Goal: Task Accomplishment & Management: Manage account settings

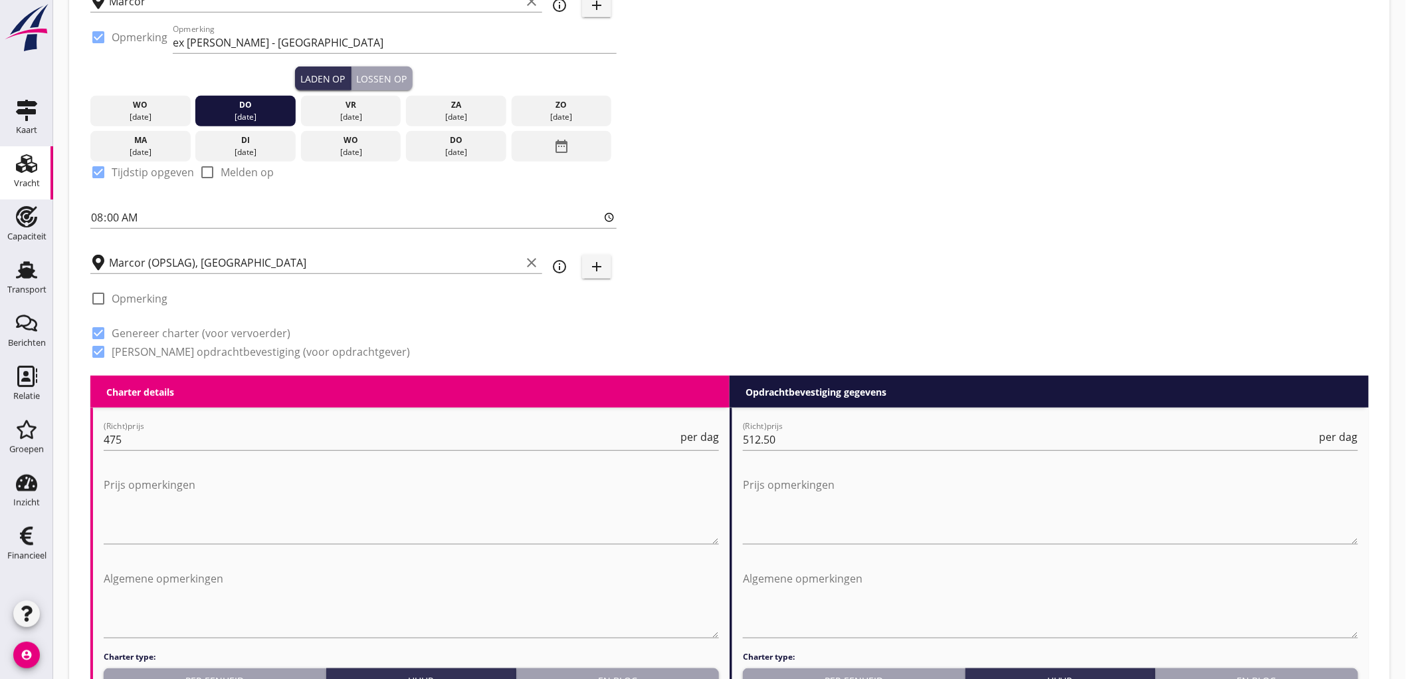
scroll to position [199, 0]
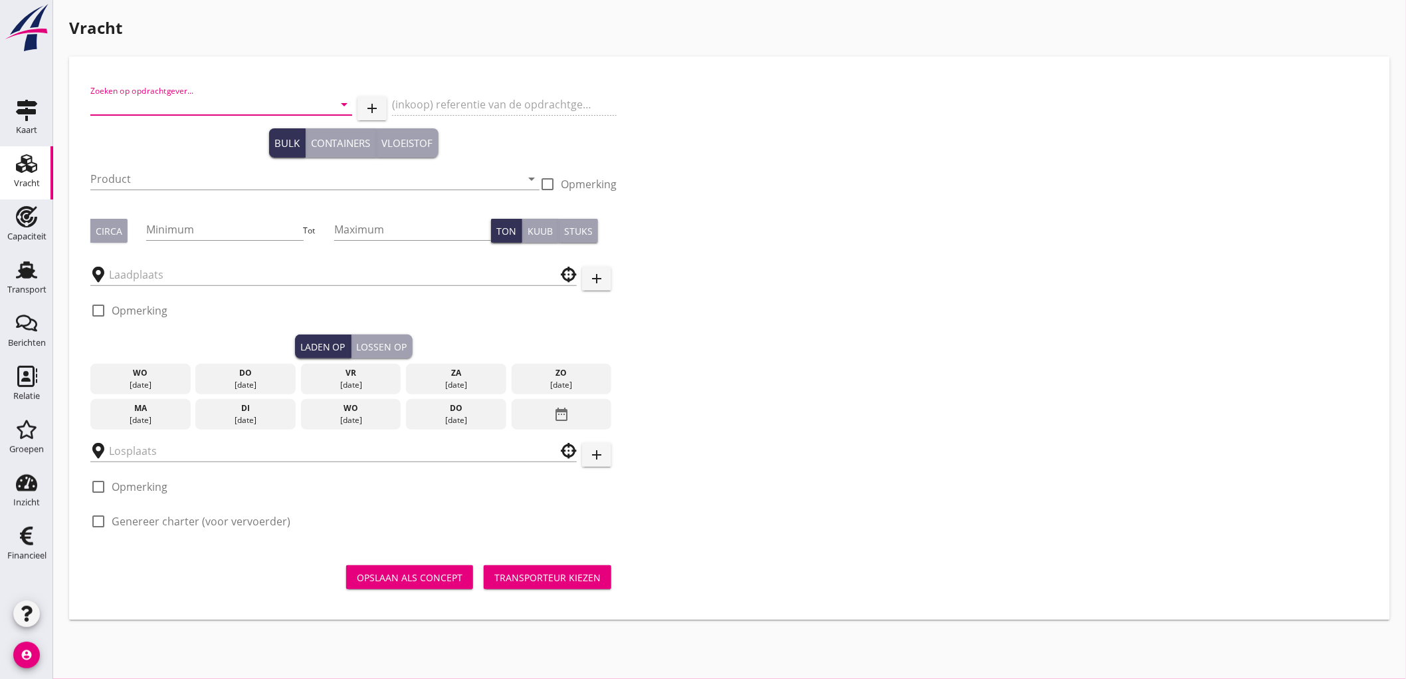
click at [158, 110] on input "Zoeken op opdrachtgever..." at bounding box center [202, 104] width 225 height 21
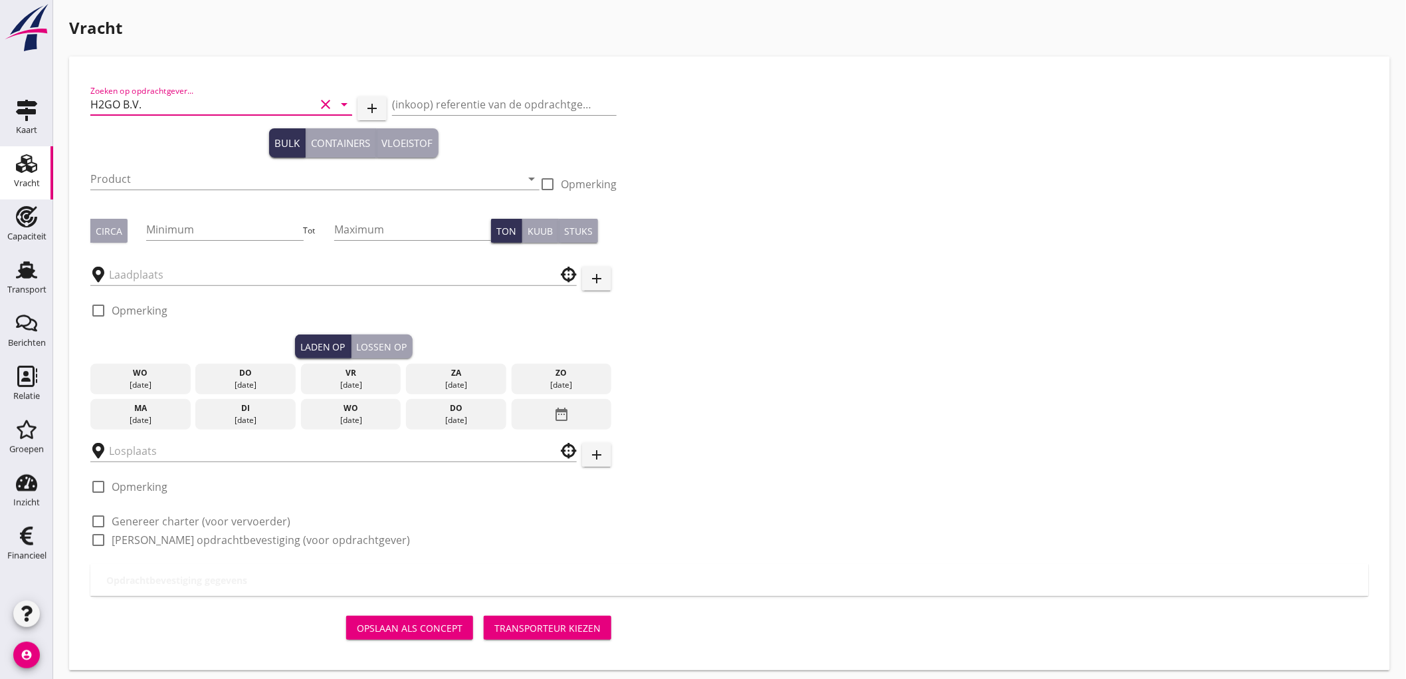
type input "H2GO B.V."
click at [263, 181] on input "Product" at bounding box center [305, 178] width 431 height 21
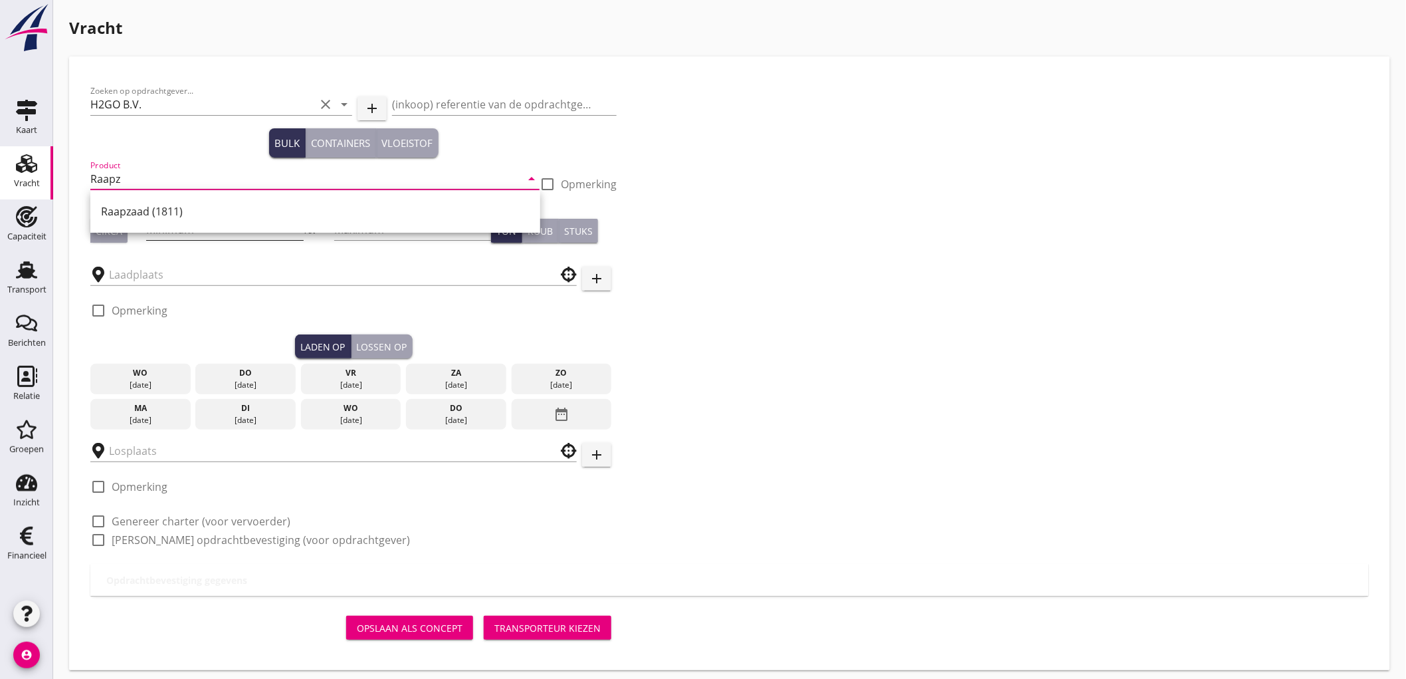
click at [177, 220] on div "Raapzaad (1811)" at bounding box center [315, 211] width 429 height 32
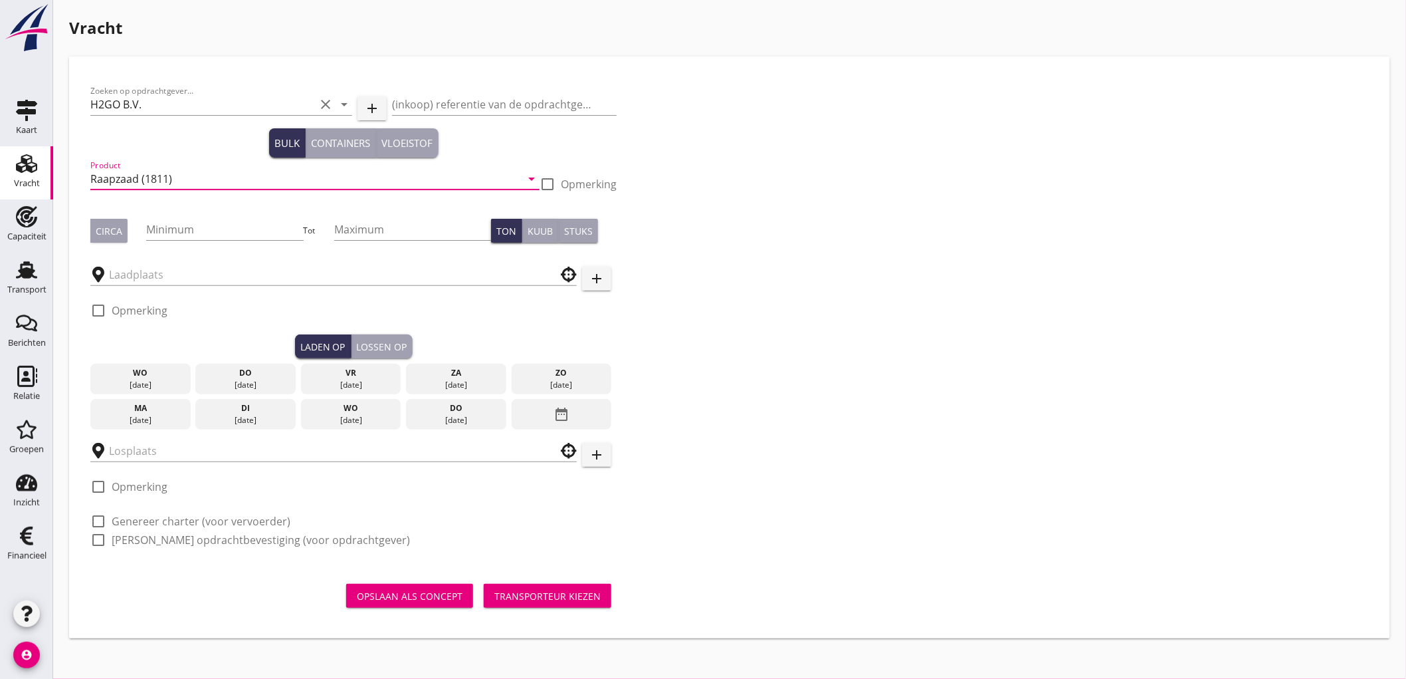
type input "Raapzaad (1811)"
drag, startPoint x: 109, startPoint y: 242, endPoint x: 159, endPoint y: 228, distance: 52.4
click at [115, 238] on button "Circa" at bounding box center [108, 231] width 37 height 24
click at [228, 223] on input "Minimum" at bounding box center [224, 229] width 157 height 21
type input "1250"
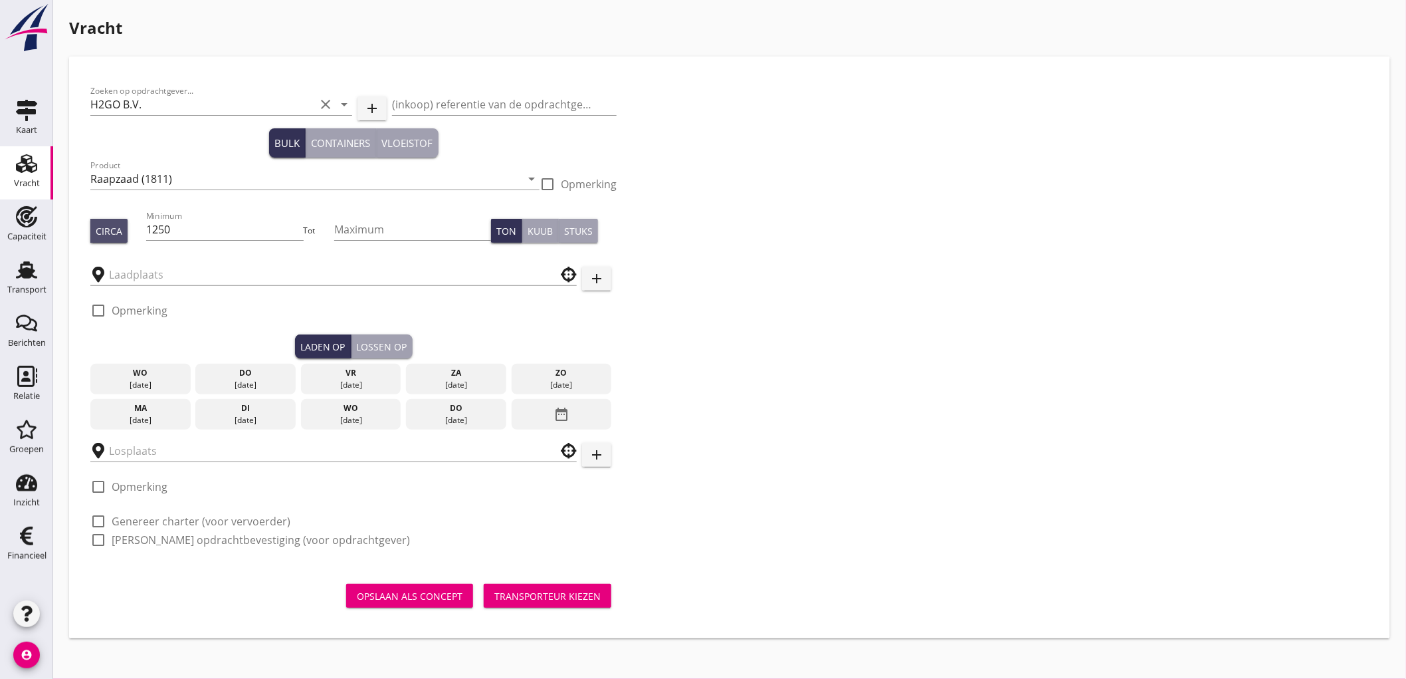
click at [101, 231] on div "Circa" at bounding box center [109, 231] width 27 height 14
click at [150, 284] on input "text" at bounding box center [324, 274] width 431 height 21
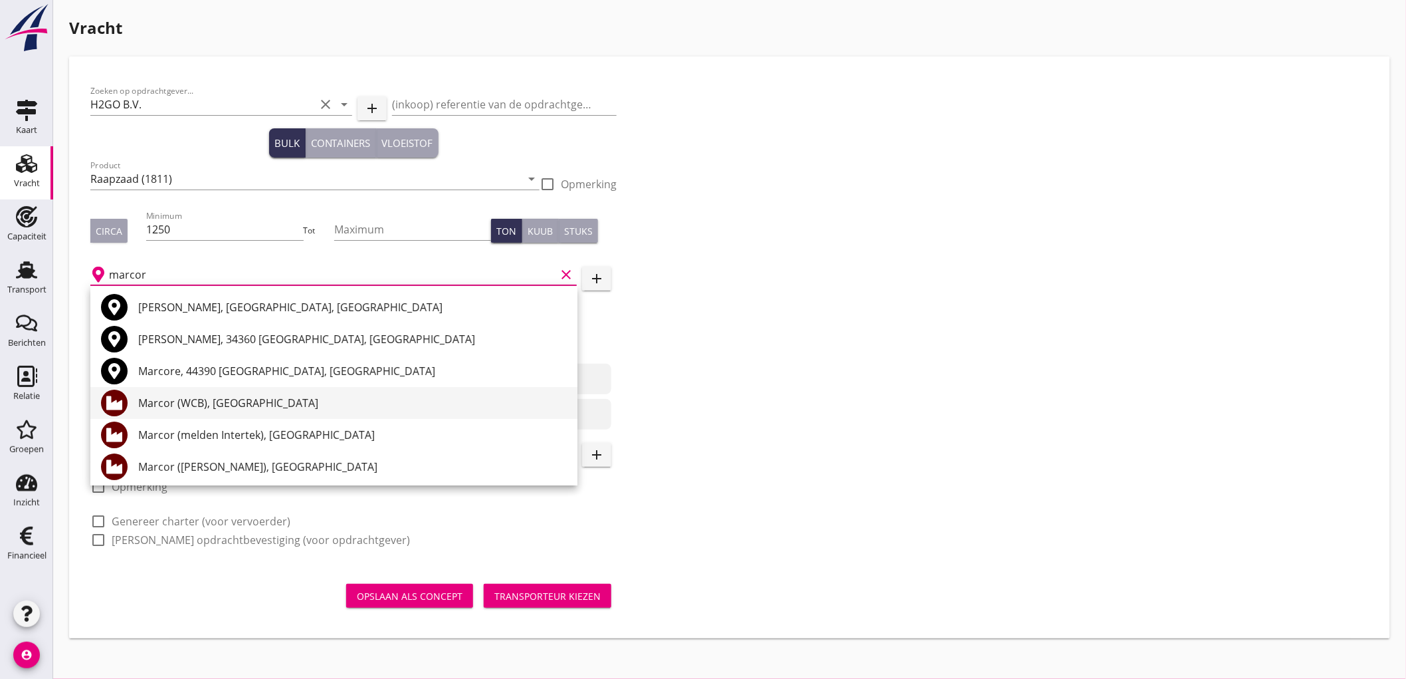
scroll to position [74, 0]
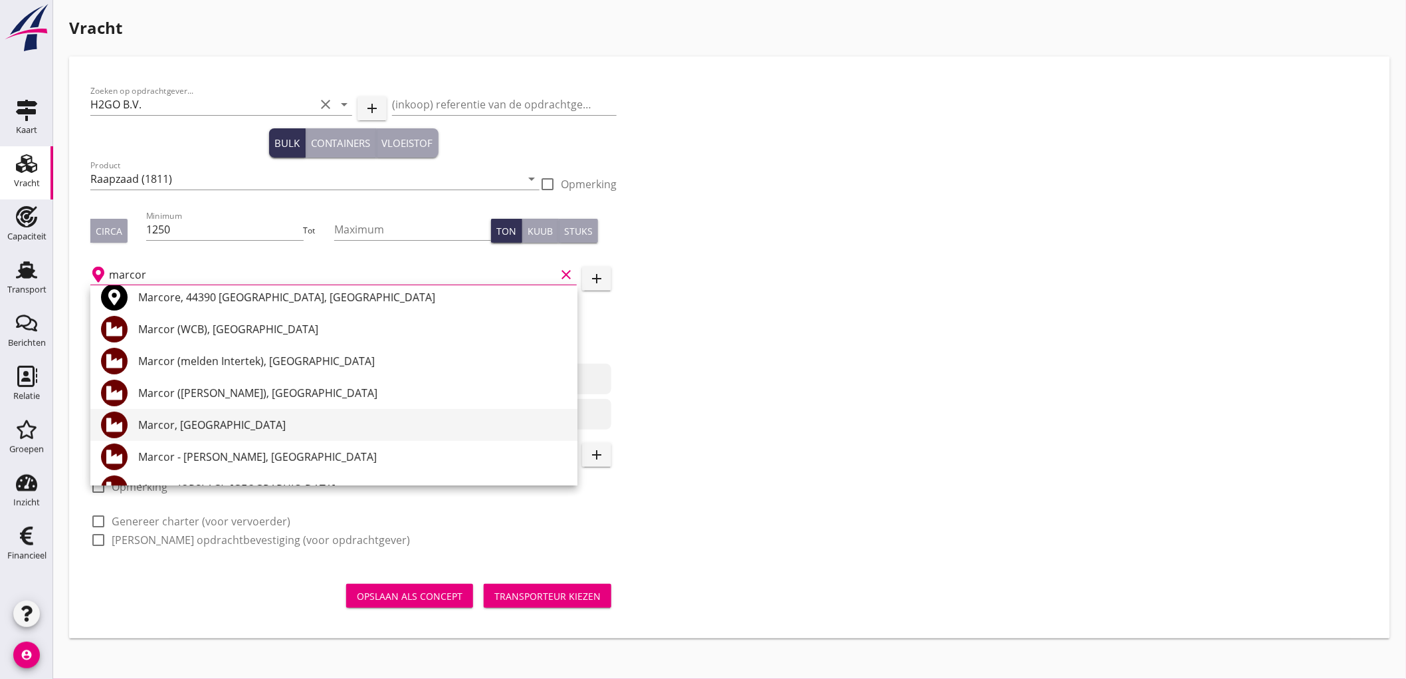
click at [276, 421] on div "Marcor, [GEOGRAPHIC_DATA]" at bounding box center [352, 425] width 429 height 16
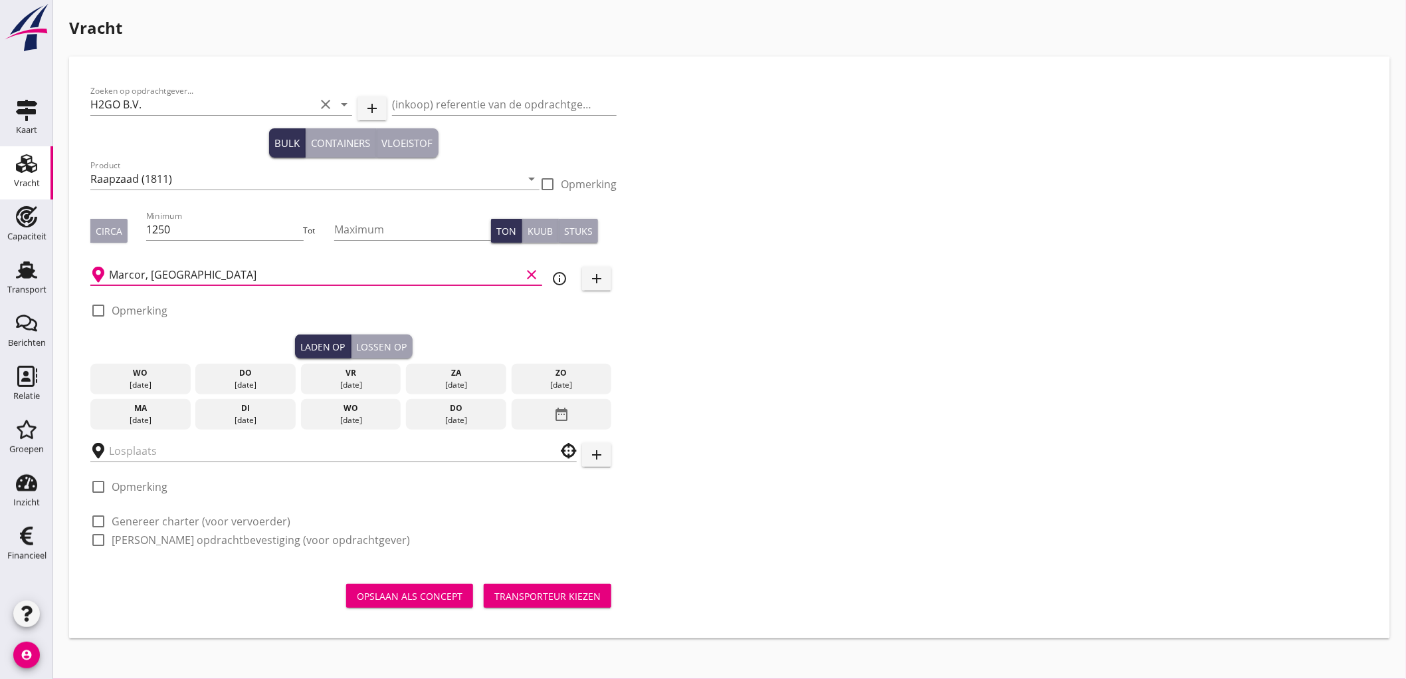
type input "Marcor, [GEOGRAPHIC_DATA]"
click at [560, 283] on icon "info_outline" at bounding box center [560, 278] width 16 height 16
click at [142, 314] on label "Opmerking" at bounding box center [140, 310] width 56 height 13
checkbox input "true"
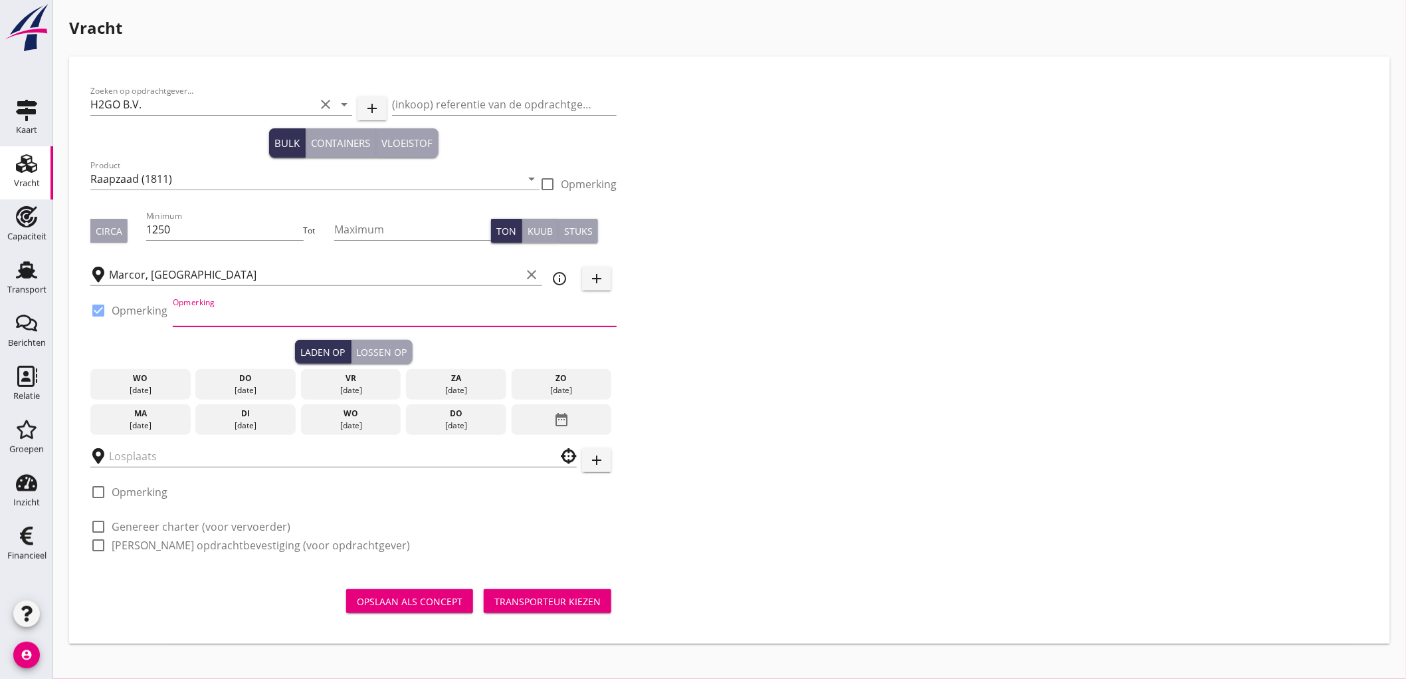
click at [243, 318] on input "Opmerking" at bounding box center [395, 315] width 444 height 21
click at [294, 315] on input "Opmerking" at bounding box center [395, 315] width 444 height 21
paste input "Perficio"
type input "Perficio"
click at [312, 324] on input "Perficio" at bounding box center [395, 315] width 444 height 21
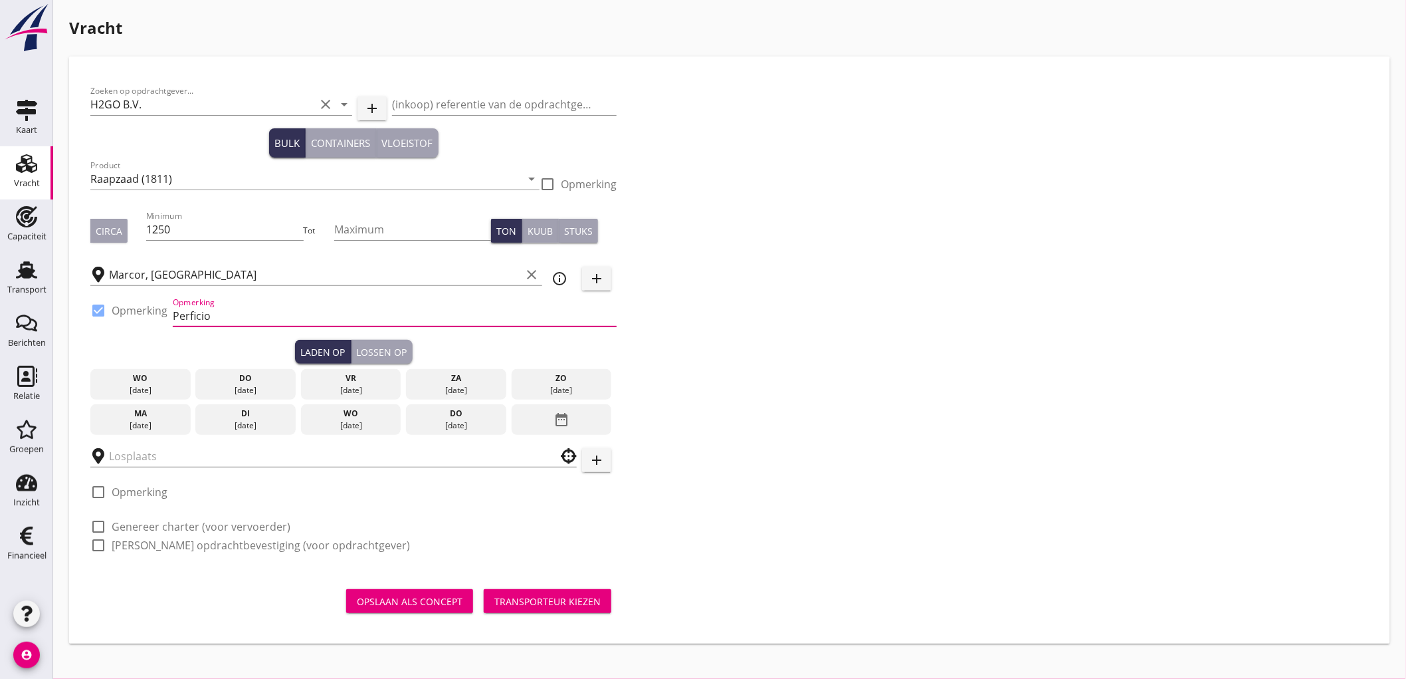
click at [312, 324] on input "Perficio" at bounding box center [395, 315] width 444 height 21
paste input "[GEOGRAPHIC_DATA] / ex [PERSON_NAME]"
type input "ex [PERSON_NAME] - [GEOGRAPHIC_DATA]"
type button "load"
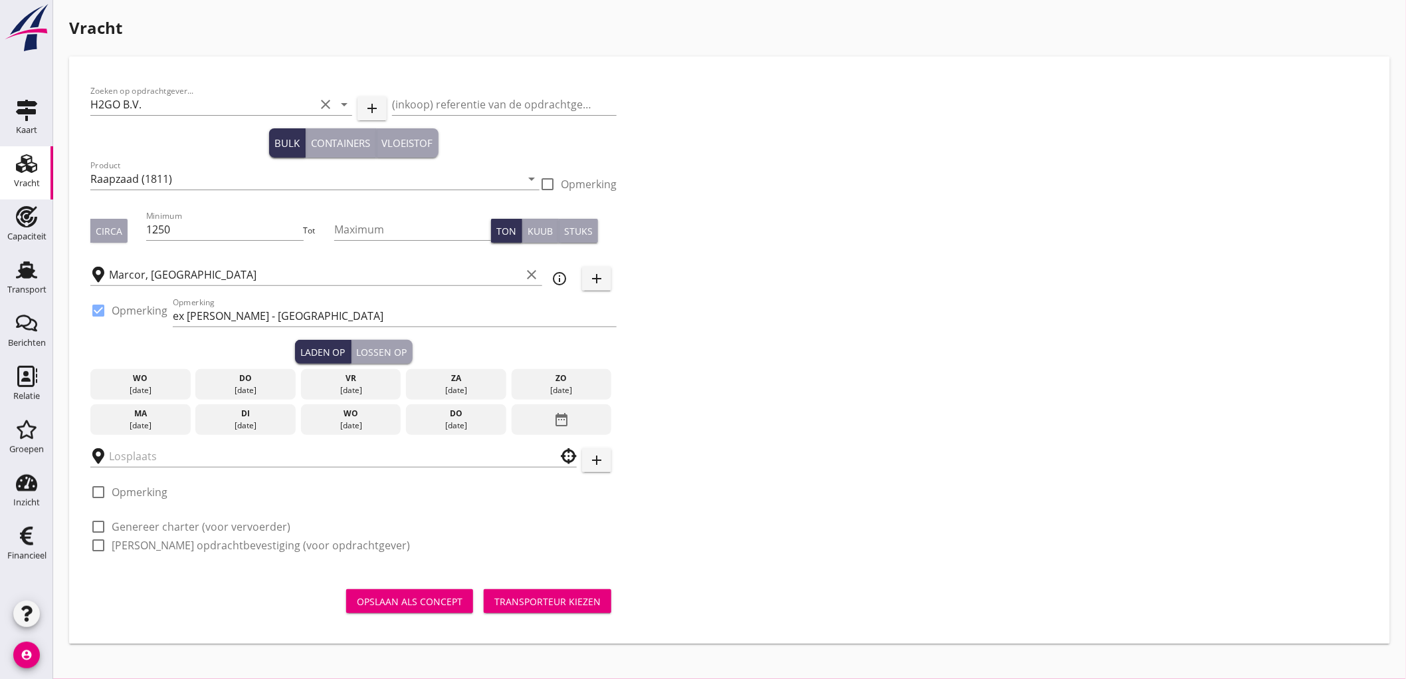
click at [250, 373] on div "do" at bounding box center [246, 378] width 94 height 12
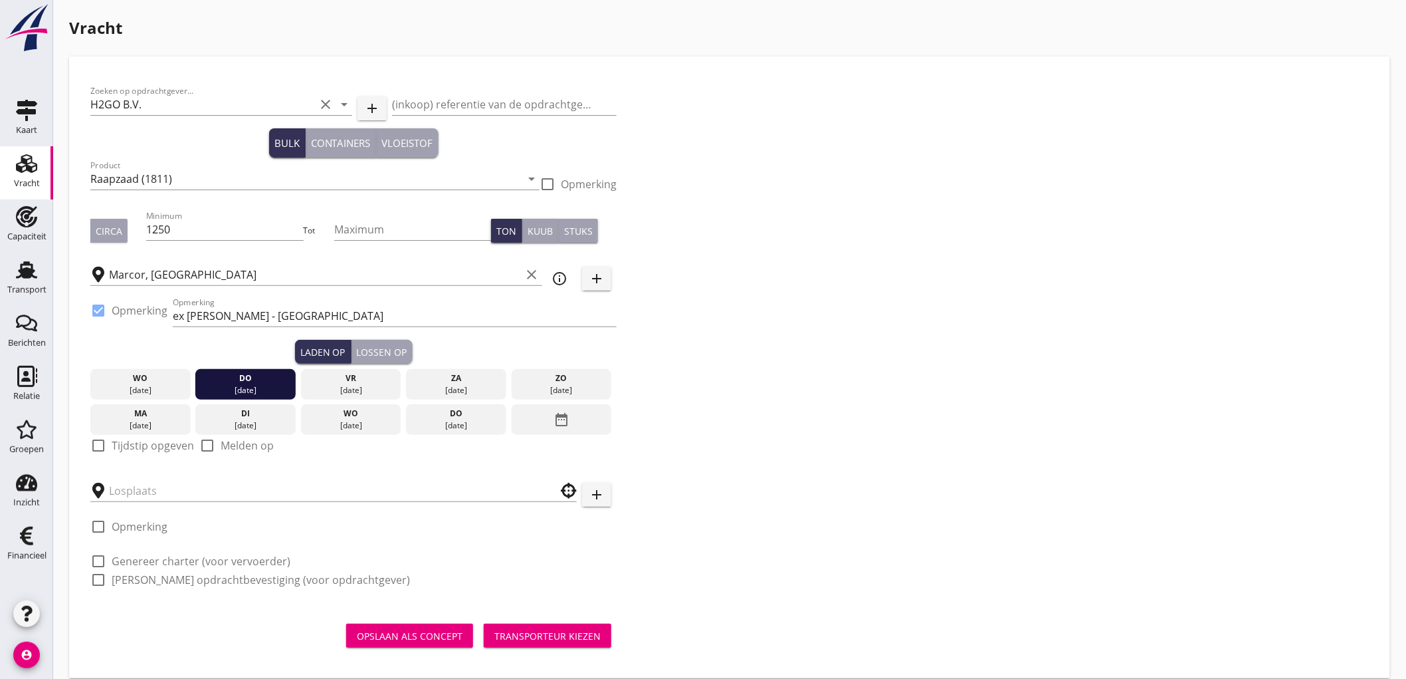
click at [134, 451] on label "Tijdstip opgeven" at bounding box center [153, 445] width 82 height 13
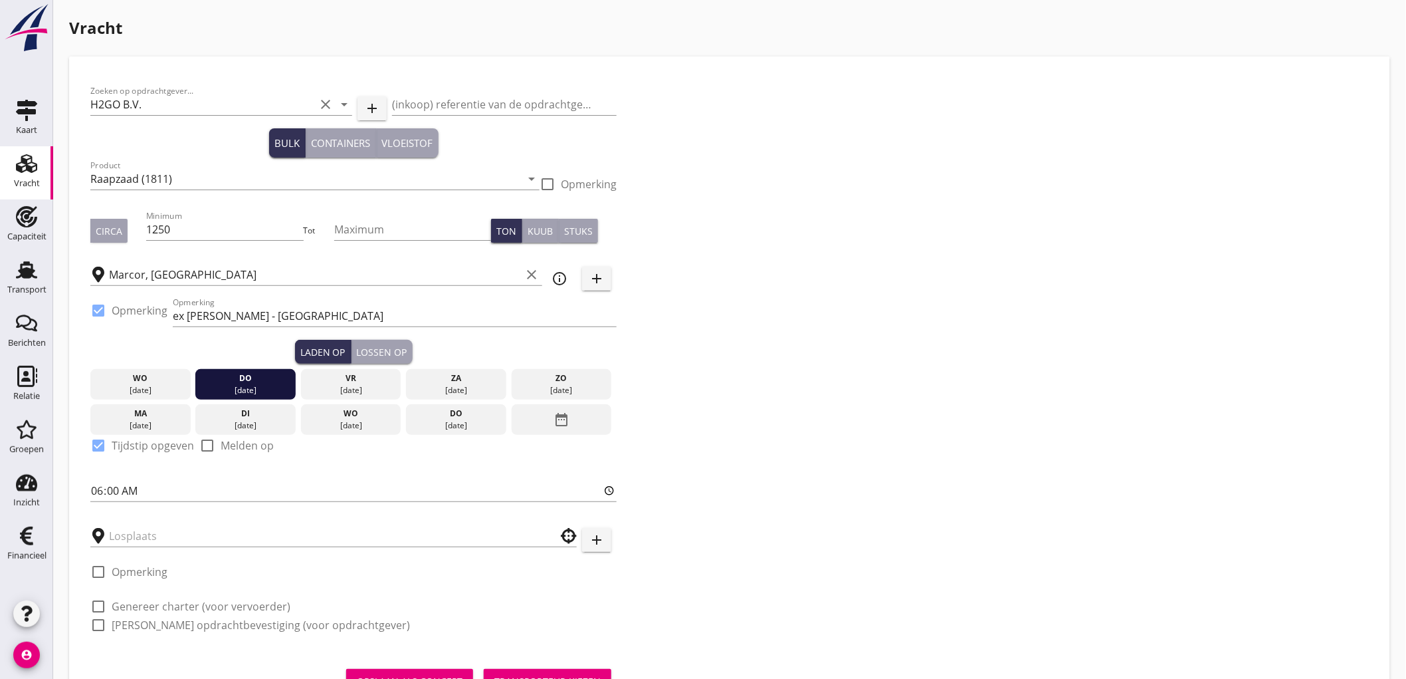
click at [136, 449] on label "Tijdstip opgeven" at bounding box center [153, 445] width 82 height 13
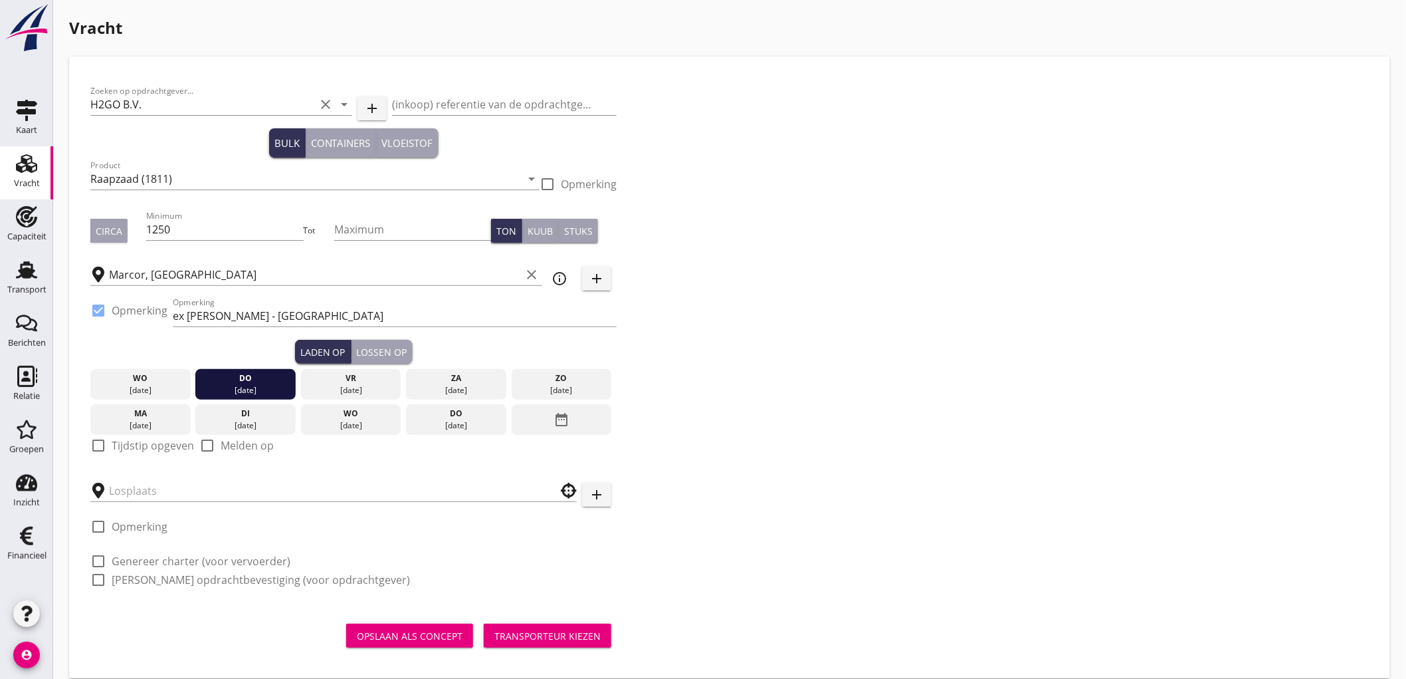
click at [123, 447] on label "Tijdstip opgeven" at bounding box center [153, 445] width 82 height 13
checkbox input "true"
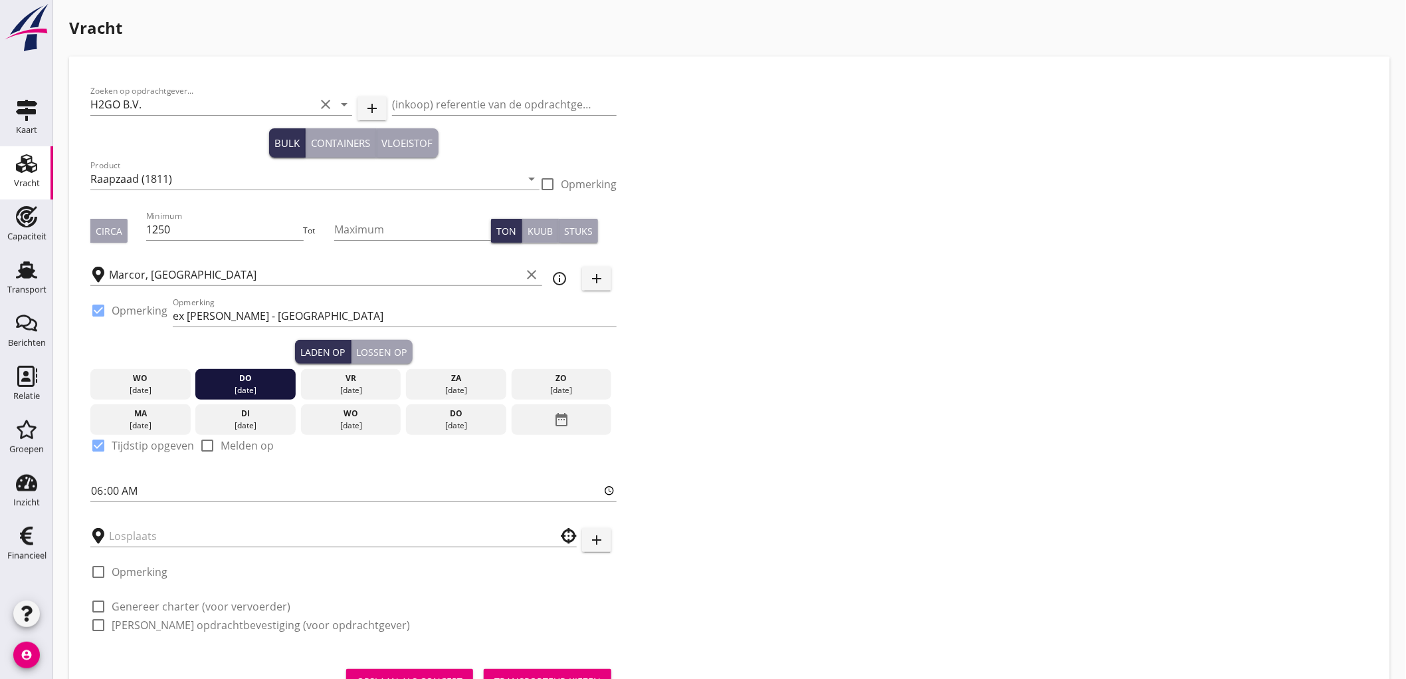
click at [94, 502] on div "06:00" at bounding box center [353, 497] width 526 height 35
click at [95, 487] on input "06:00" at bounding box center [353, 490] width 526 height 21
type input "08:00"
click at [159, 541] on input "text" at bounding box center [324, 535] width 431 height 21
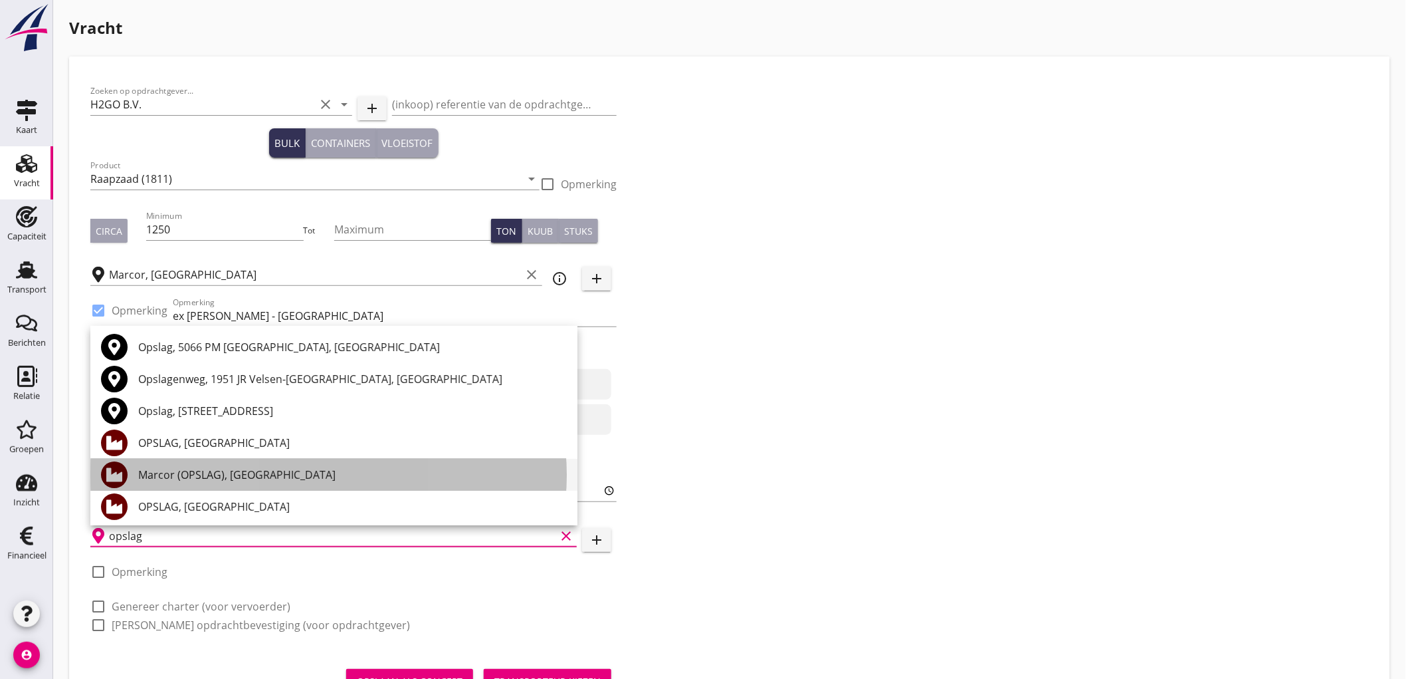
click at [213, 473] on div "Marcor (OPSLAG), [GEOGRAPHIC_DATA]" at bounding box center [352, 475] width 429 height 16
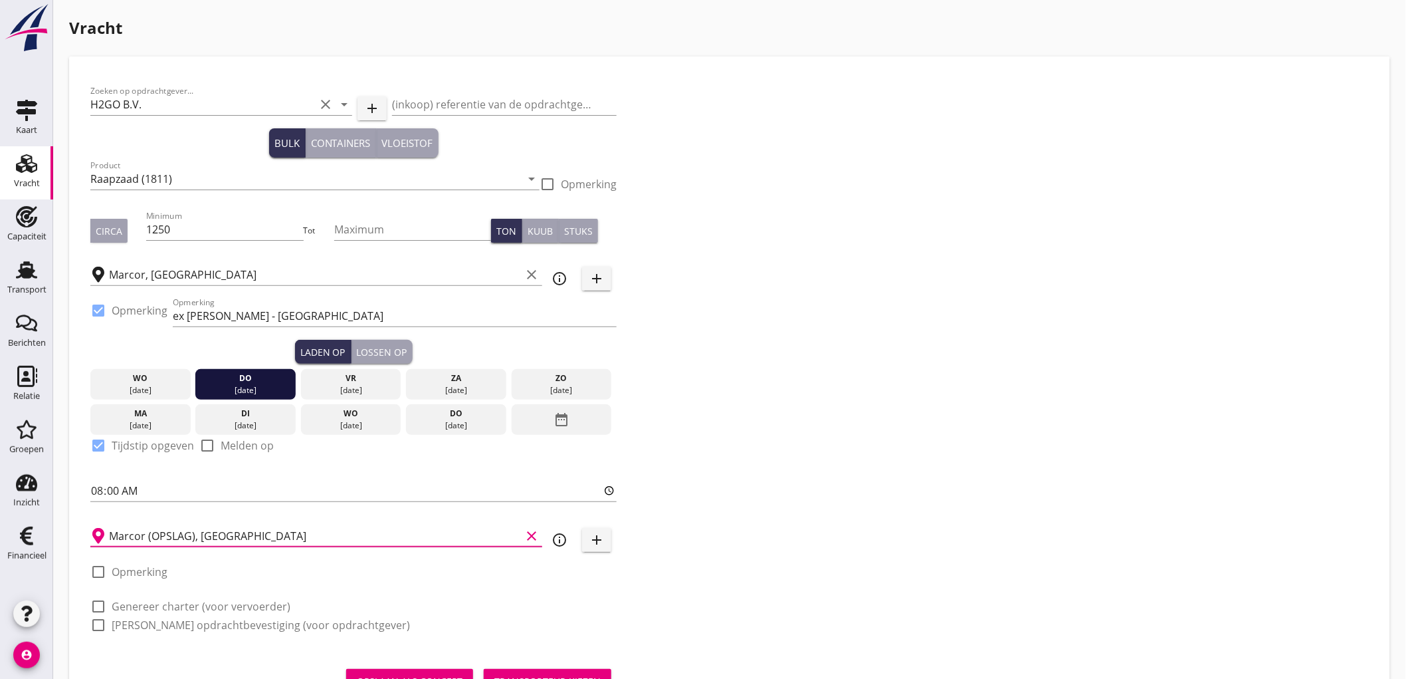
scroll to position [60, 0]
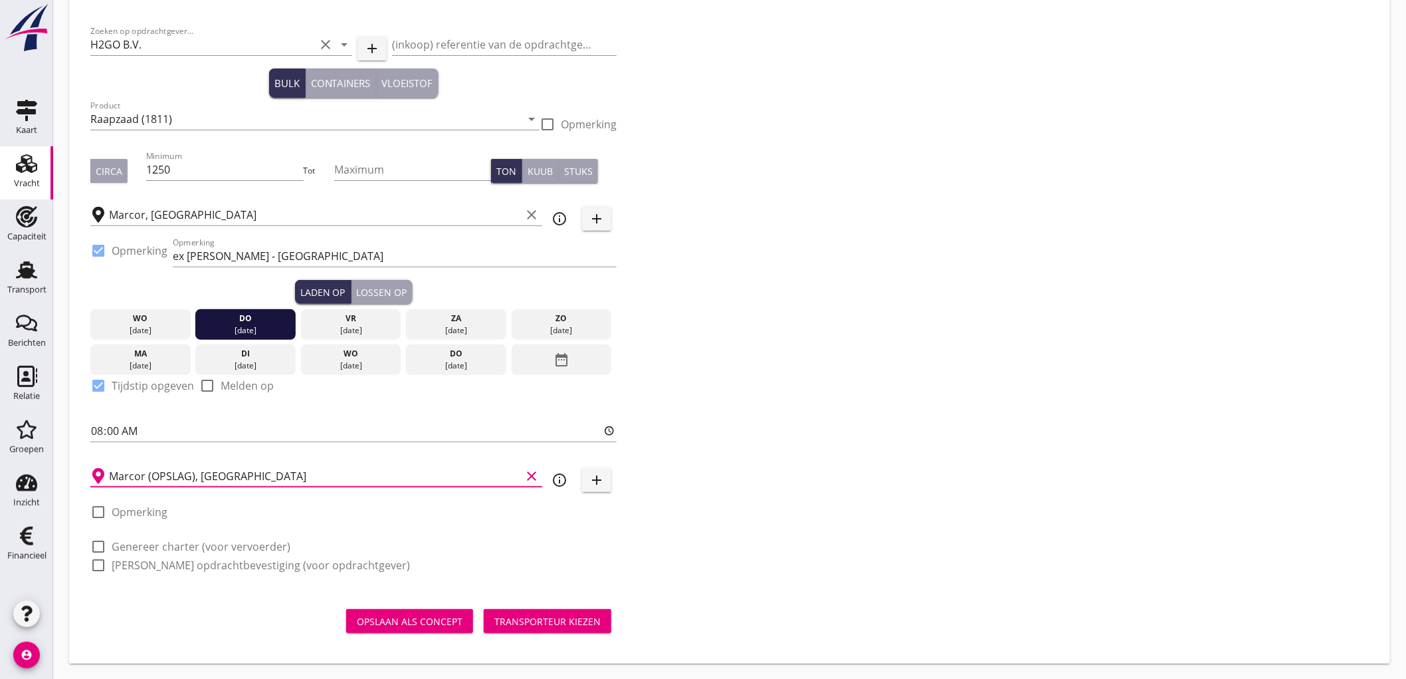
type input "Marcor (OPSLAG), [GEOGRAPHIC_DATA]"
click at [203, 538] on div "check_box_outline_blank Genereer charter (voor vervoerder)" at bounding box center [190, 546] width 200 height 16
click at [201, 552] on label "Genereer charter (voor vervoerder)" at bounding box center [201, 546] width 179 height 13
checkbox input "true"
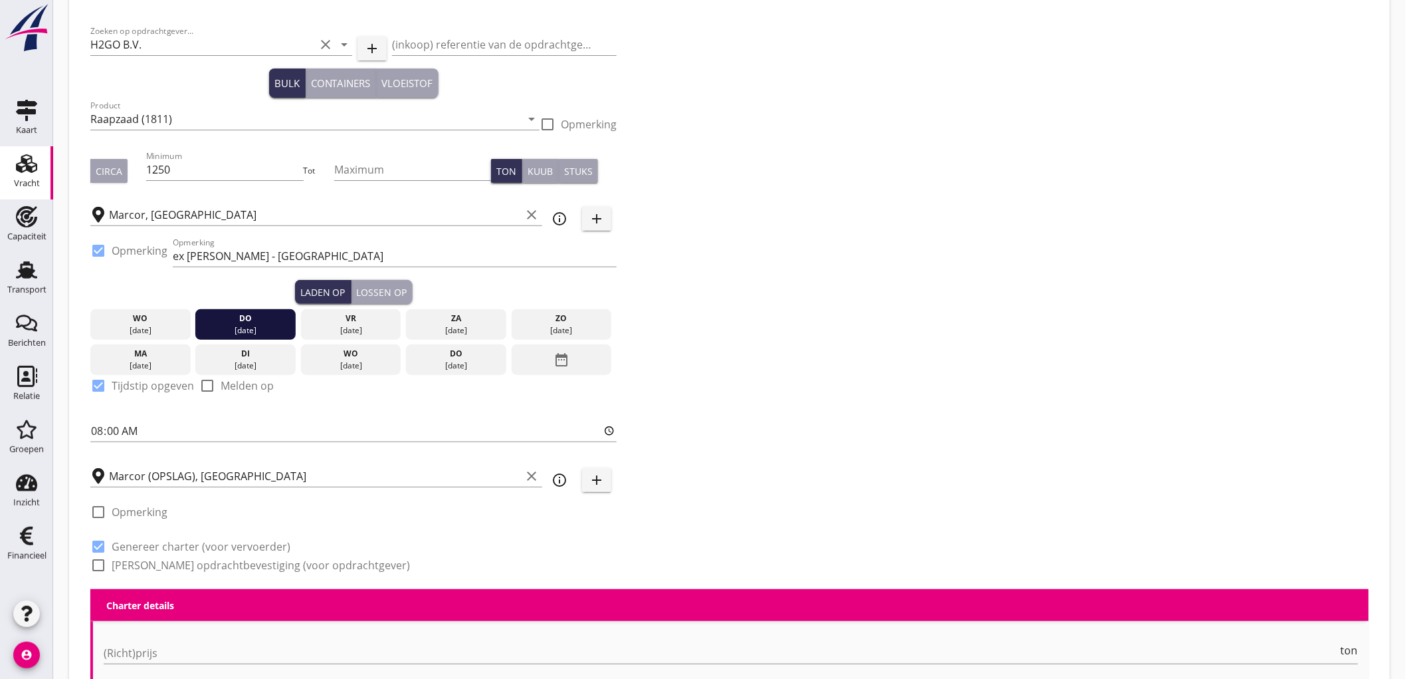
click at [194, 560] on label "[PERSON_NAME] opdrachtbevestiging (voor opdrachtgever)" at bounding box center [261, 564] width 298 height 13
checkbox input "true"
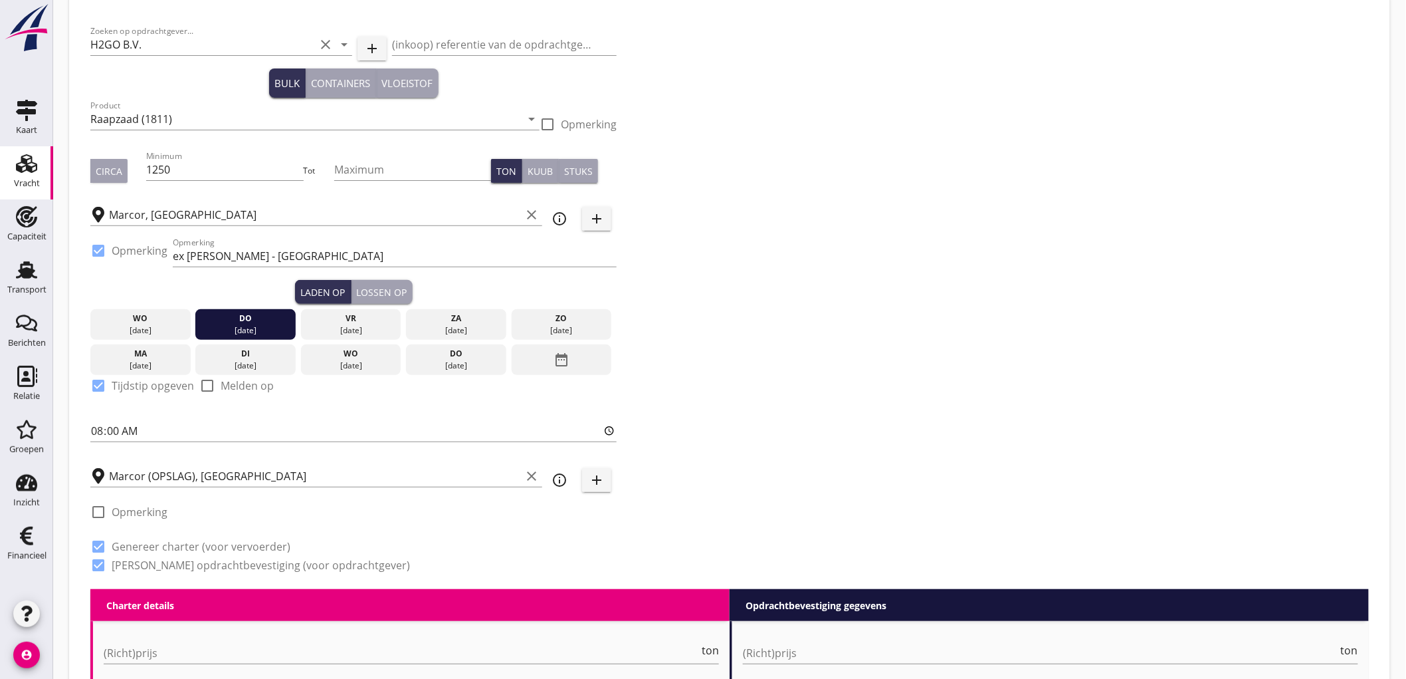
scroll to position [355, 0]
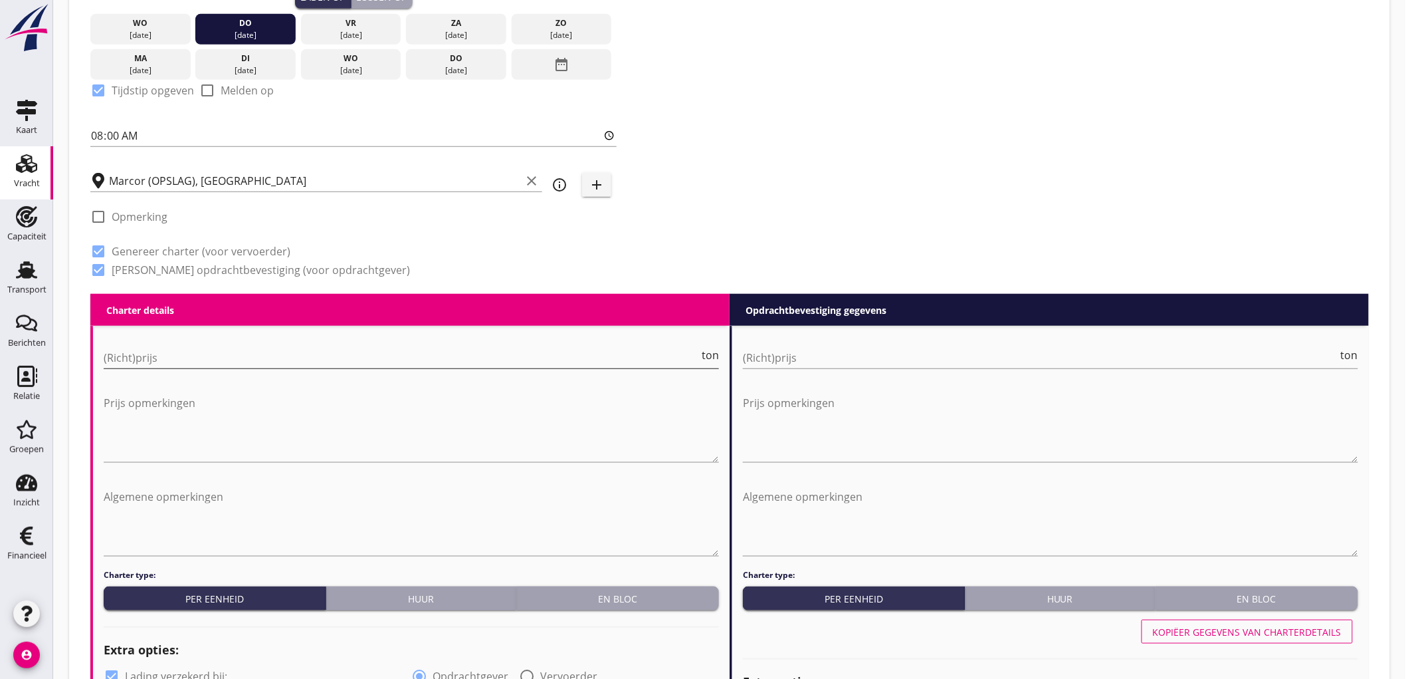
click at [210, 352] on input "(Richt)prijs" at bounding box center [401, 357] width 595 height 21
type input "1"
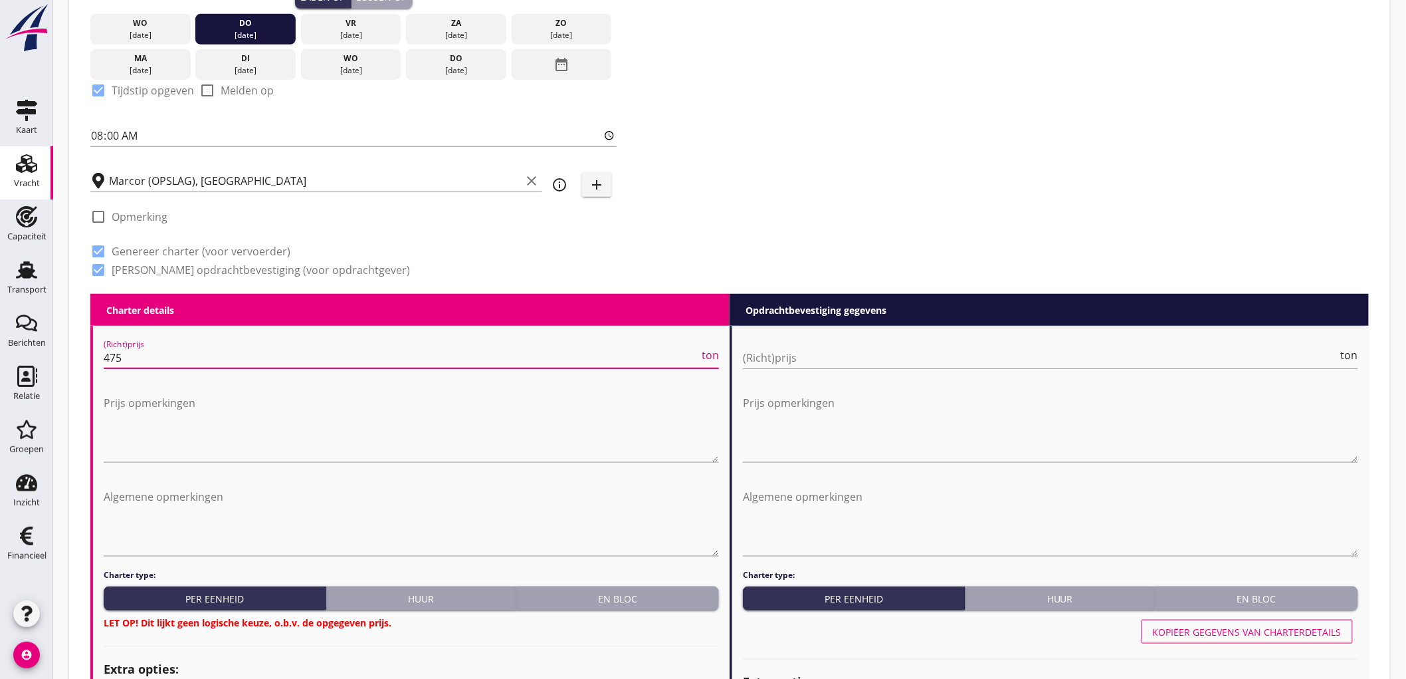
type input "475"
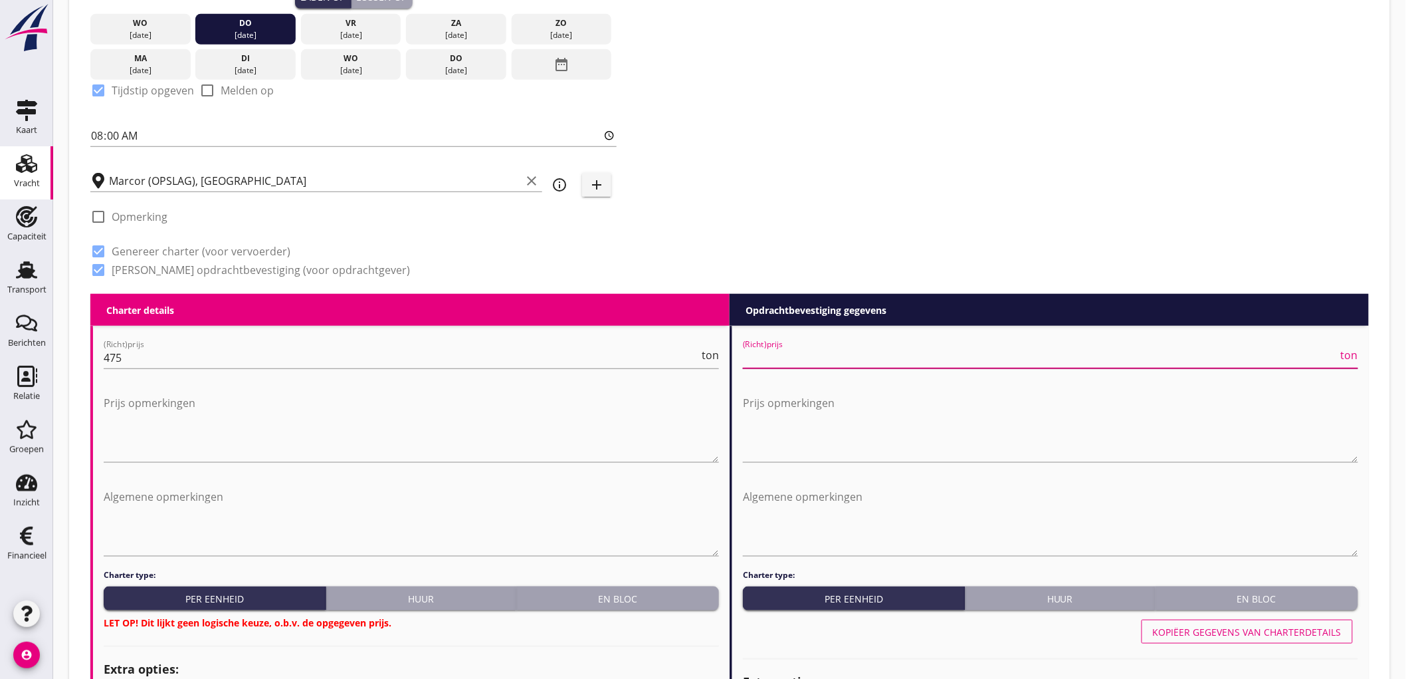
click at [900, 356] on input "(Richt)prijs" at bounding box center [1040, 357] width 595 height 21
type input "512"
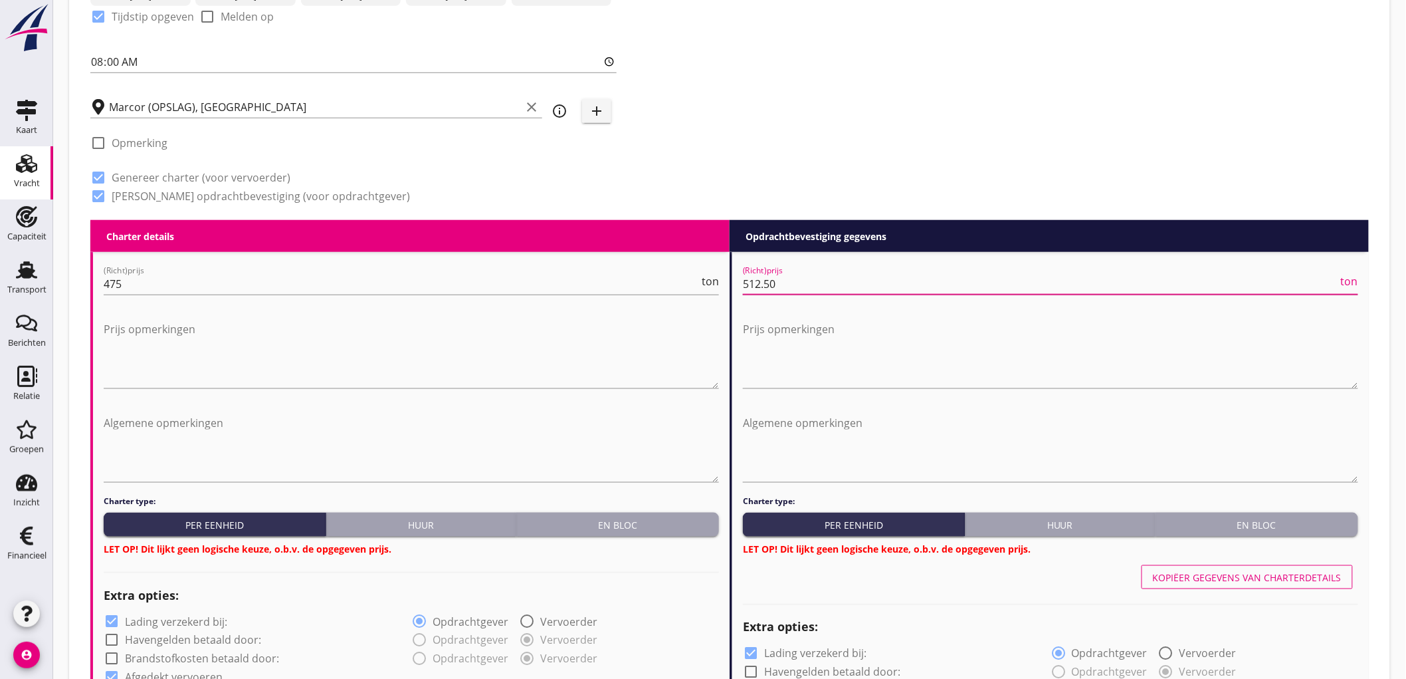
type input "512.50"
click at [1277, 507] on div "Charter type: Per eenheid Huur En bloc LET OP! Dit lijkt geen logische keuze, o…" at bounding box center [1050, 525] width 615 height 60
click at [1102, 523] on div "Huur" at bounding box center [1060, 525] width 179 height 14
radio input "true"
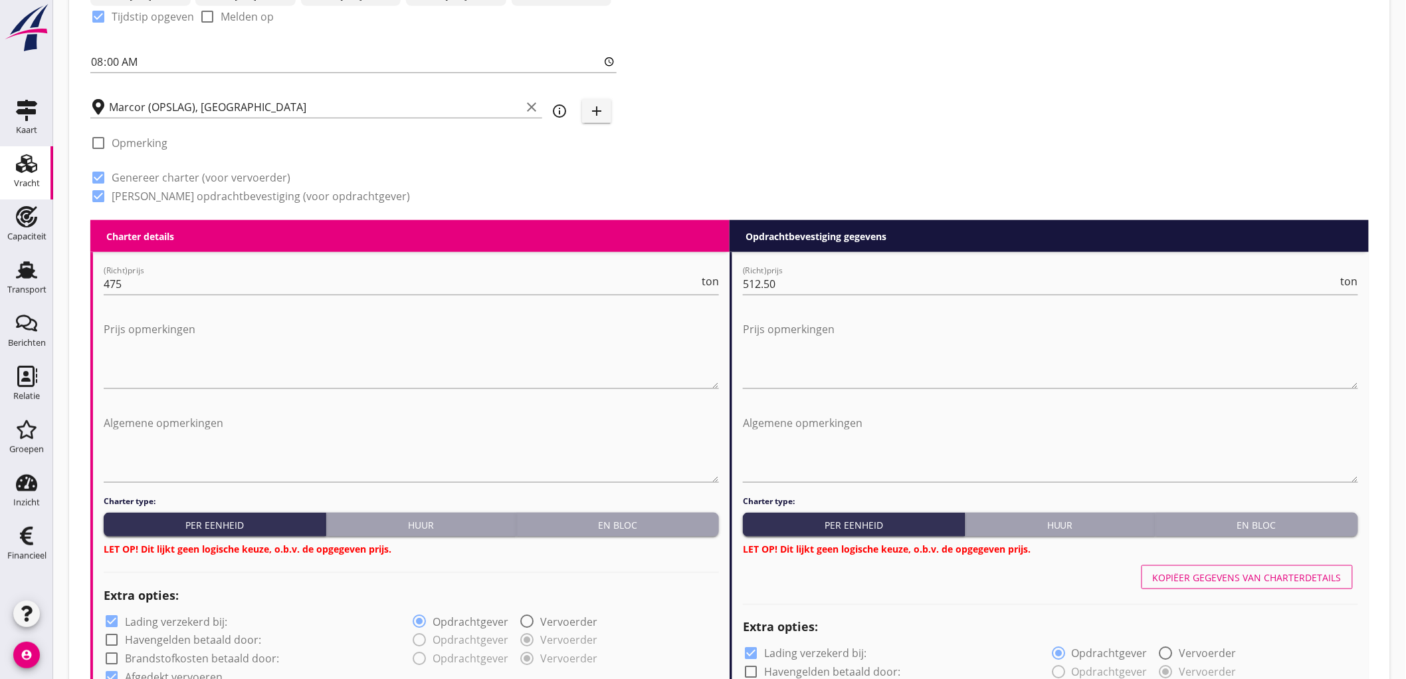
radio input "false"
radio input "true"
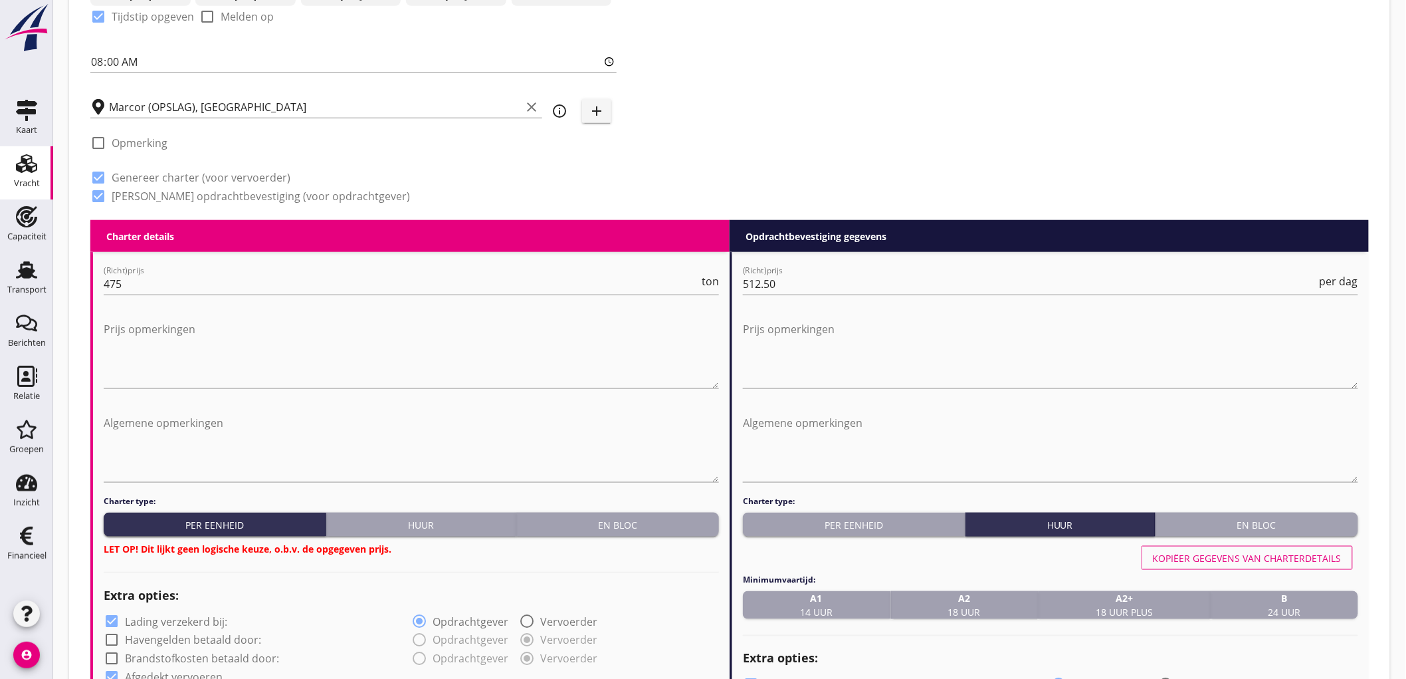
click at [465, 512] on button "Huur" at bounding box center [421, 524] width 190 height 24
radio input "true"
radio input "false"
radio input "true"
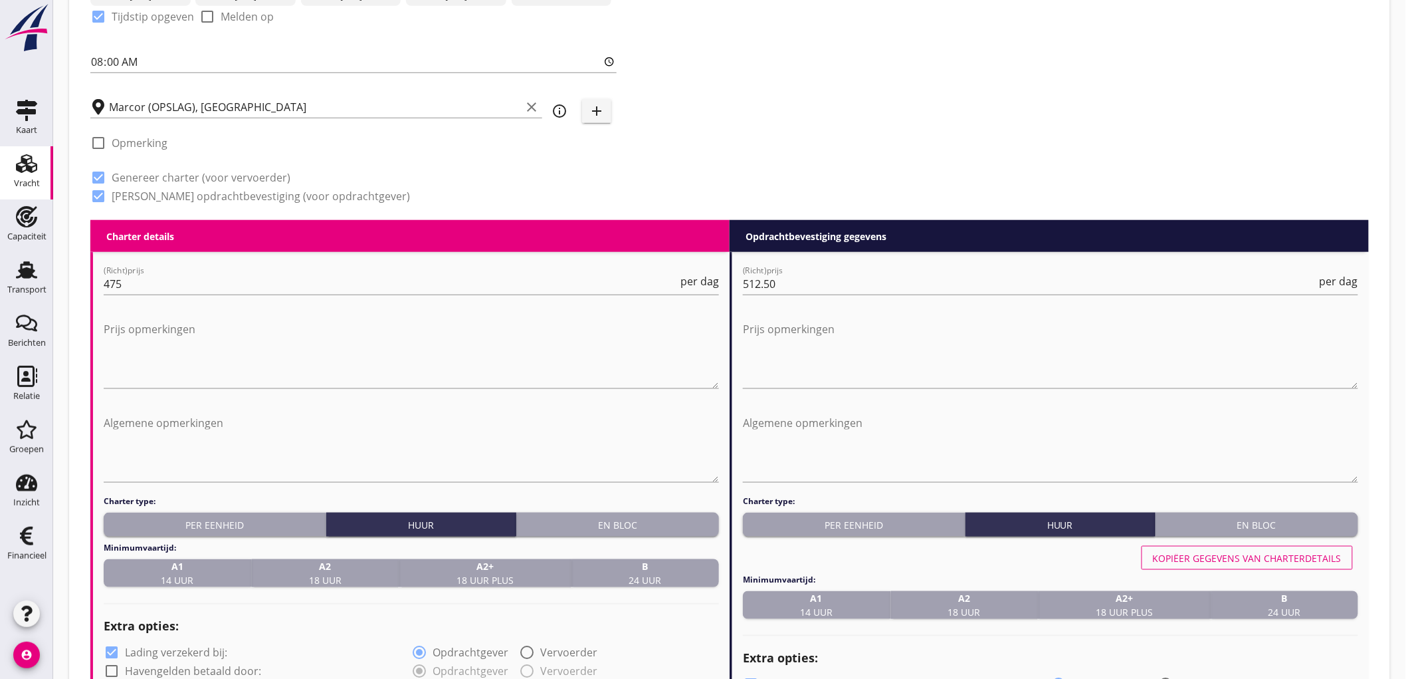
scroll to position [650, 0]
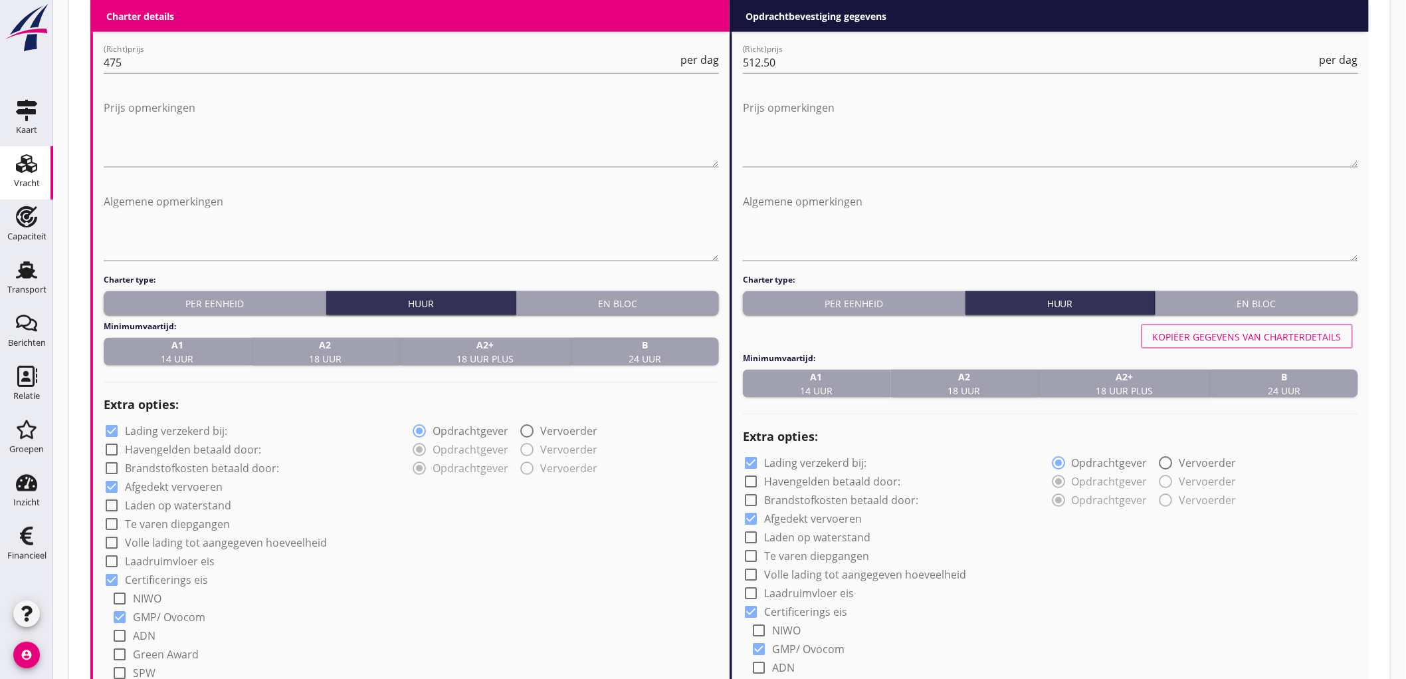
click at [661, 346] on strong "B" at bounding box center [645, 345] width 33 height 14
click at [1303, 392] on div "B 24 uur" at bounding box center [1285, 384] width 137 height 28
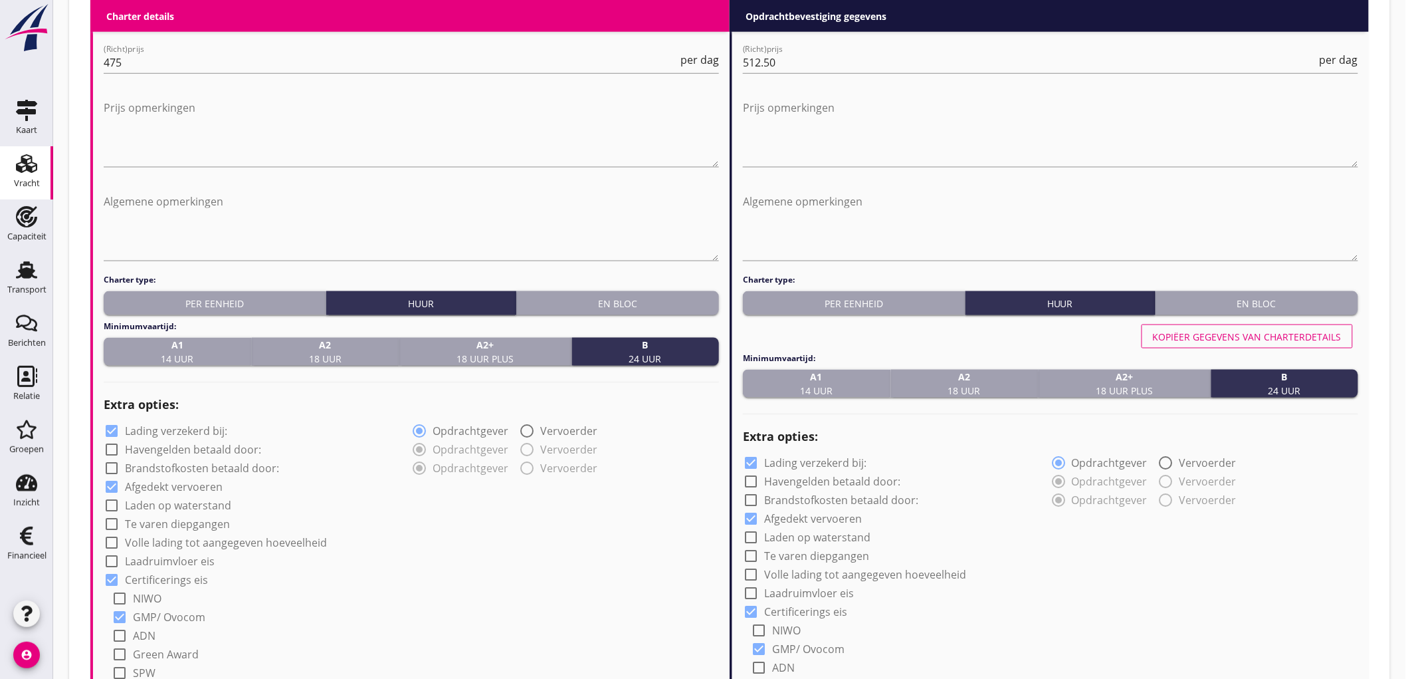
click at [164, 426] on label "Lading verzekerd bij:" at bounding box center [176, 431] width 102 height 13
checkbox input "false"
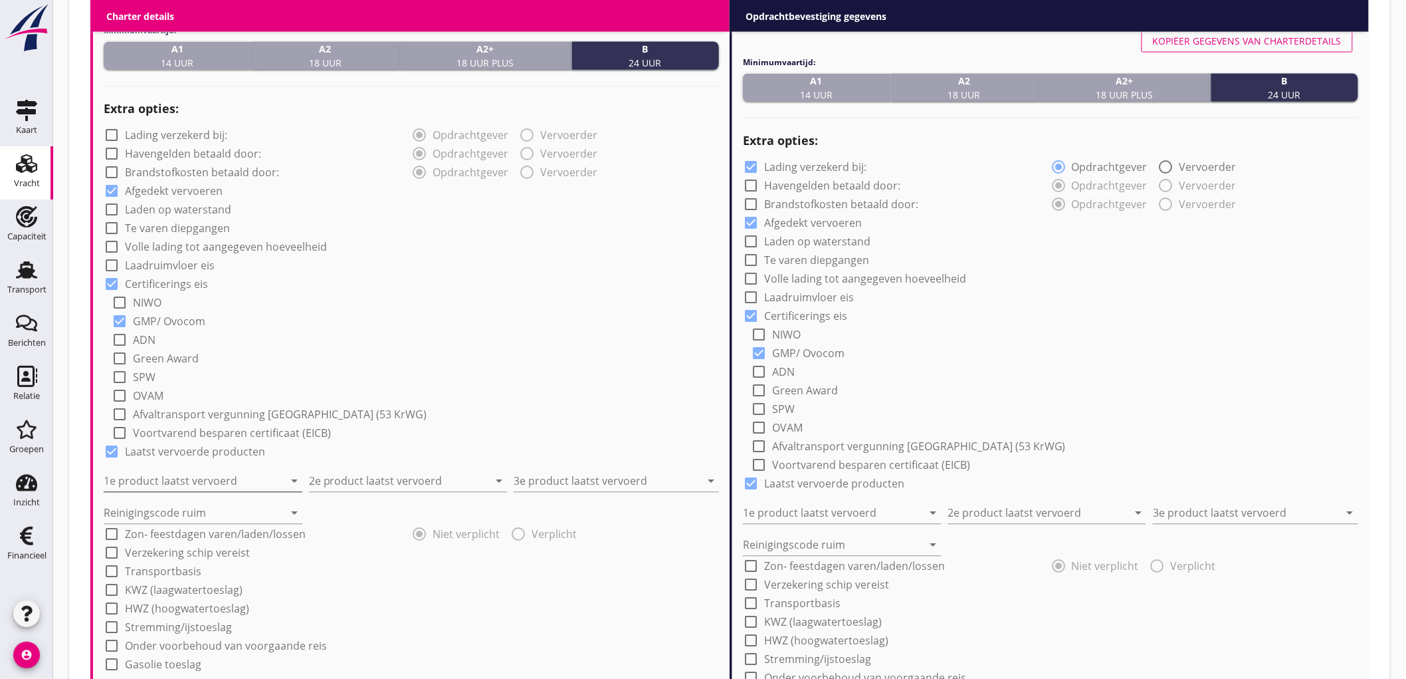
click at [158, 481] on input "1e product laatst vervoerd" at bounding box center [194, 481] width 180 height 21
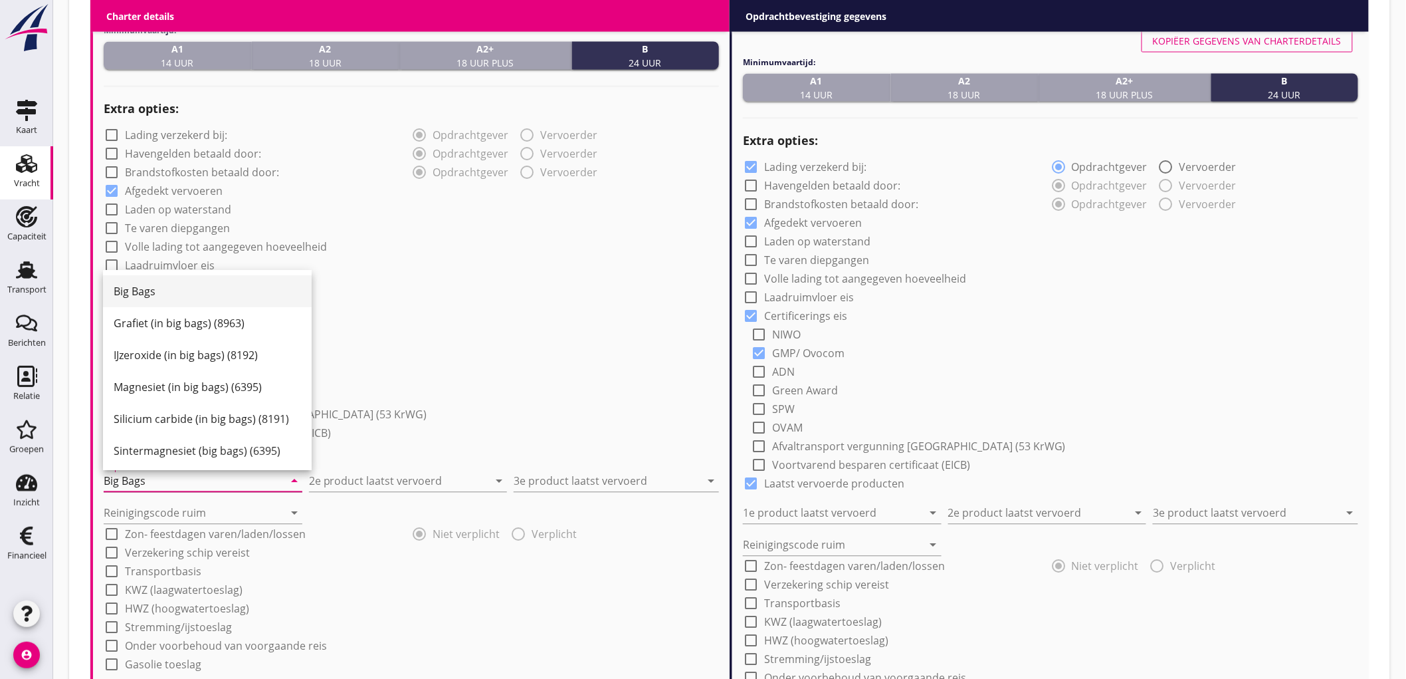
type input "Big Bags"
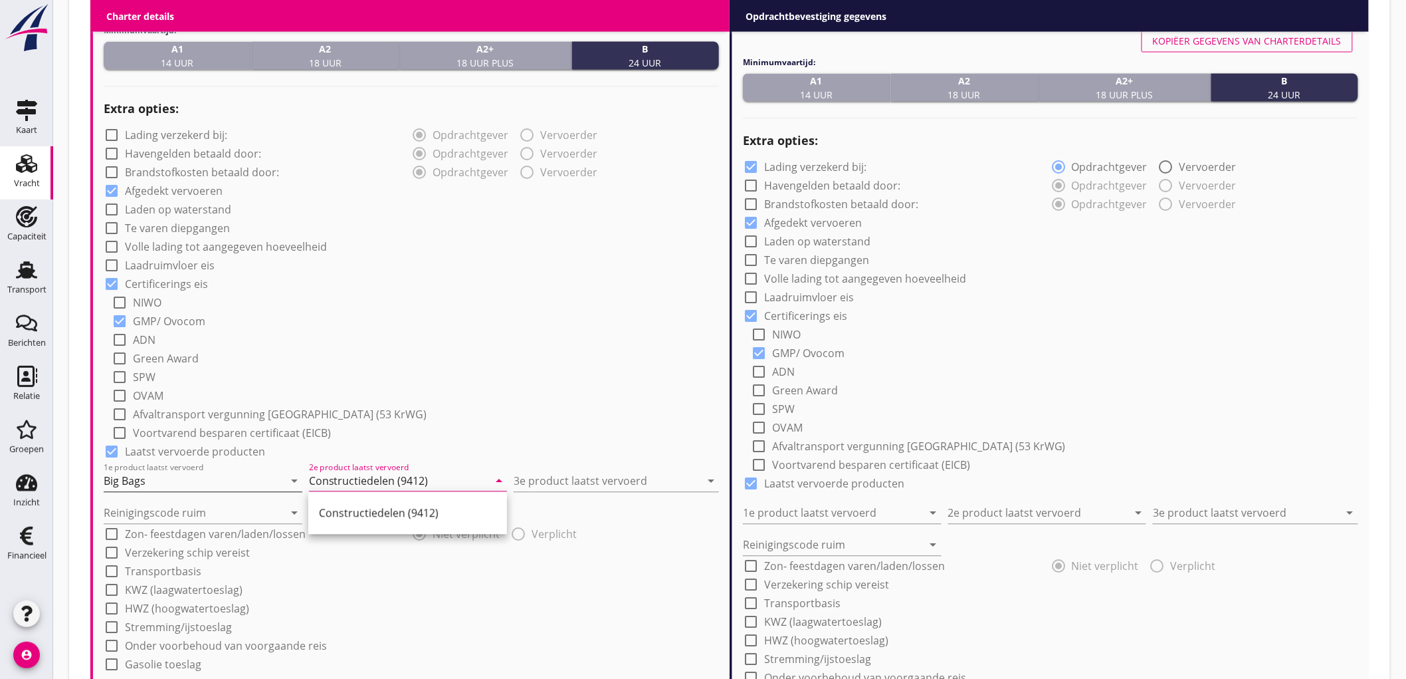
type input "Constructiedelen (9412)"
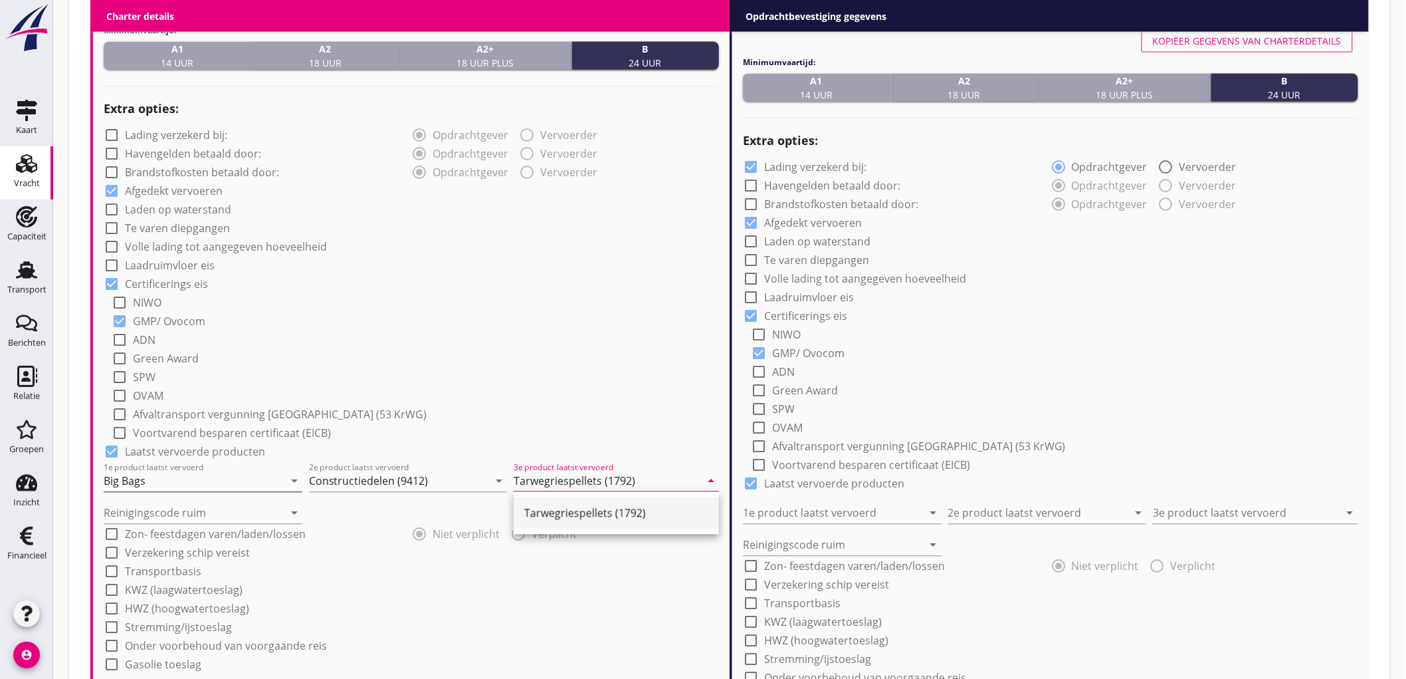
type input "Tarwegriespellets (1792)"
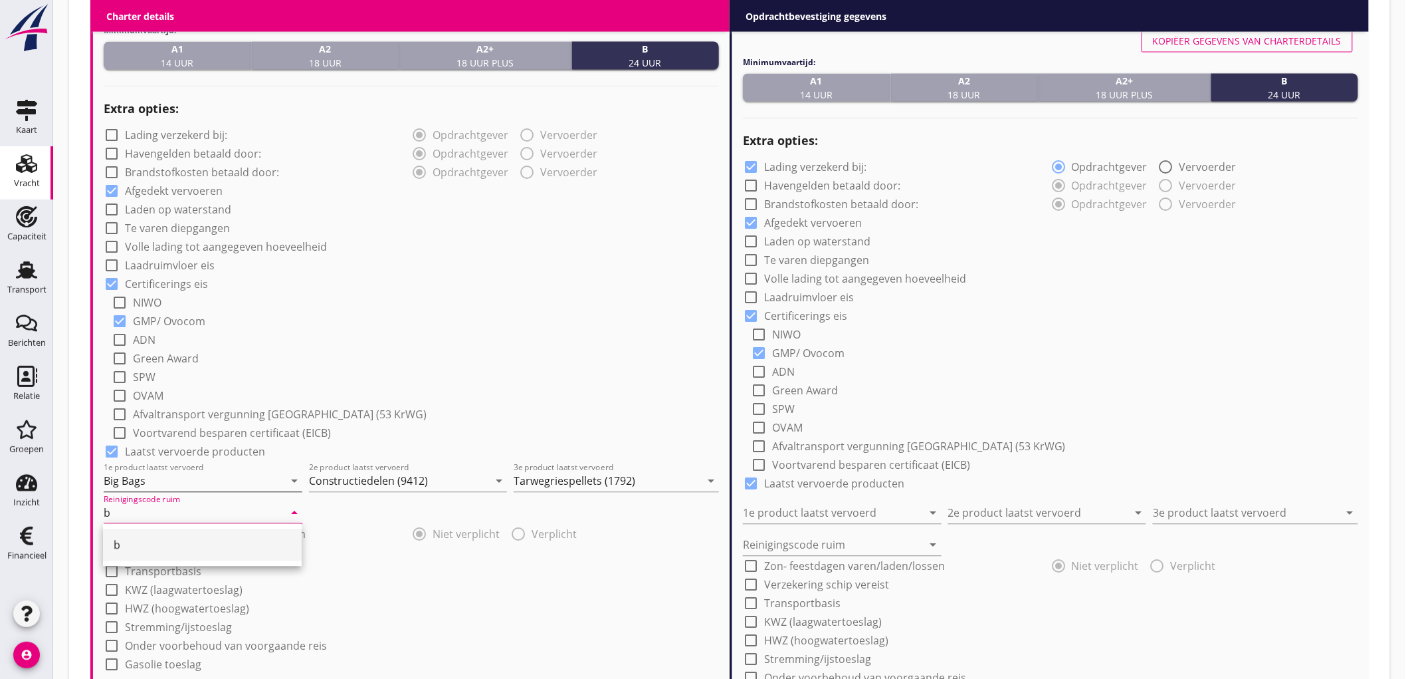
type input "b"
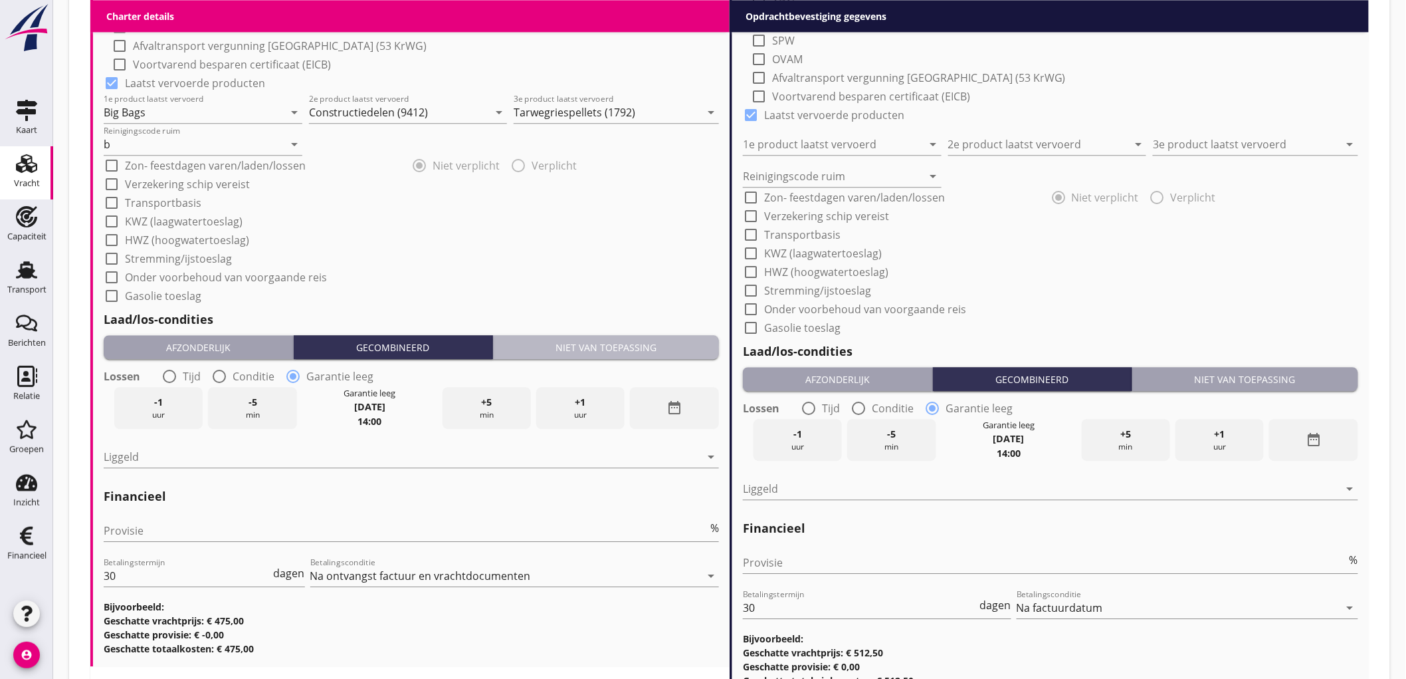
click at [588, 346] on div "Niet van toepassing" at bounding box center [605, 347] width 215 height 14
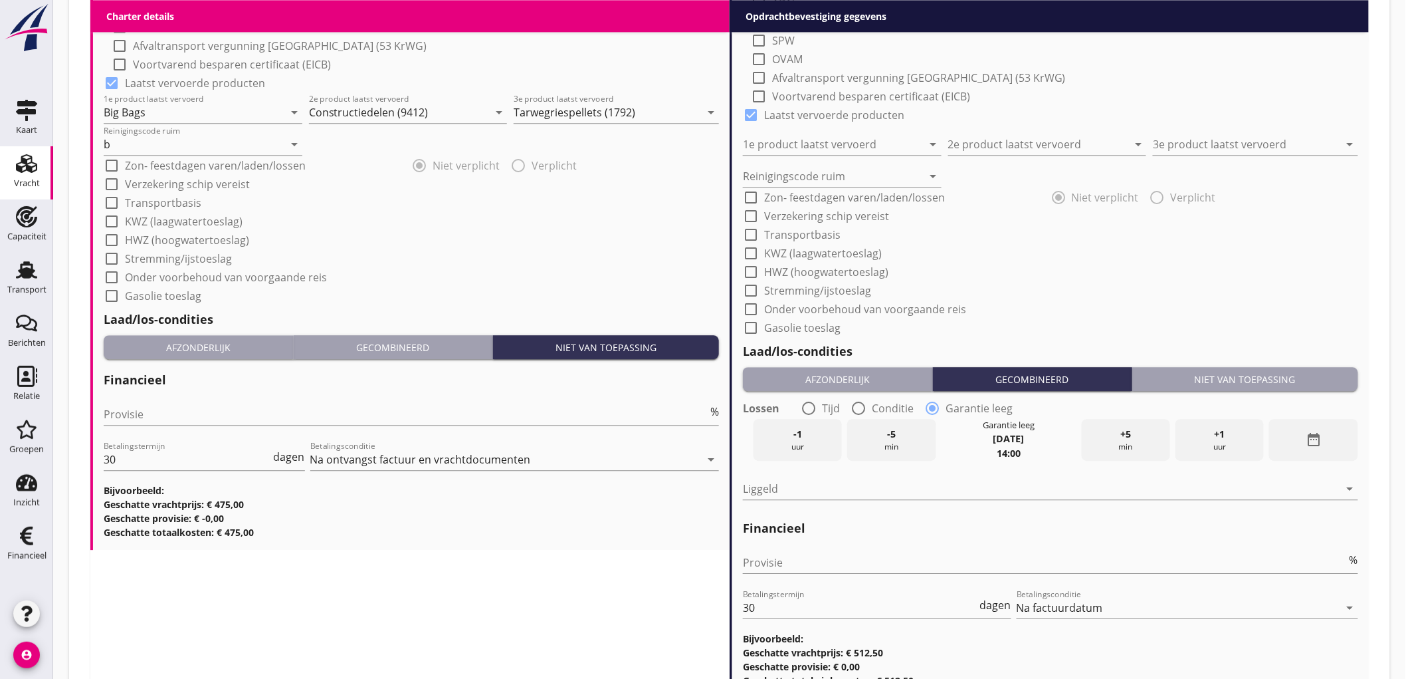
scroll to position [872, 0]
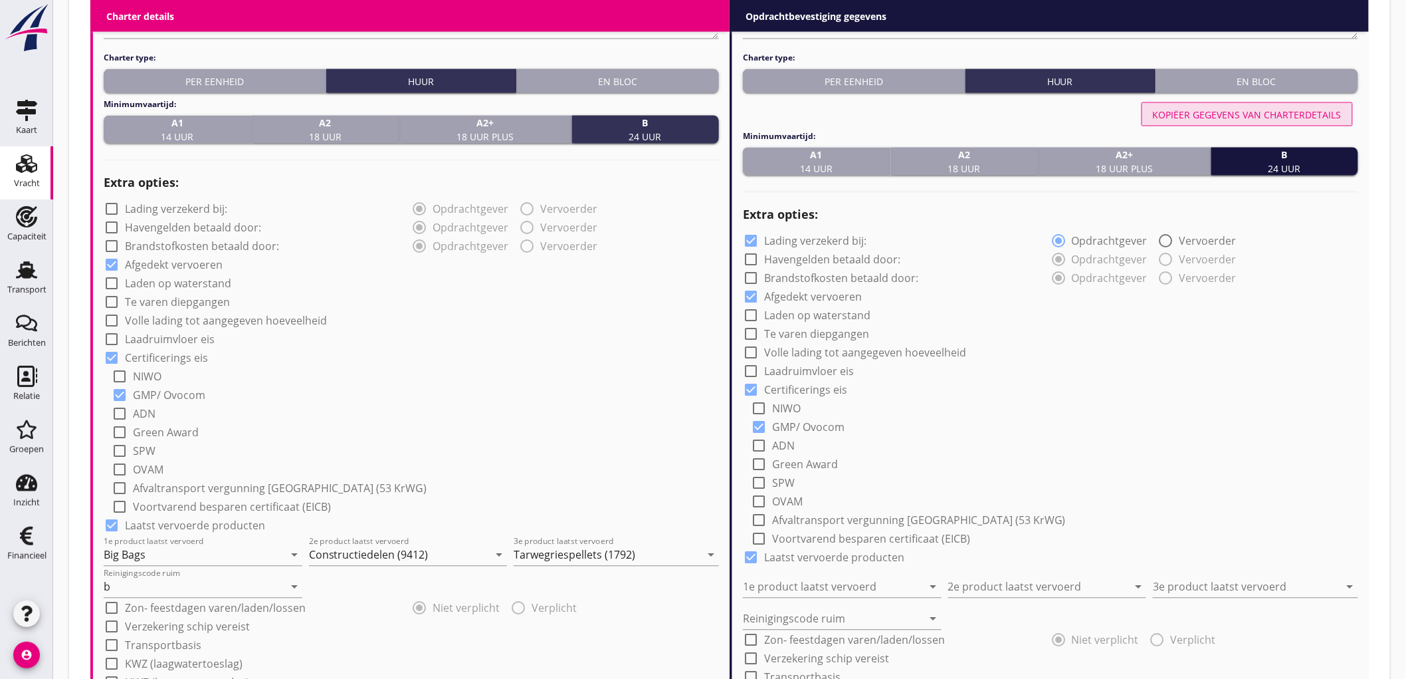
drag, startPoint x: 1275, startPoint y: 116, endPoint x: 1245, endPoint y: 152, distance: 45.8
click at [1274, 116] on div "Kopiëer gegevens van charterdetails" at bounding box center [1247, 115] width 189 height 14
checkbox input "false"
type input "Big Bags"
type input "Constructiedelen (9412)"
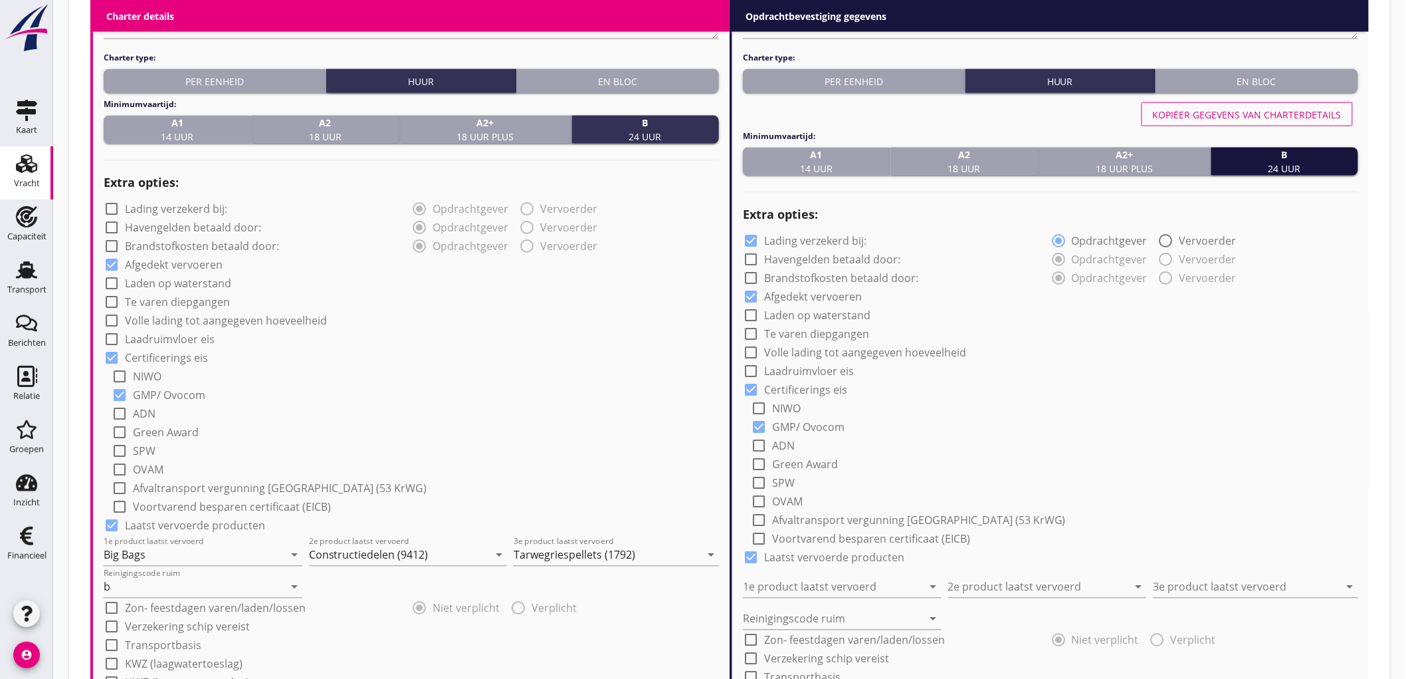
type input "Tarwegriespellets (1792)"
type input "b"
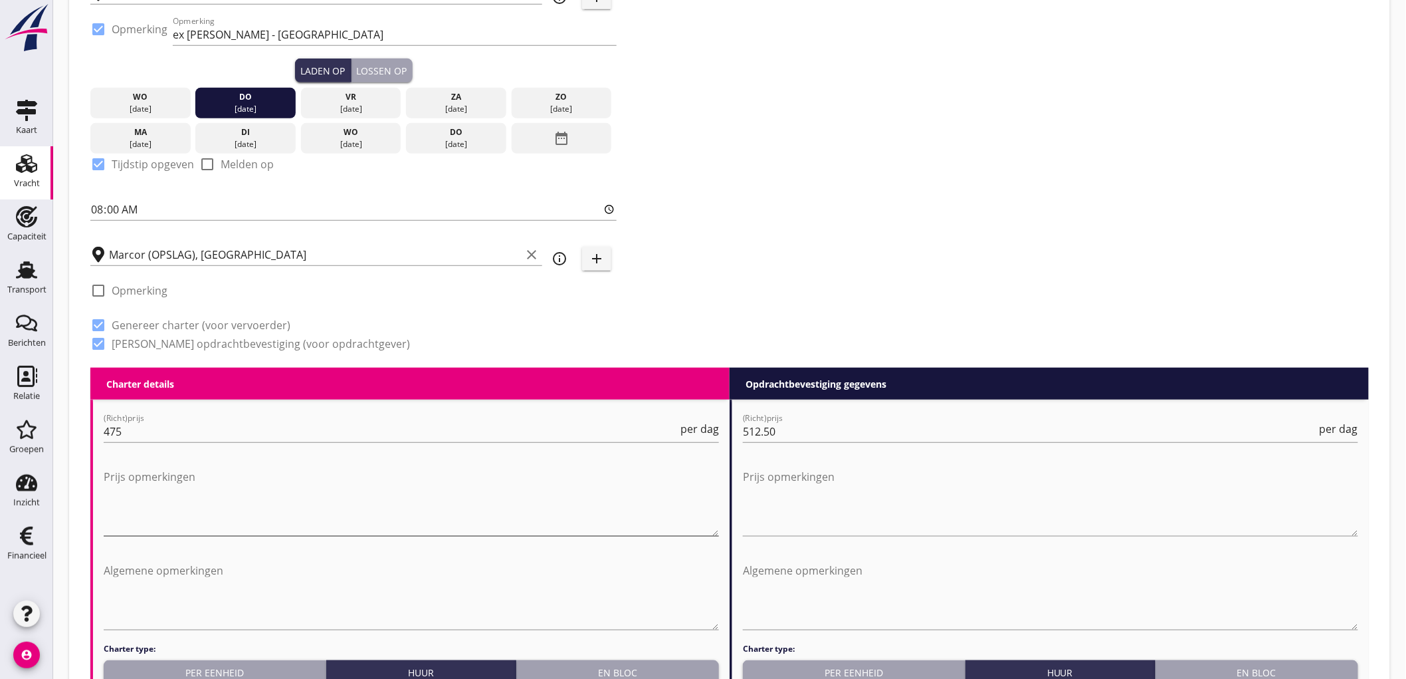
click at [238, 506] on textarea "Prijs opmerkingen" at bounding box center [411, 501] width 615 height 70
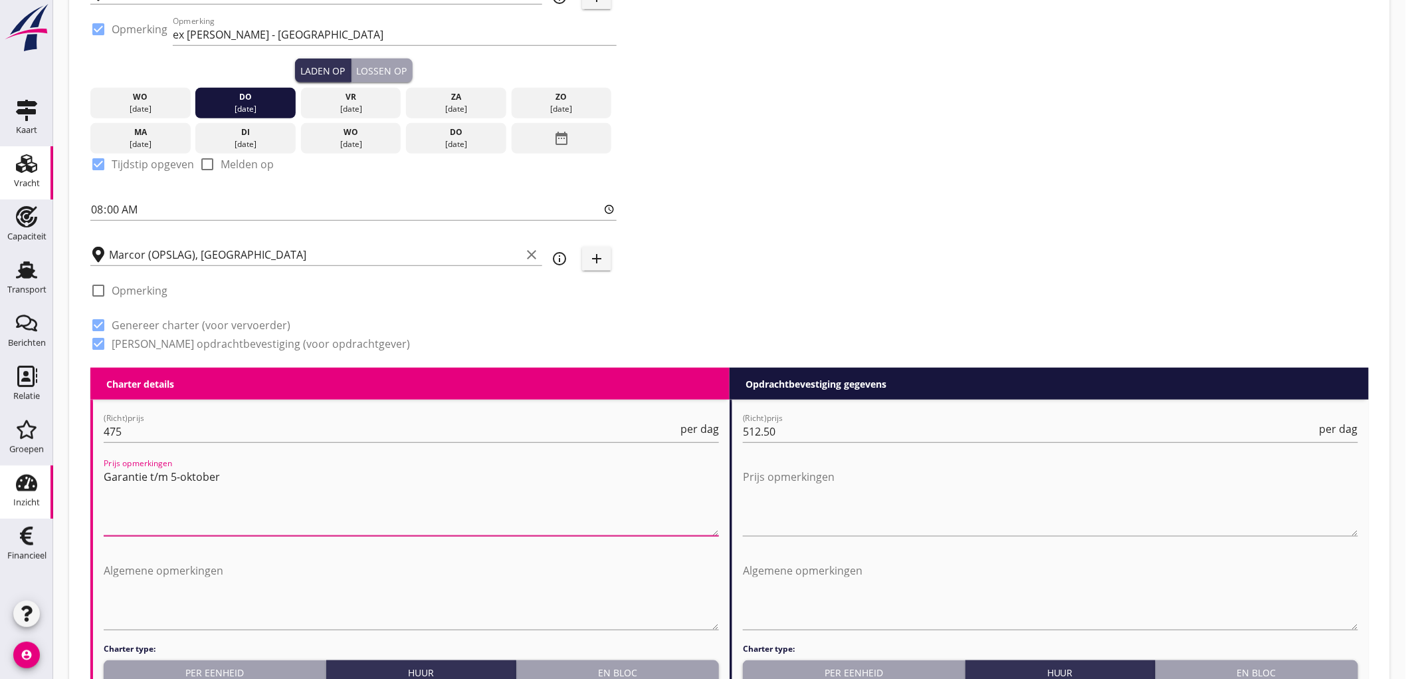
drag, startPoint x: 306, startPoint y: 477, endPoint x: 369, endPoint y: 466, distance: 64.0
type textarea "Garantie t/m 5-oktober"
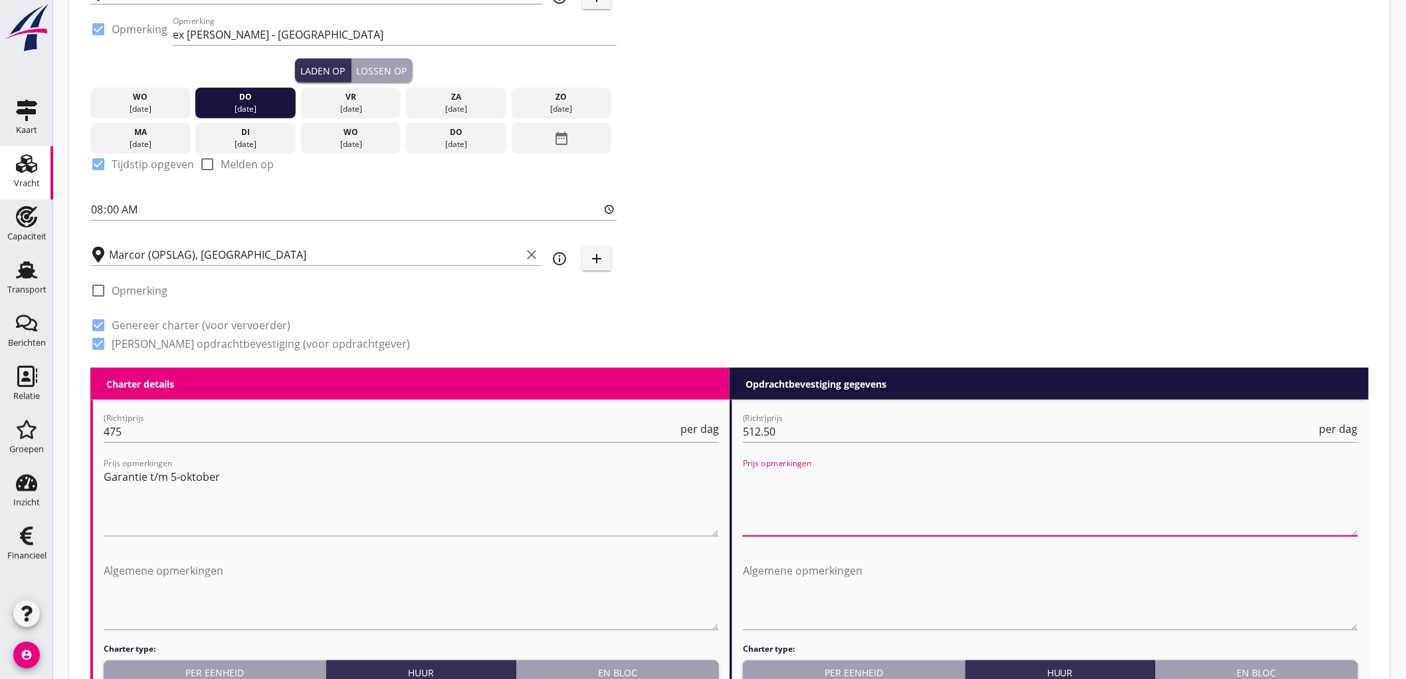
click at [995, 513] on textarea "Prijs opmerkingen" at bounding box center [1050, 501] width 615 height 70
paste textarea "Garantie t/m 5-oktober"
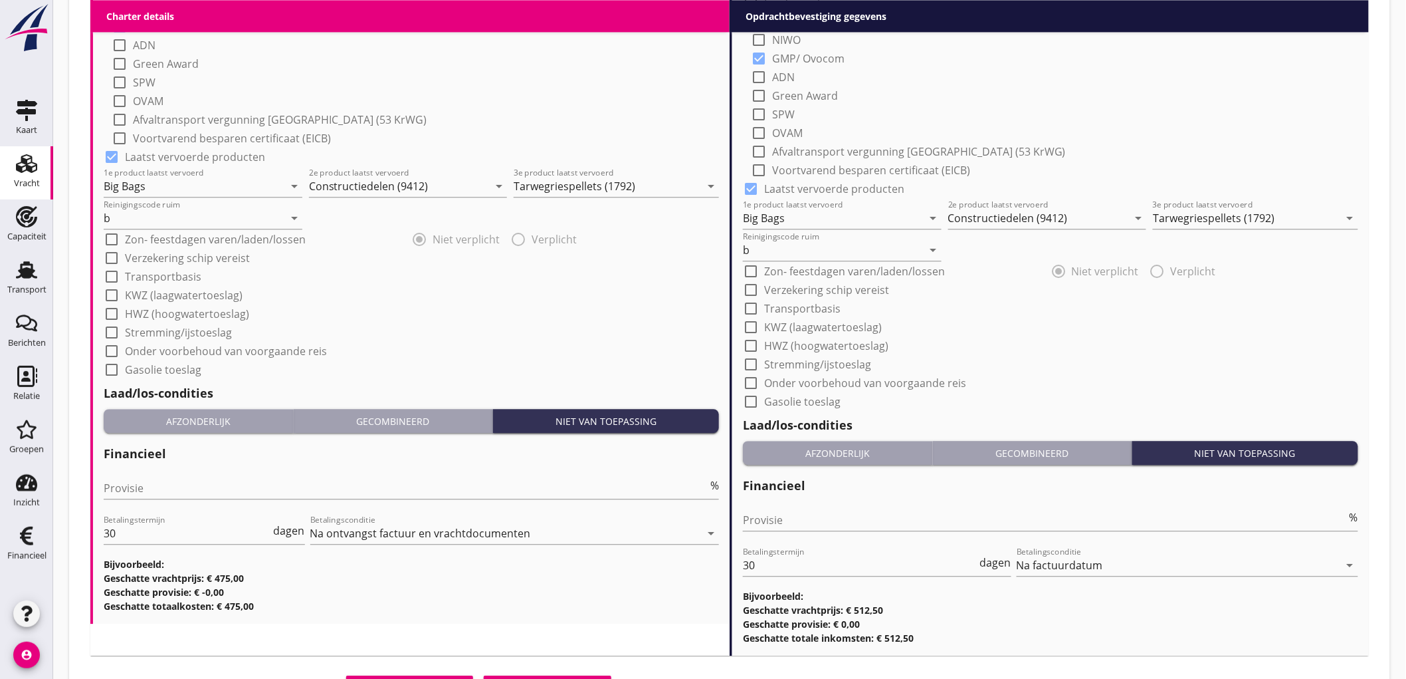
scroll to position [1307, 0]
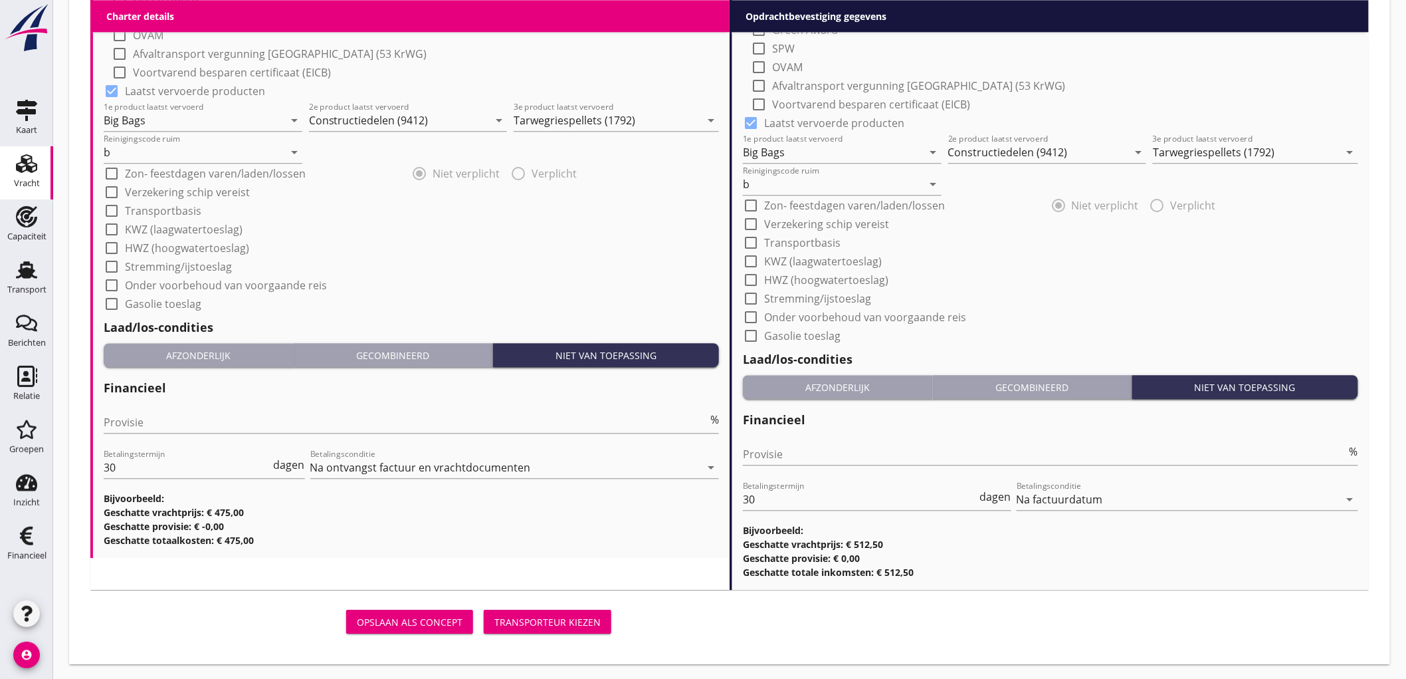
type textarea "Garantie t/m 5-oktober"
click at [548, 617] on div "Transporteur kiezen" at bounding box center [547, 622] width 106 height 14
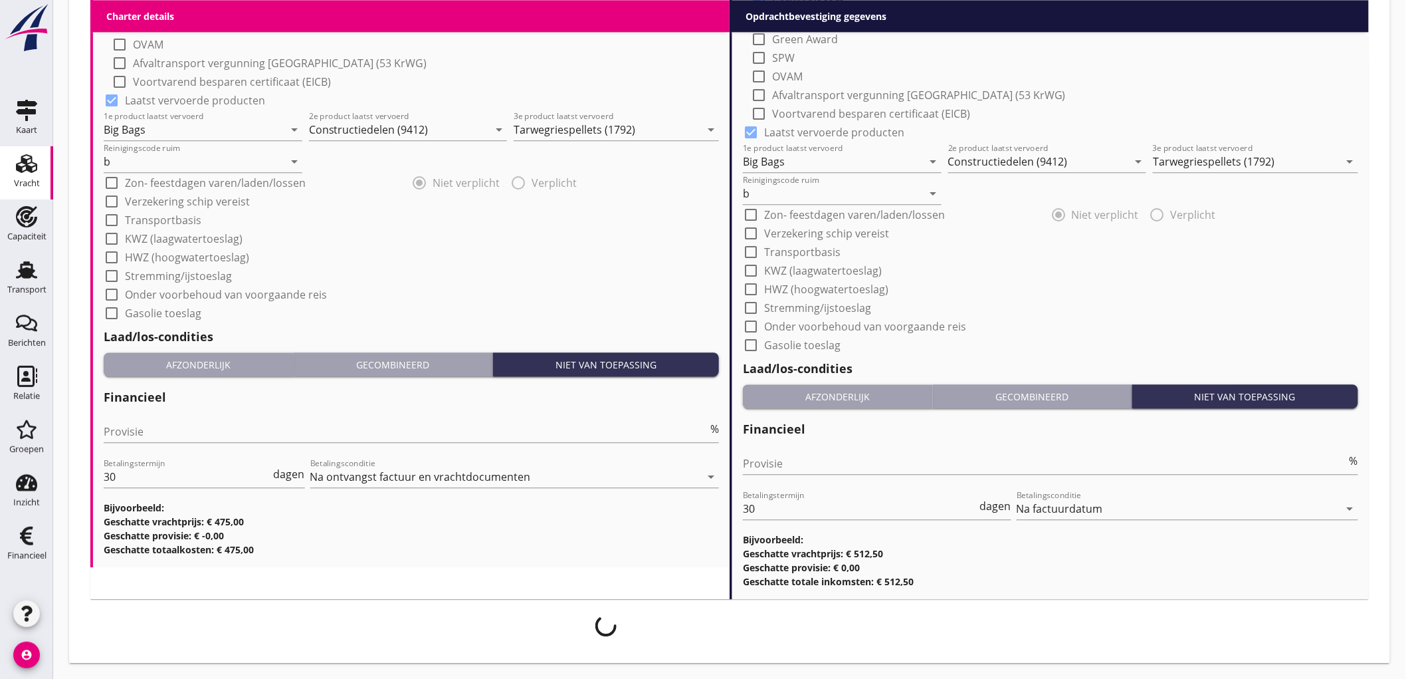
scroll to position [1297, 0]
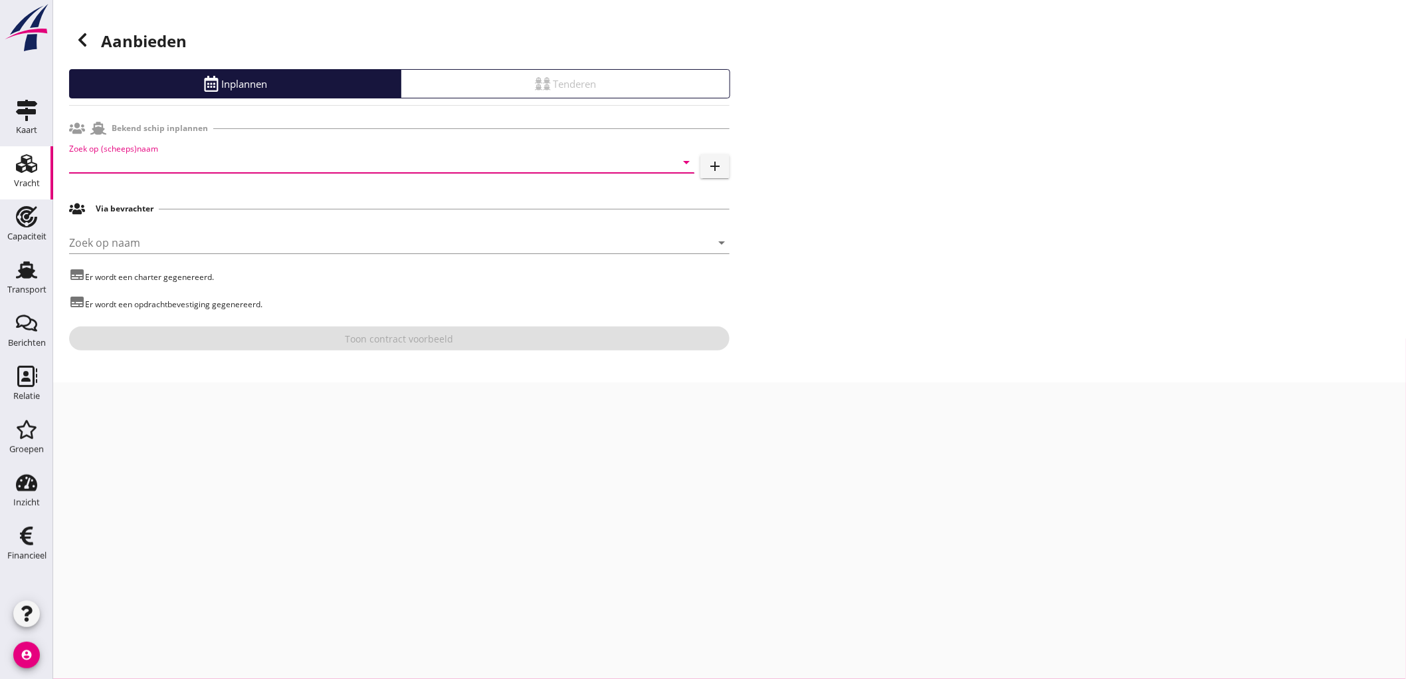
click at [188, 170] on input "Zoek op (scheeps)naam" at bounding box center [363, 162] width 588 height 21
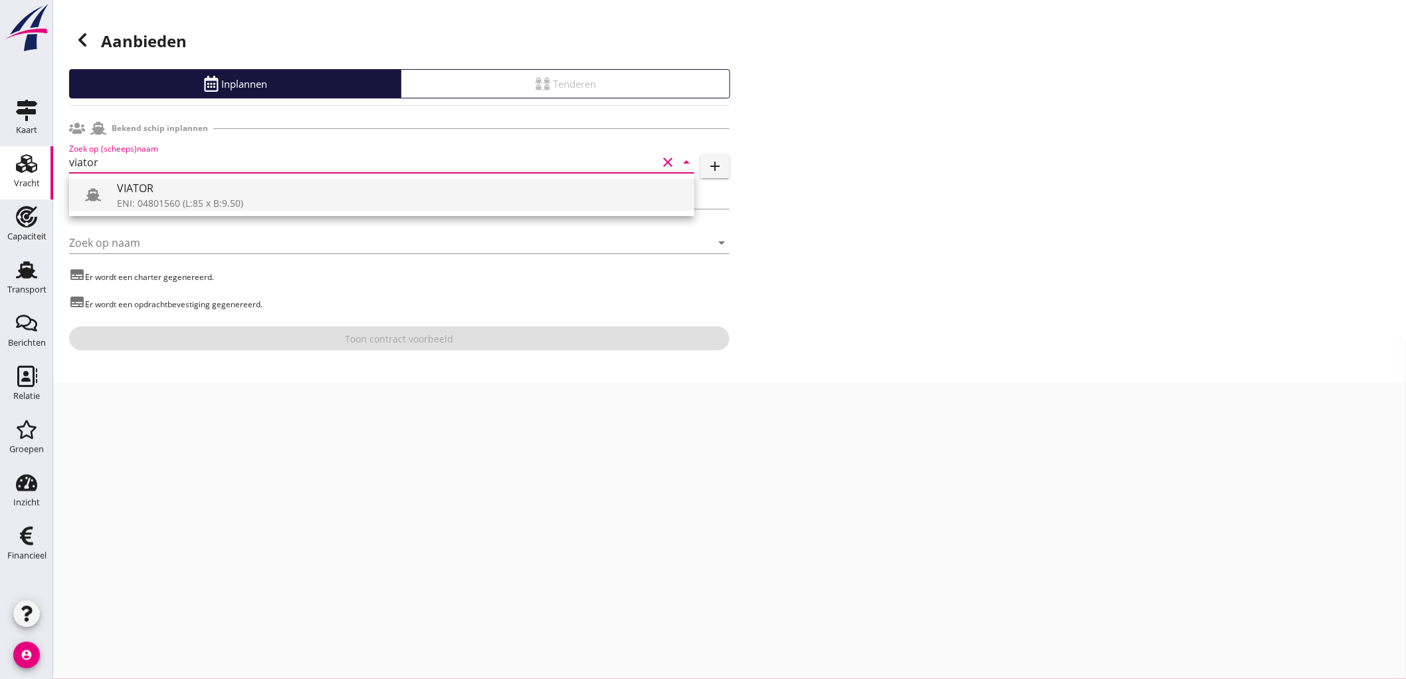
click at [169, 191] on div "VIATOR" at bounding box center [400, 188] width 567 height 16
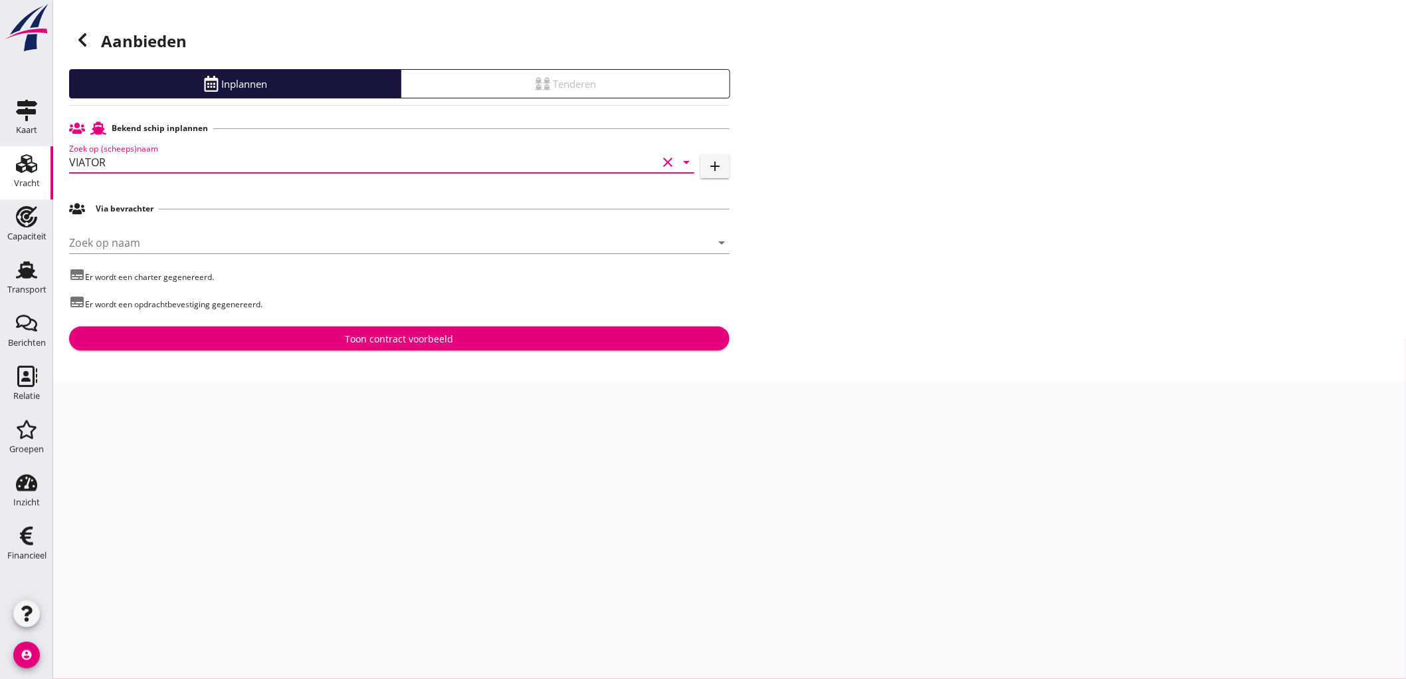
type input "VIATOR"
click at [372, 348] on button "Toon contract voorbeeld" at bounding box center [399, 338] width 661 height 24
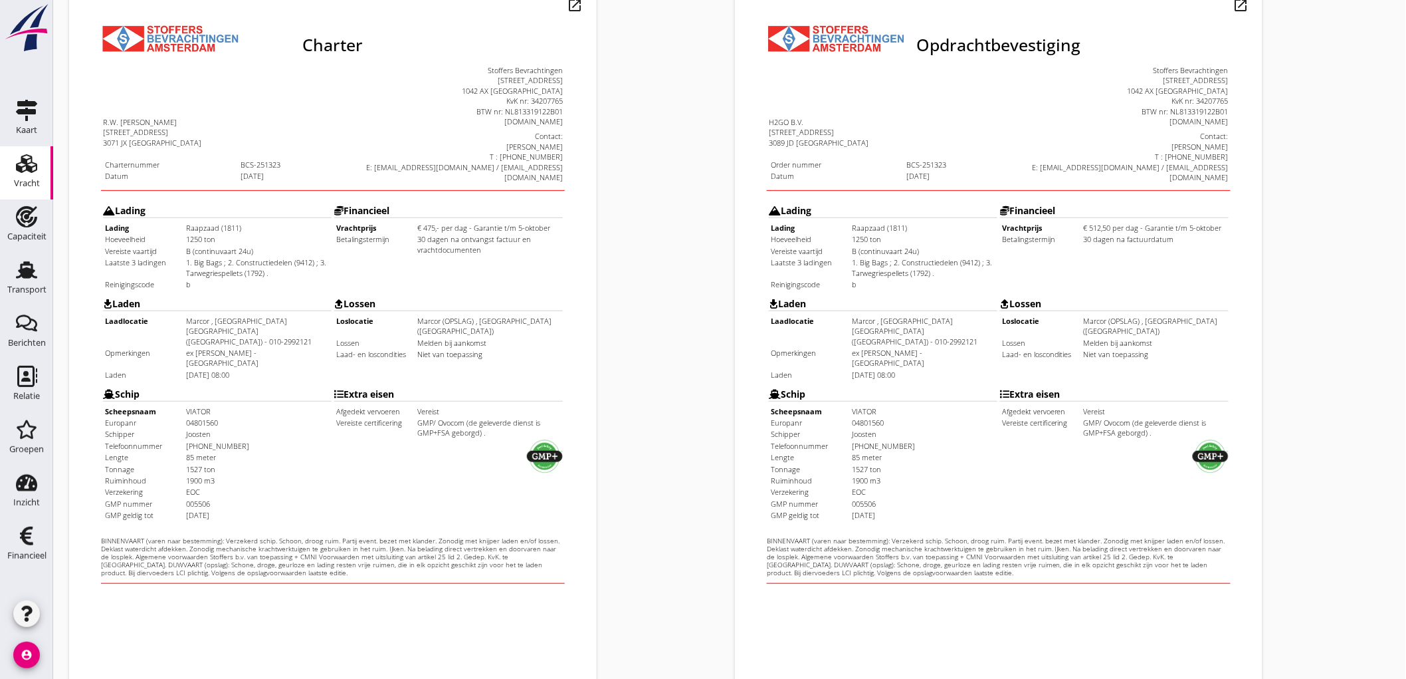
scroll to position [304, 0]
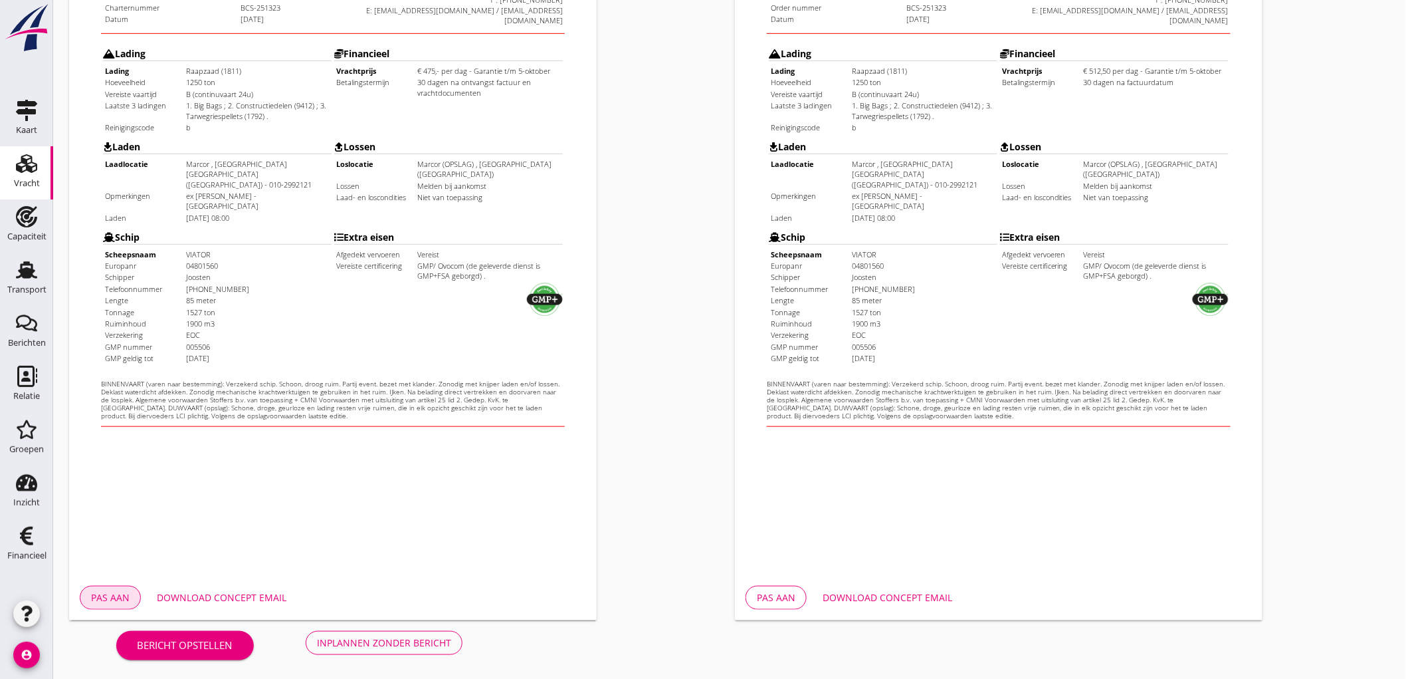
drag, startPoint x: 128, startPoint y: 589, endPoint x: 138, endPoint y: 572, distance: 19.9
click at [128, 590] on div "Pas aan" at bounding box center [110, 597] width 39 height 14
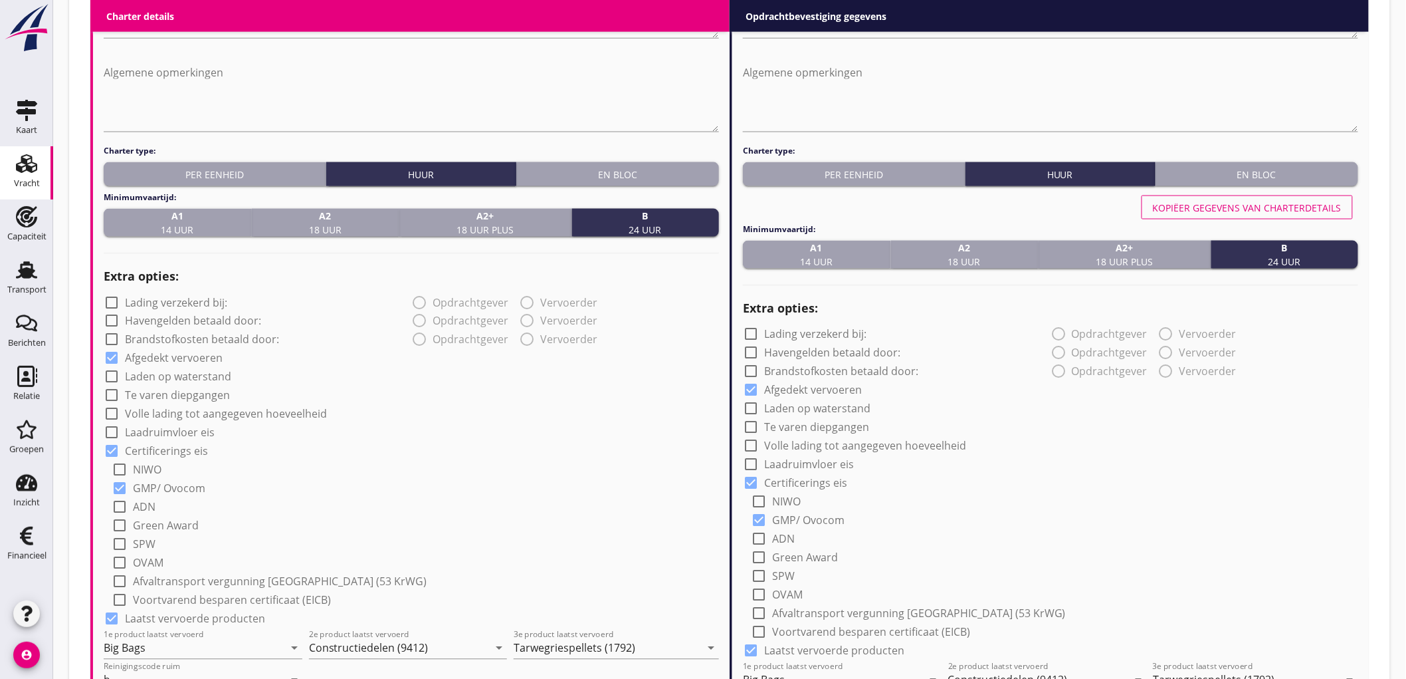
scroll to position [590, 0]
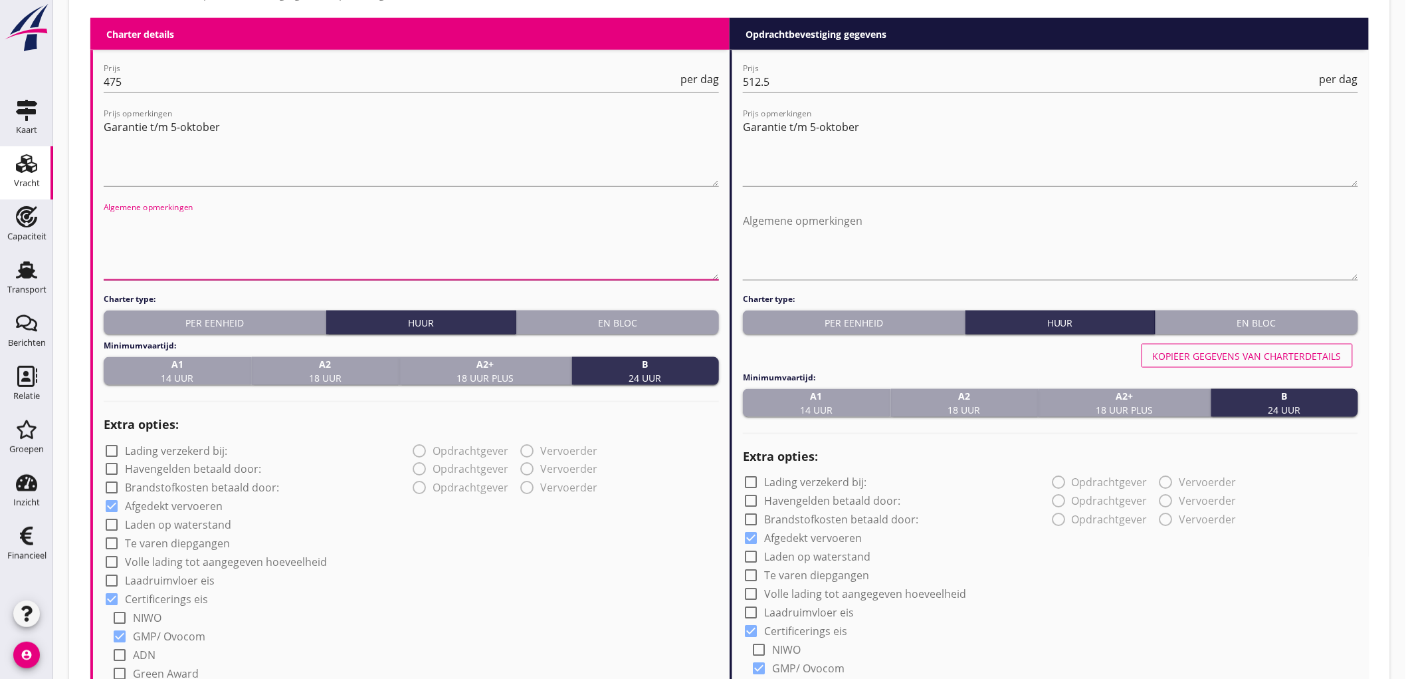
click at [281, 229] on textarea "Algemene opmerkingen" at bounding box center [411, 245] width 615 height 70
drag, startPoint x: 292, startPoint y: 219, endPoint x: 5, endPoint y: 241, distance: 287.9
click at [4, 242] on div "Kaart Kaart Vracht Vracht Capaciteit Capaciteit Transport Transport Berichten B…" at bounding box center [703, 383] width 1406 height 1946
type textarea "Incl. Laadkosten / Verhaalkosten"
click at [1118, 220] on textarea "Algemene opmerkingen" at bounding box center [1050, 245] width 615 height 70
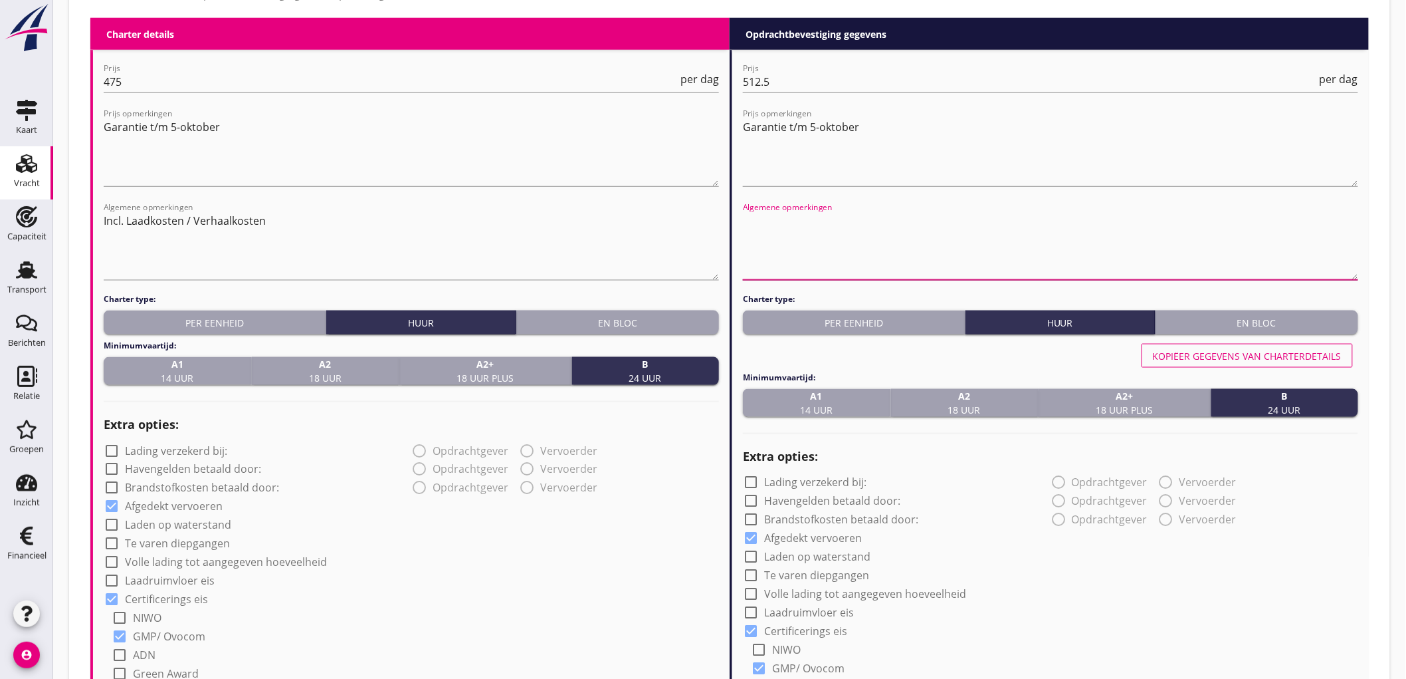
paste textarea "Incl. Laadkosten / Verhaalkosten"
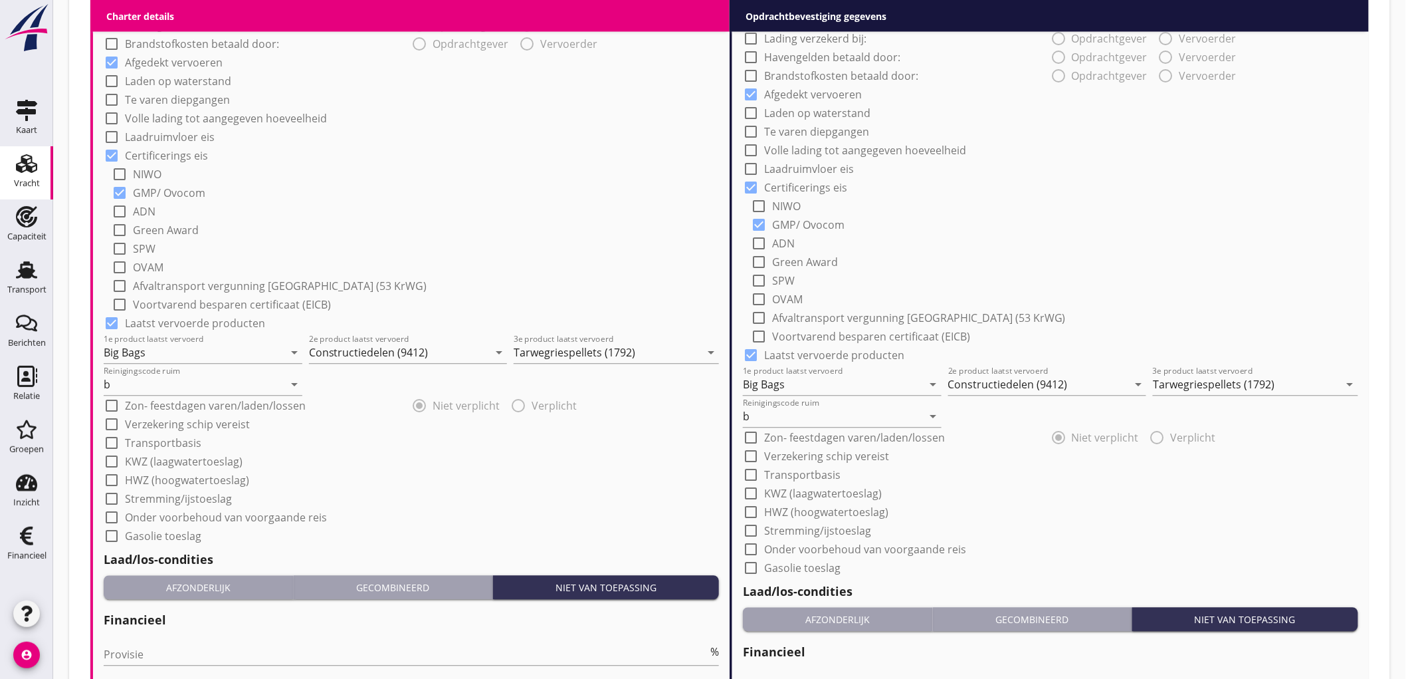
scroll to position [960, 0]
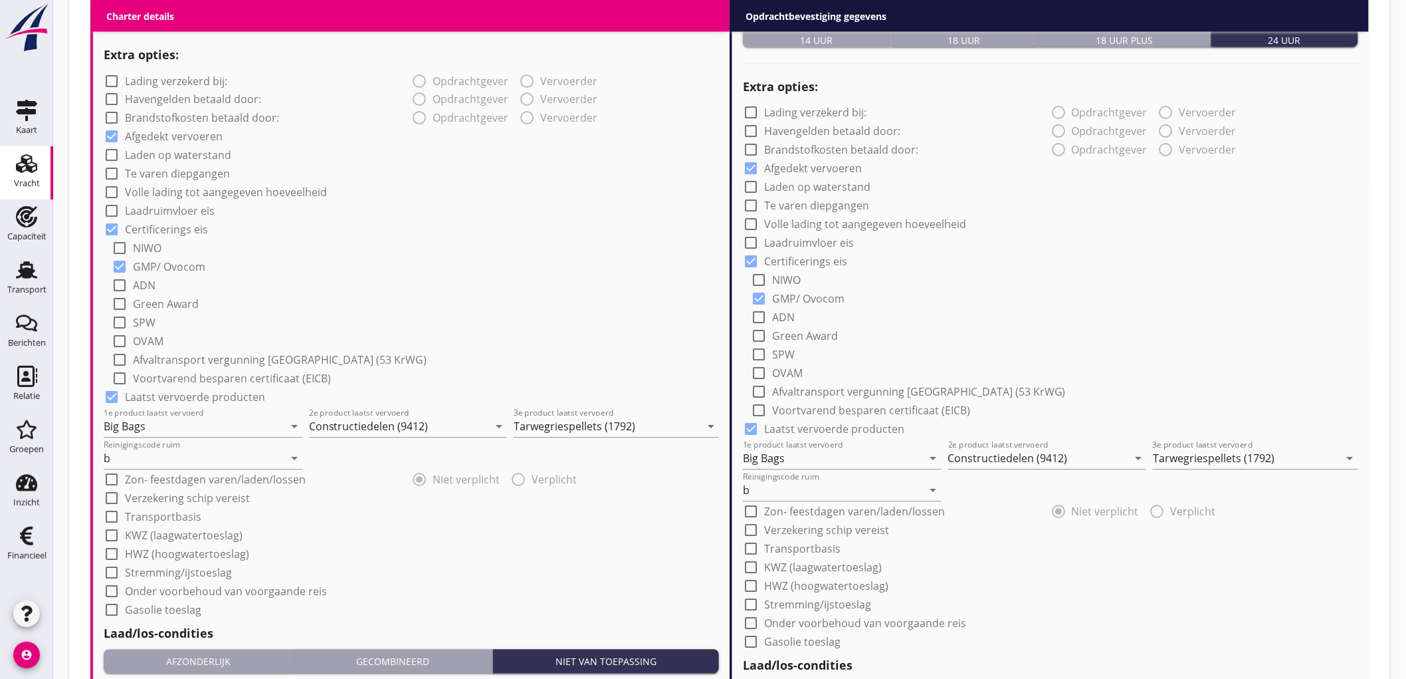
type textarea "Incl. Laadkosten / Verhaalkosten"
click at [210, 195] on label "Volle lading tot aangegeven hoeveelheid" at bounding box center [226, 192] width 202 height 13
checkbox input "true"
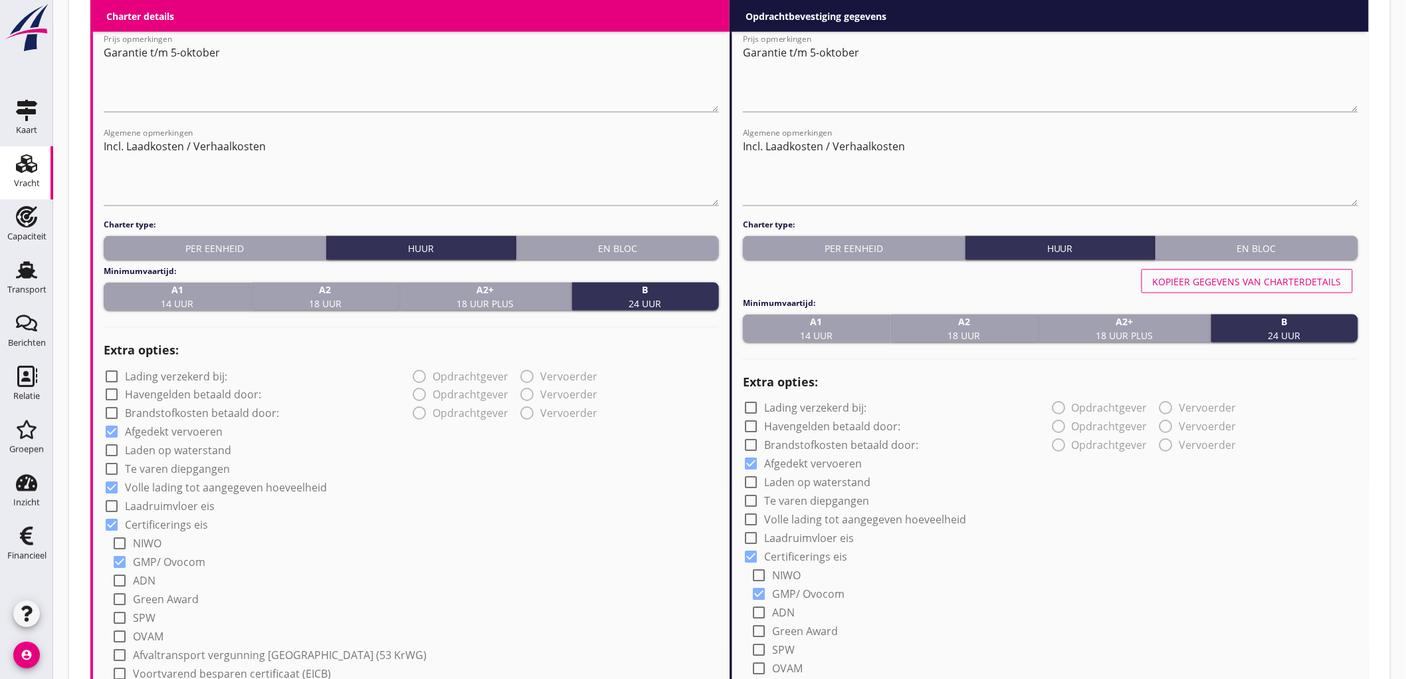
click at [1227, 274] on div "Kopiëer gegevens van charterdetails" at bounding box center [1247, 281] width 189 height 14
checkbox input "true"
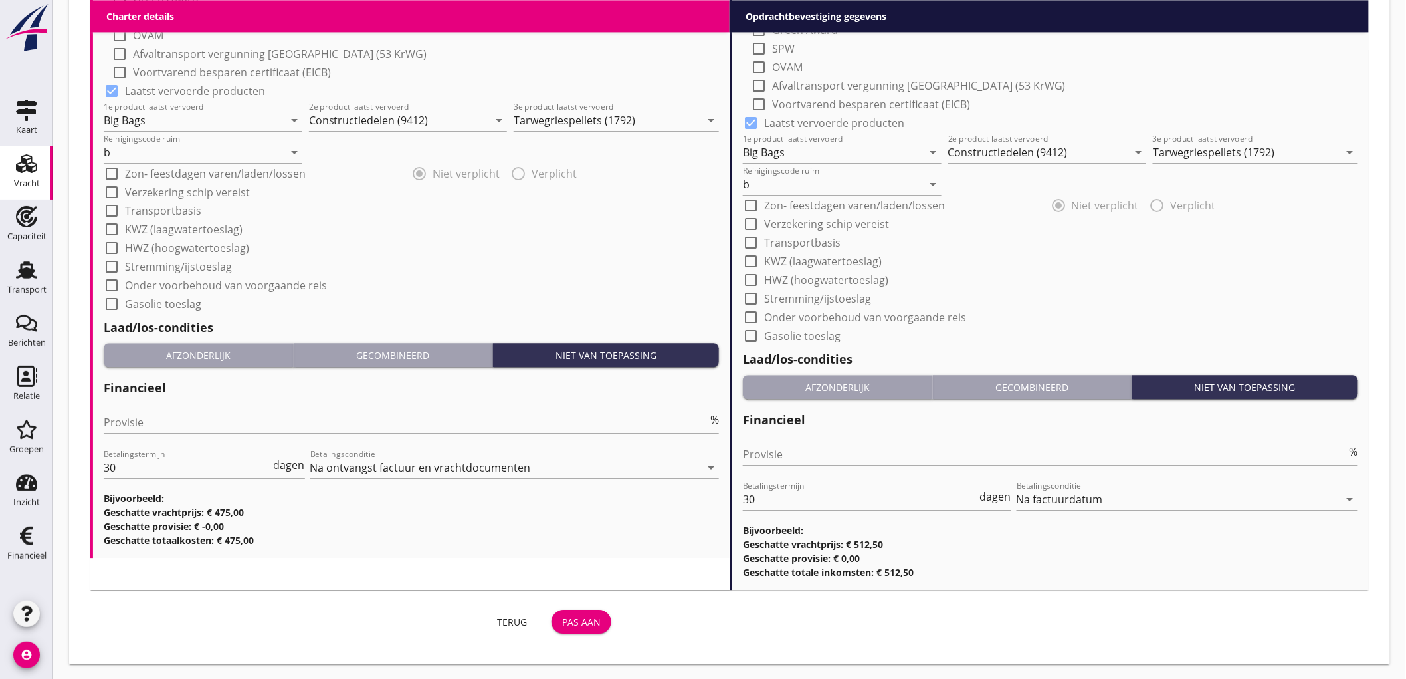
drag, startPoint x: 591, startPoint y: 619, endPoint x: 1385, endPoint y: 255, distance: 873.4
click at [589, 618] on div "Pas aan" at bounding box center [581, 622] width 39 height 14
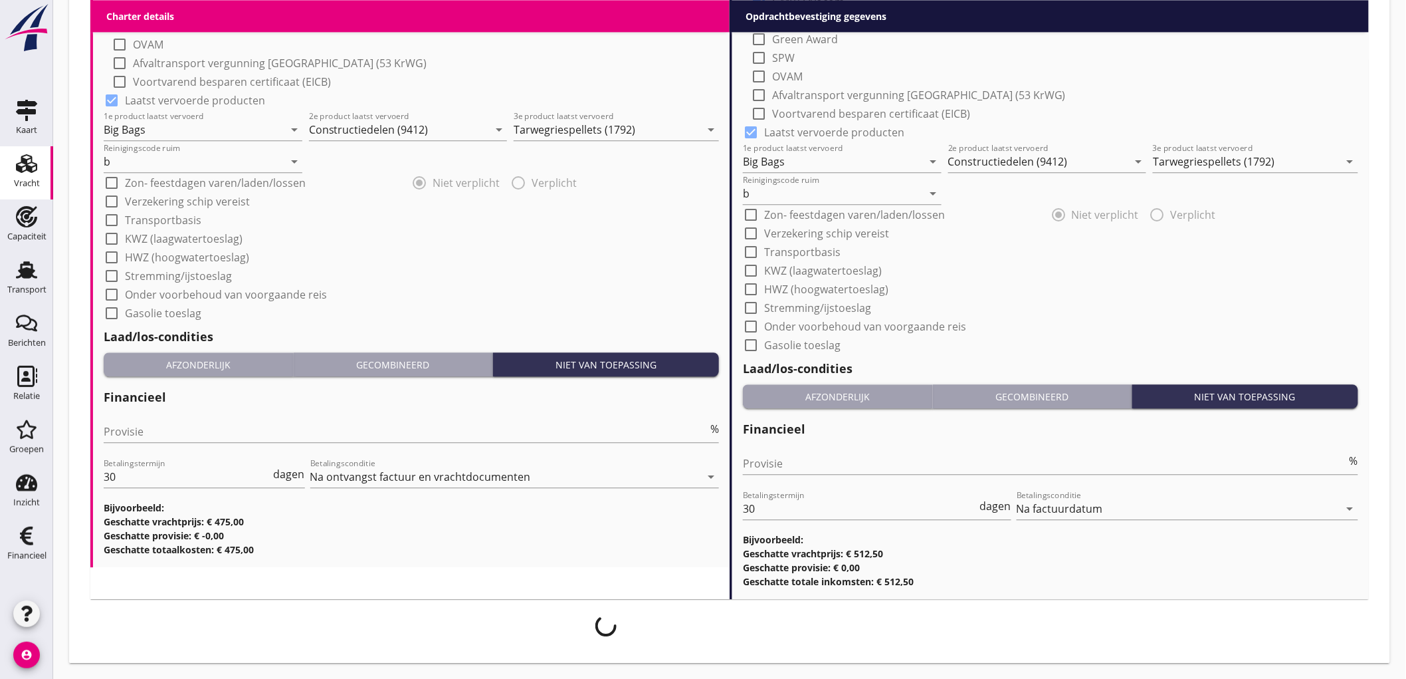
scroll to position [1256, 0]
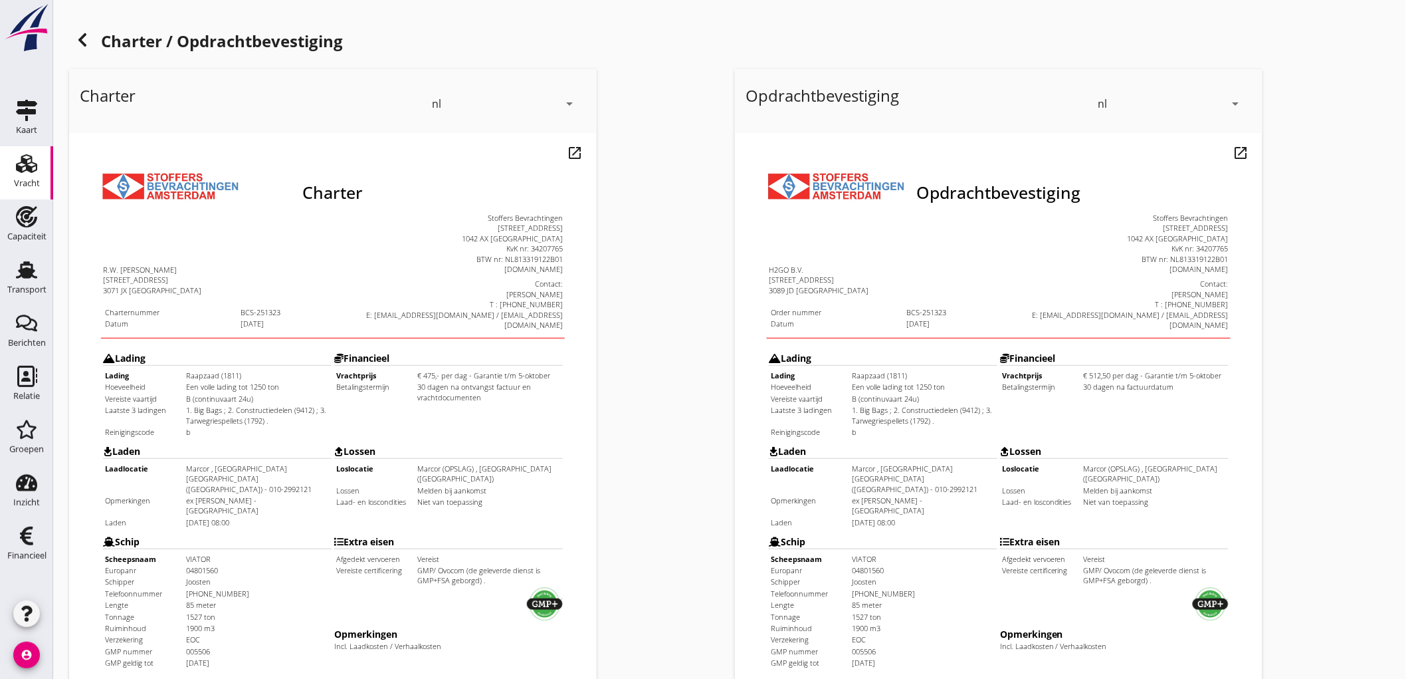
scroll to position [304, 0]
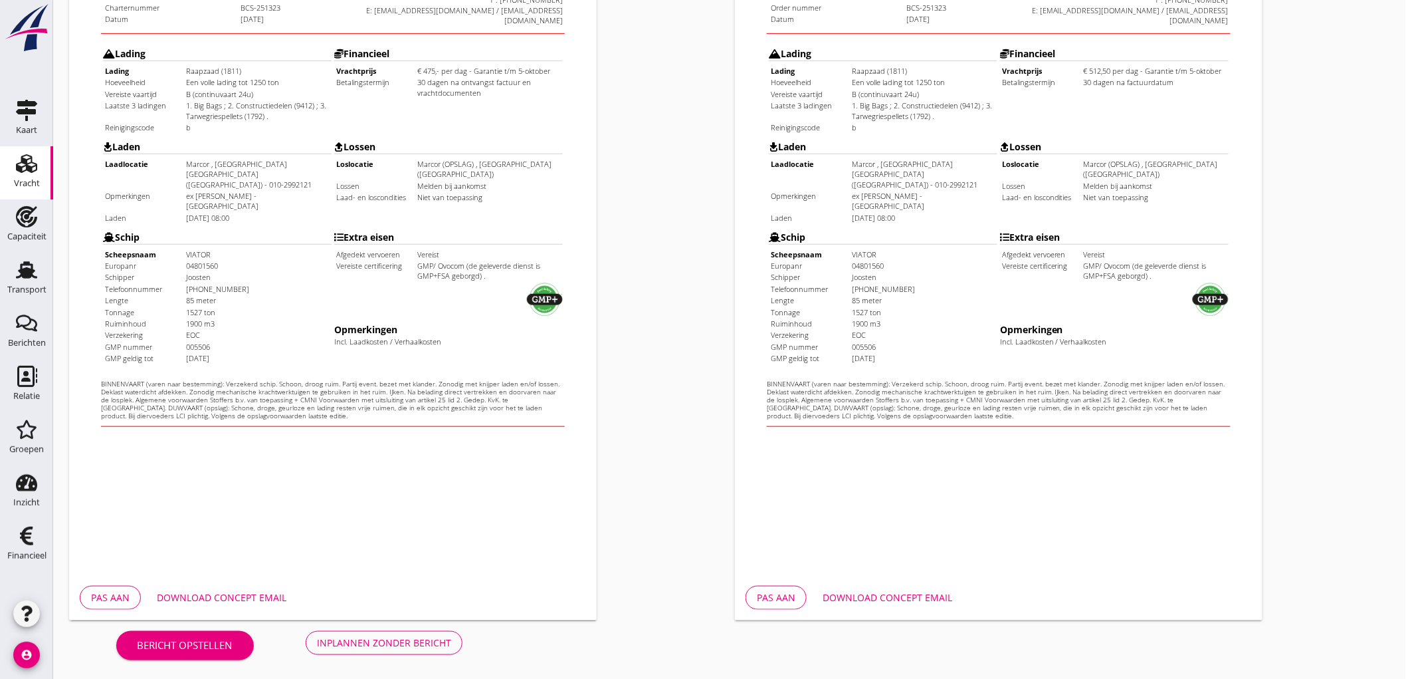
click at [373, 638] on div "Inplannen zonder bericht" at bounding box center [384, 642] width 134 height 14
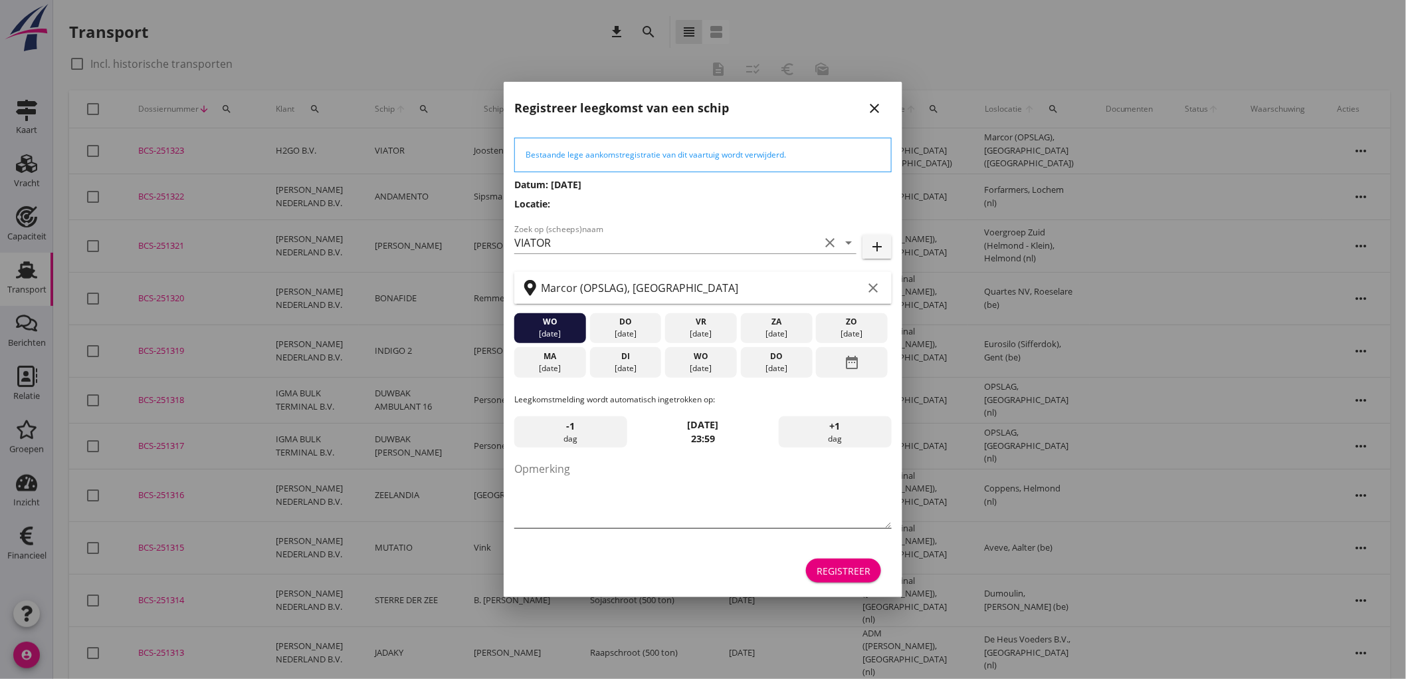
click at [668, 520] on textarea "Opmerking" at bounding box center [702, 493] width 377 height 70
type textarea "STOFFER"
drag, startPoint x: 665, startPoint y: 498, endPoint x: 482, endPoint y: 493, distance: 183.5
click at [483, 493] on div "Deel track en trace Vracht details Vracht aanpassen Schip wijzigen Vracht kopie…" at bounding box center [703, 580] width 1406 height 1160
click at [778, 374] on div "[DATE]" at bounding box center [777, 362] width 72 height 31
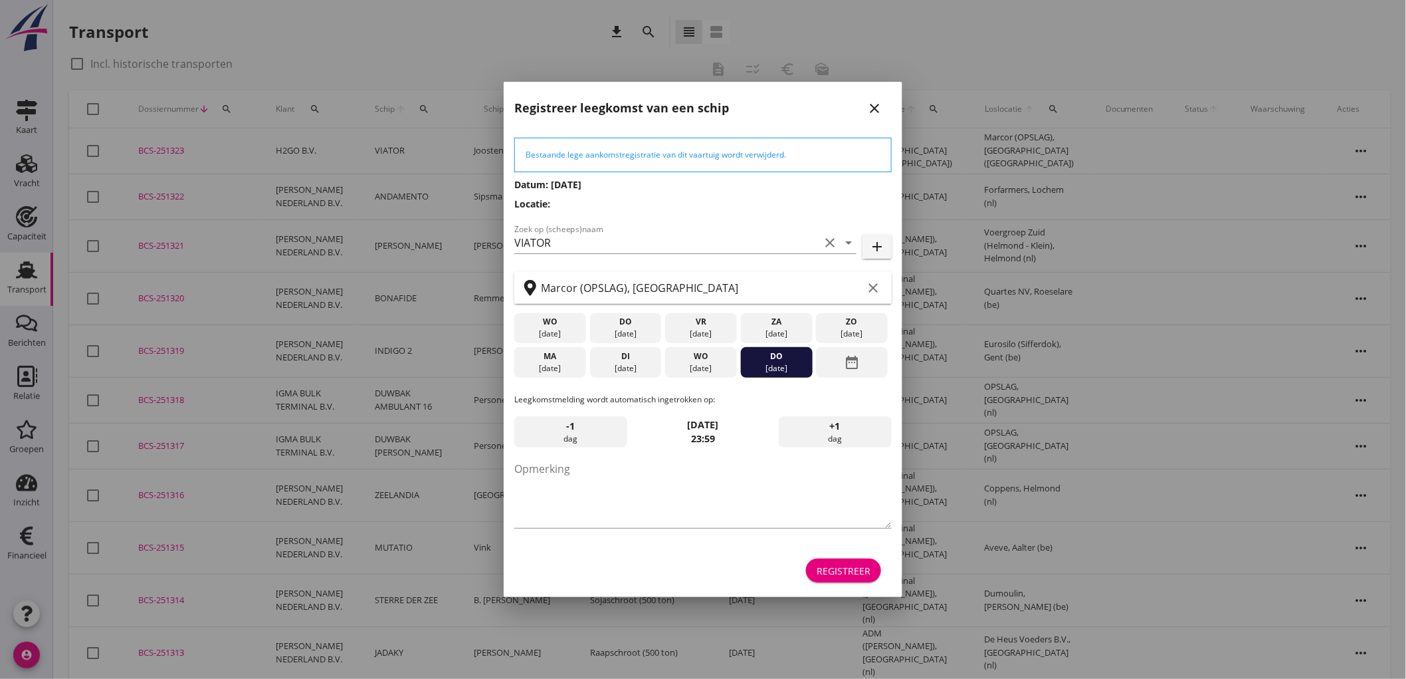
click at [778, 374] on div "[DATE]" at bounding box center [777, 362] width 72 height 31
click at [782, 368] on div "[DATE]" at bounding box center [776, 368] width 65 height 12
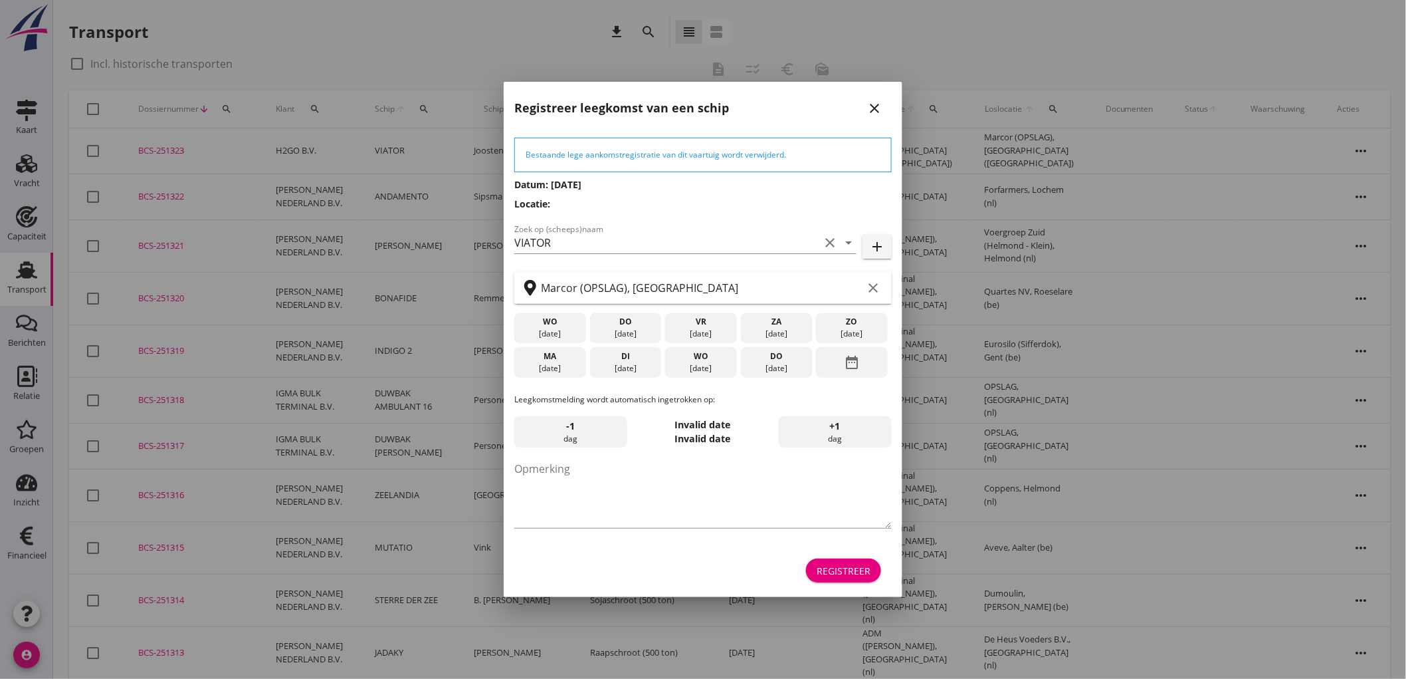
click at [827, 364] on div "date_range" at bounding box center [852, 362] width 72 height 31
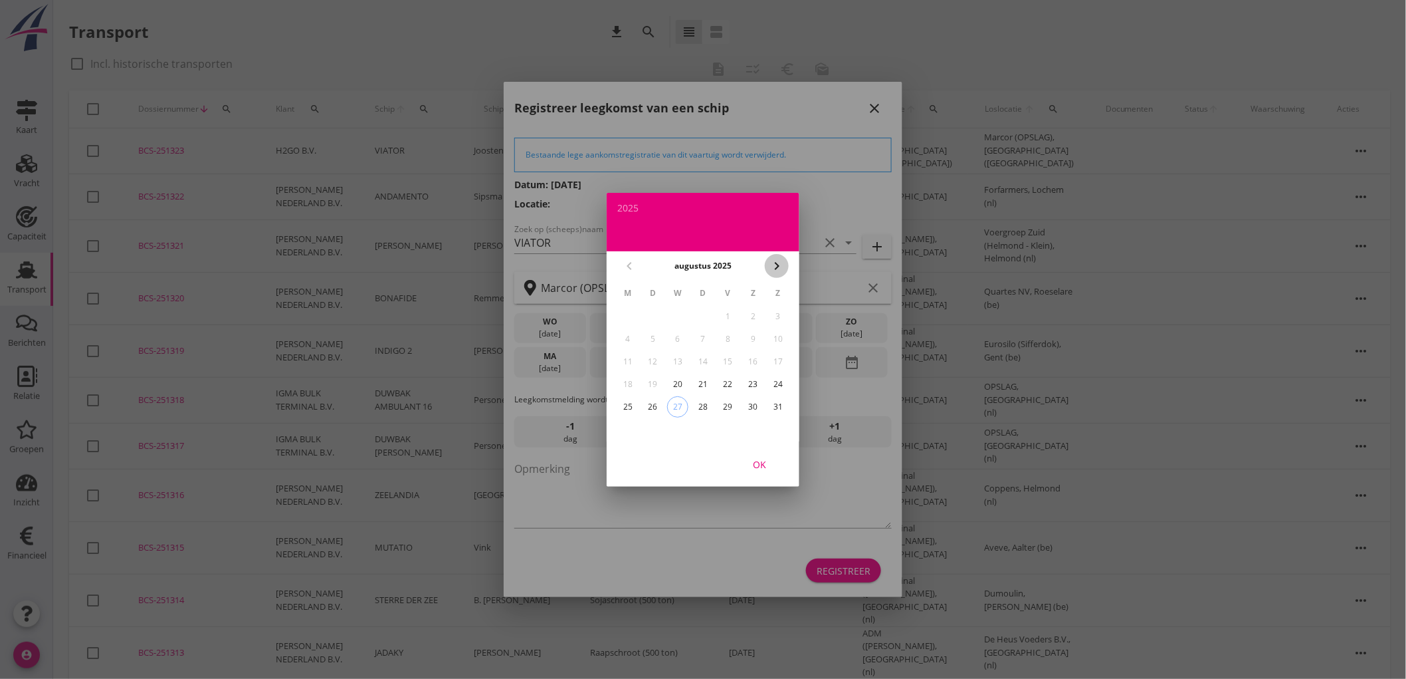
click at [784, 266] on icon "chevron_right" at bounding box center [777, 266] width 16 height 16
click at [629, 341] on div "6" at bounding box center [627, 338] width 21 height 21
click at [753, 460] on div "OK" at bounding box center [759, 464] width 37 height 14
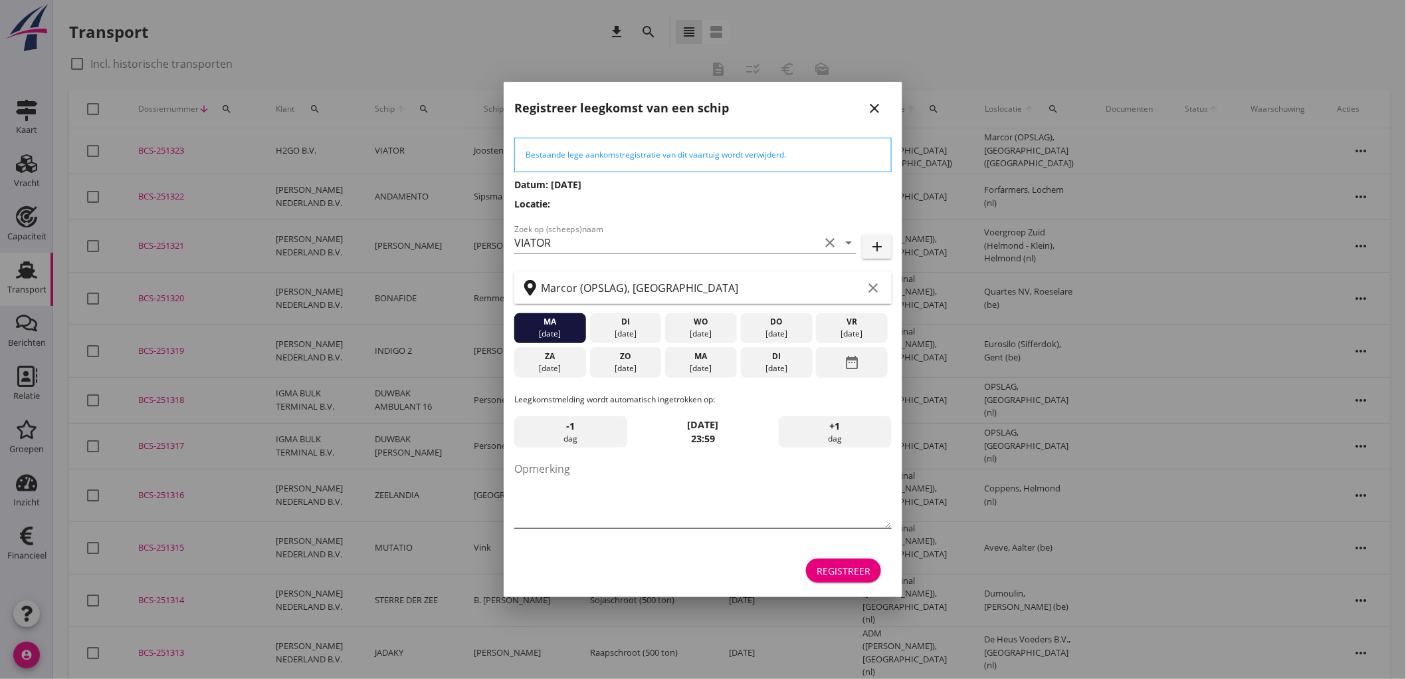
click at [682, 504] on textarea "Opmerking" at bounding box center [702, 493] width 377 height 70
type textarea "Opslag voor CDC, datum ongeveer"
click at [861, 575] on div "Registreer" at bounding box center [844, 571] width 54 height 14
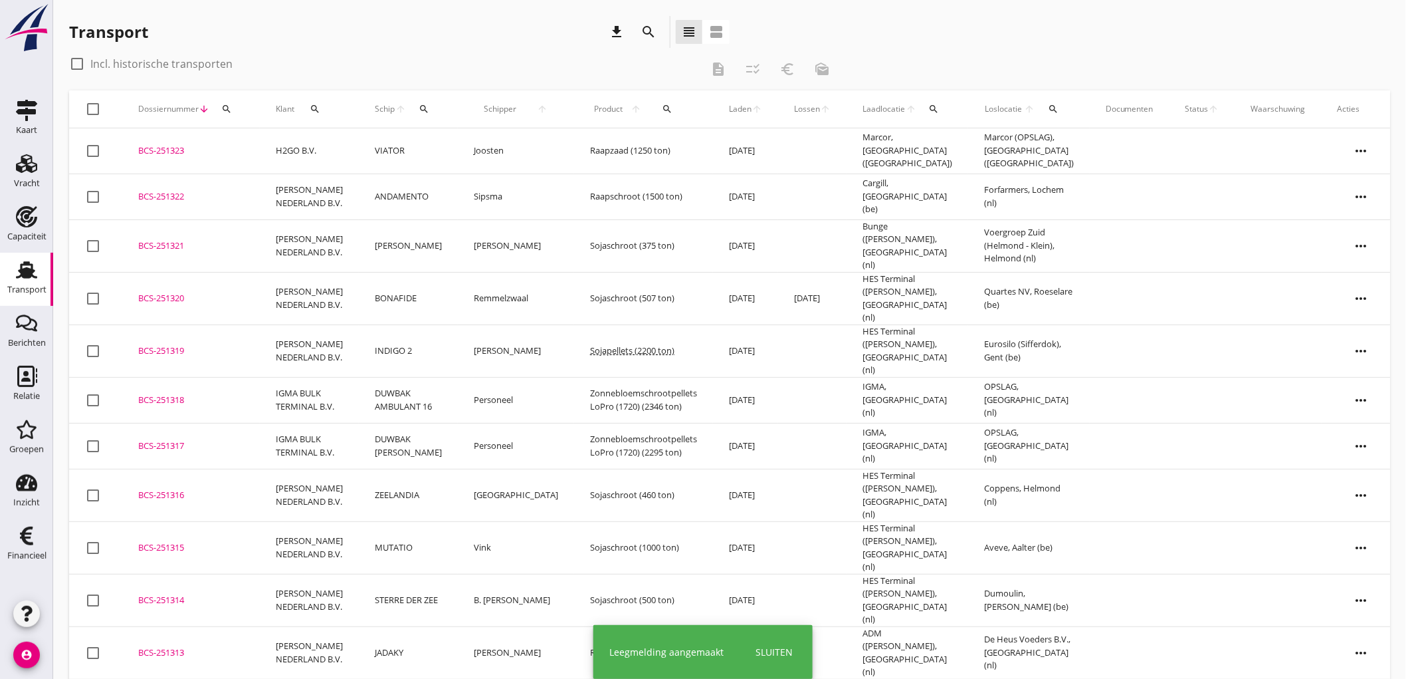
click at [433, 143] on td "VIATOR" at bounding box center [408, 151] width 99 height 46
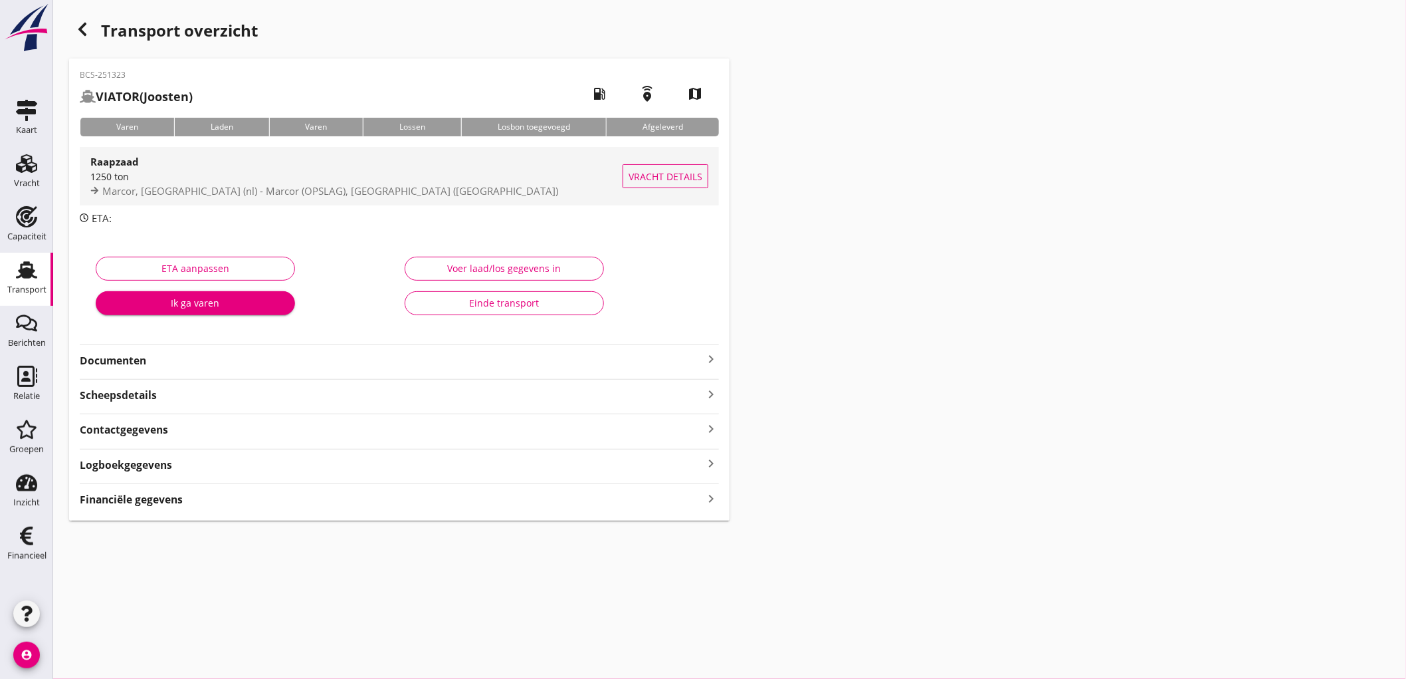
click at [303, 181] on div "1250 ton" at bounding box center [356, 176] width 532 height 14
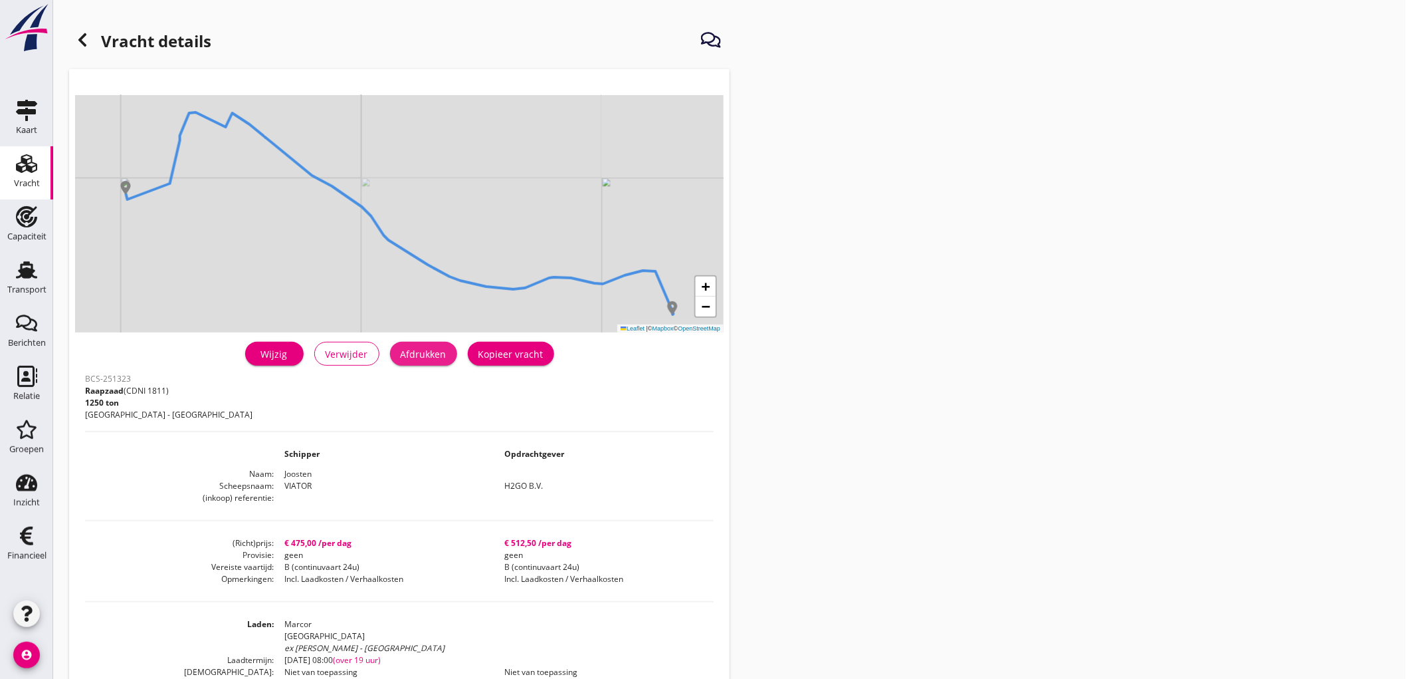
click at [429, 354] on div "Afdrukken" at bounding box center [424, 354] width 46 height 14
click at [80, 42] on icon at bounding box center [82, 40] width 16 height 16
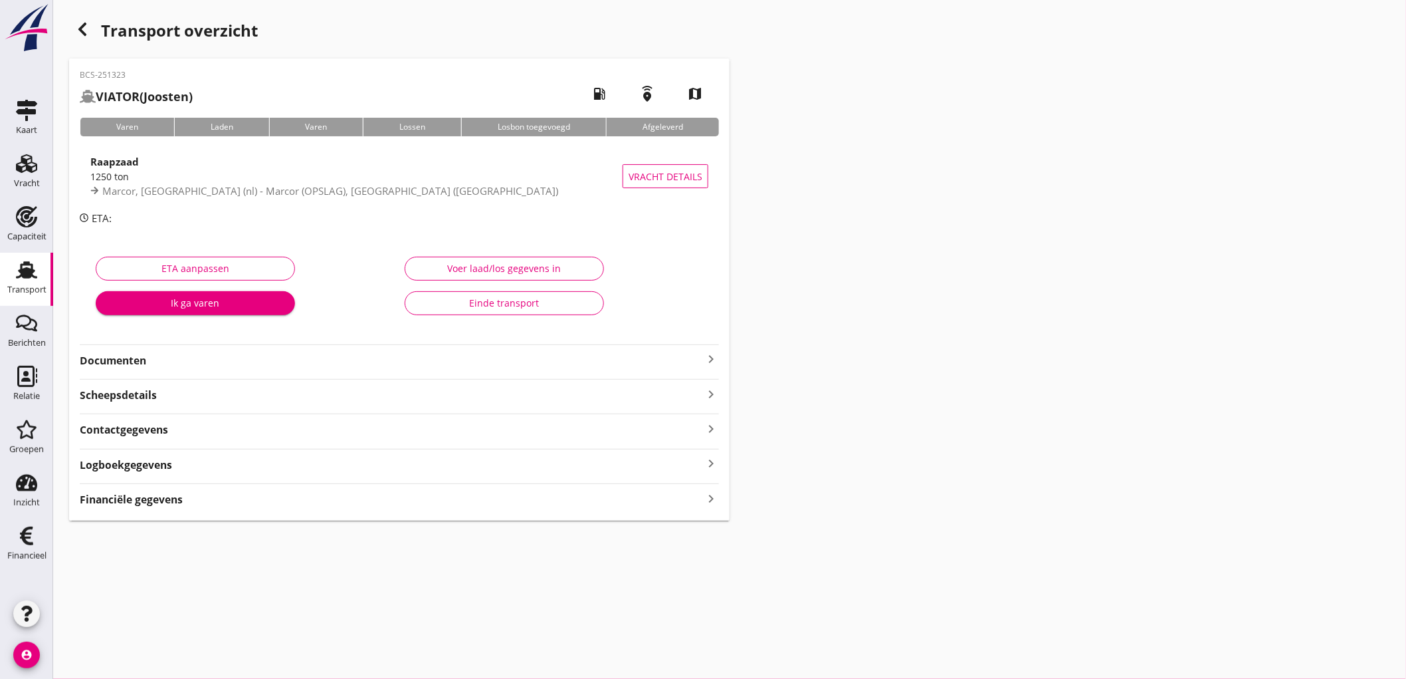
click at [169, 353] on strong "Documenten" at bounding box center [391, 360] width 623 height 15
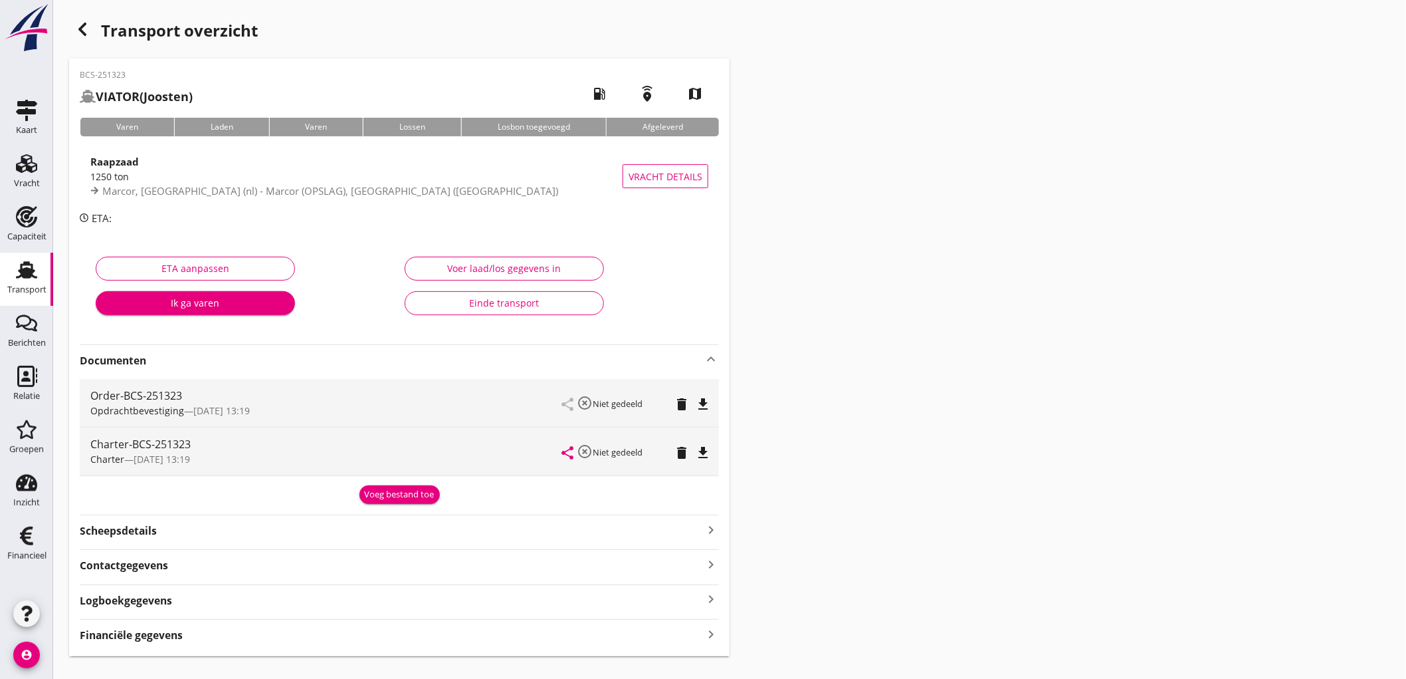
click at [710, 399] on icon "file_download" at bounding box center [703, 404] width 16 height 16
click at [708, 447] on icon "file_download" at bounding box center [703, 453] width 16 height 16
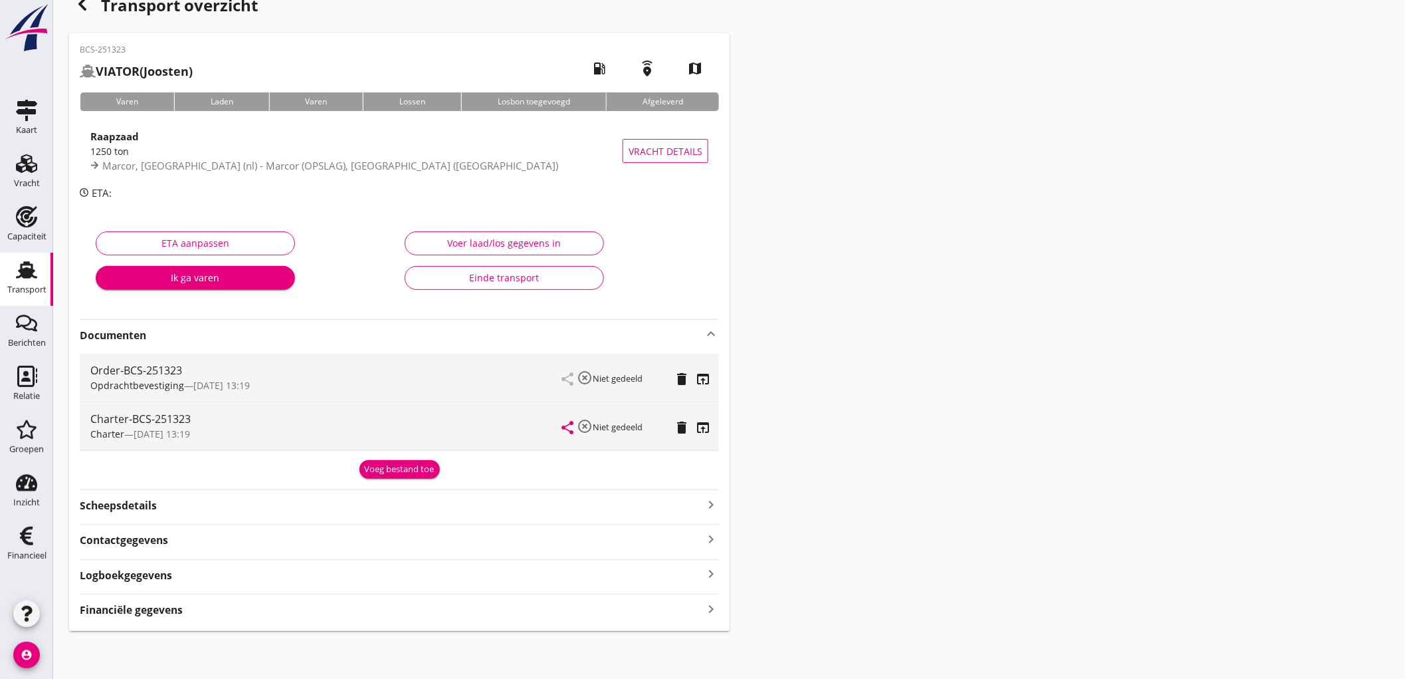
click at [144, 601] on div "Financiële gegevens keyboard_arrow_right" at bounding box center [399, 608] width 639 height 18
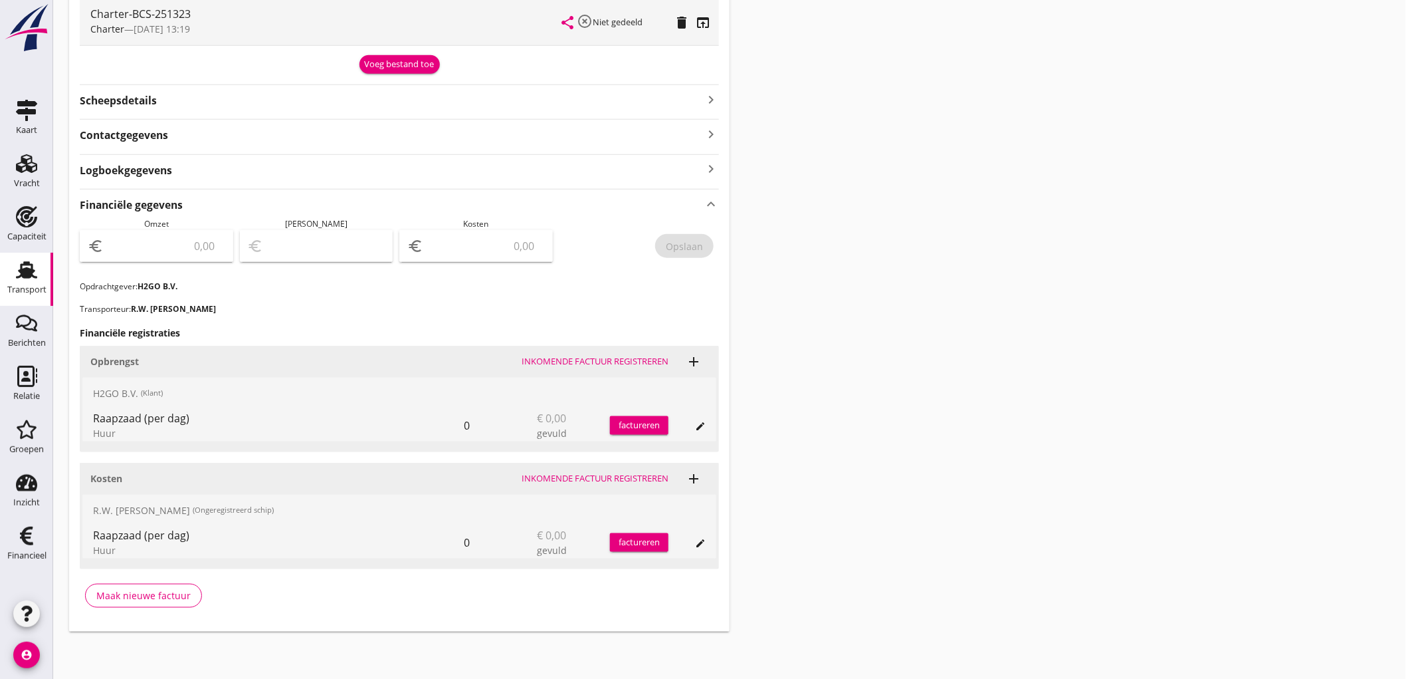
click at [141, 242] on input "number" at bounding box center [165, 245] width 119 height 21
